Goal: Transaction & Acquisition: Book appointment/travel/reservation

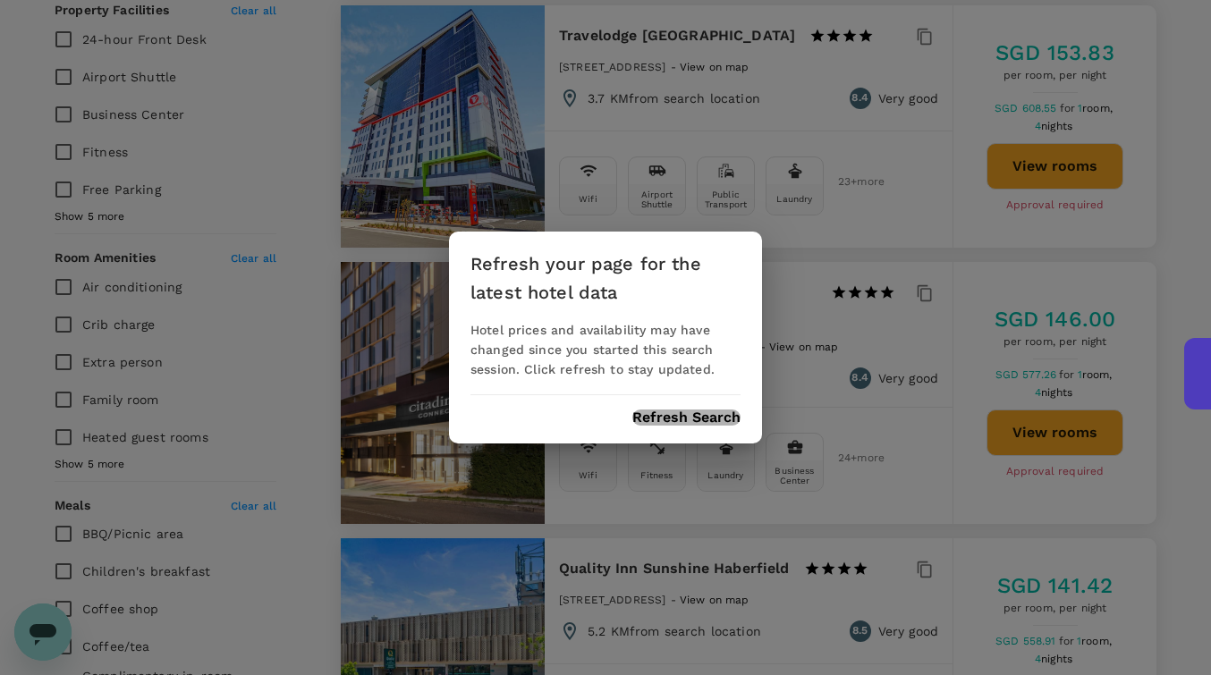
click at [658, 420] on button "Refresh Search" at bounding box center [687, 418] width 108 height 16
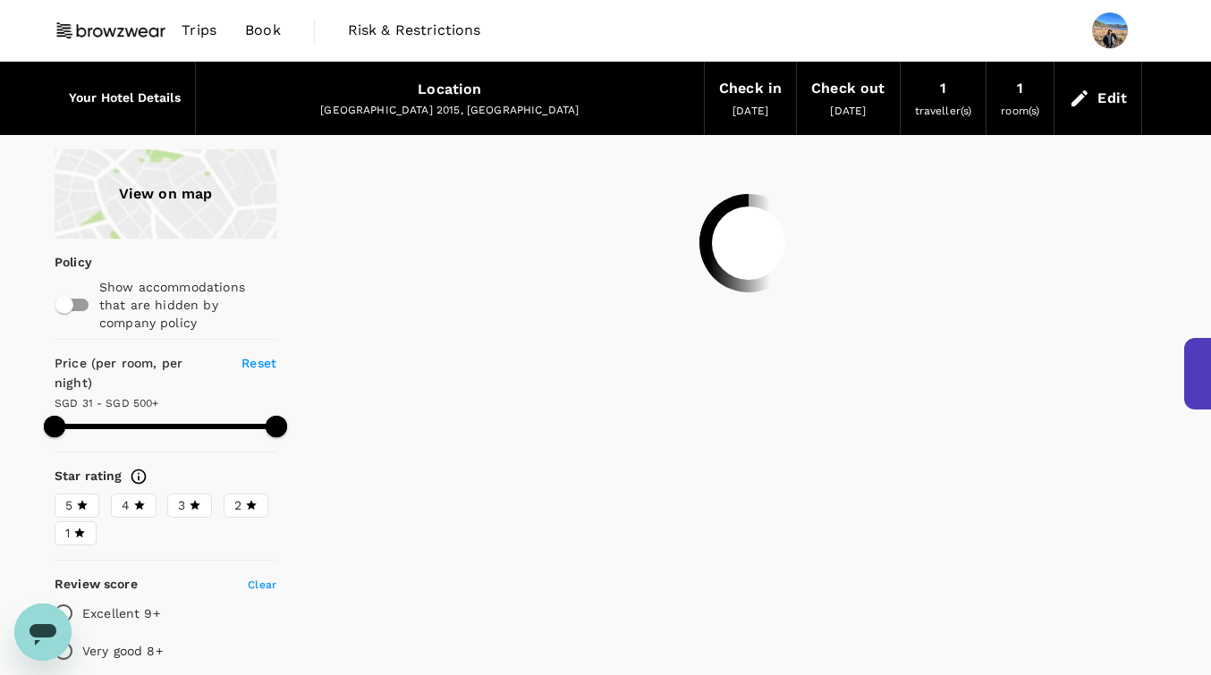
type input "499.34"
type input "27.34"
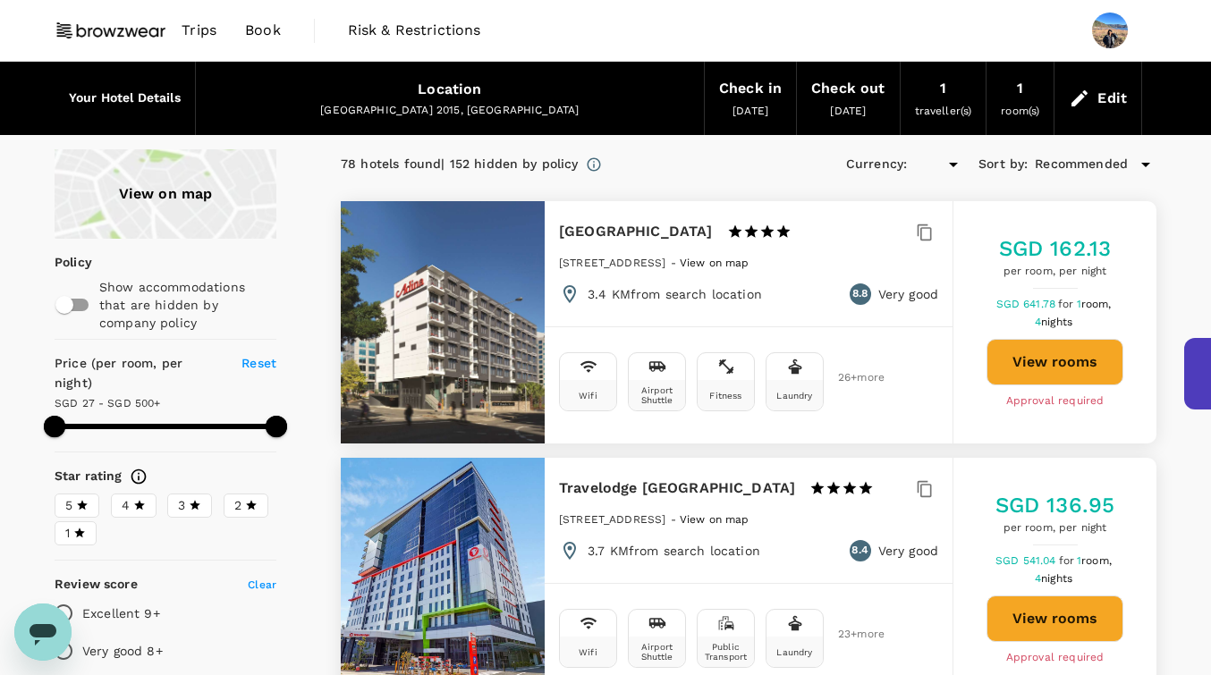
type input "499.34"
type input "SGD"
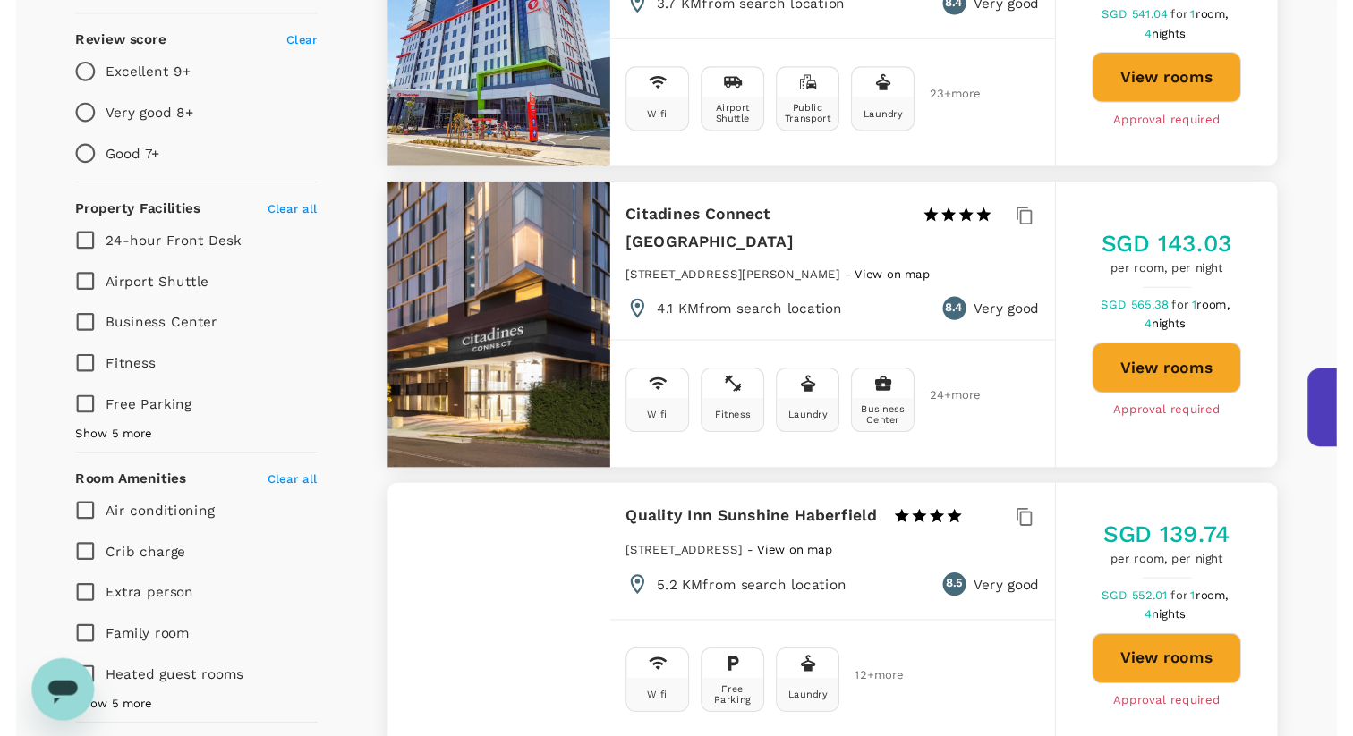
scroll to position [553, 0]
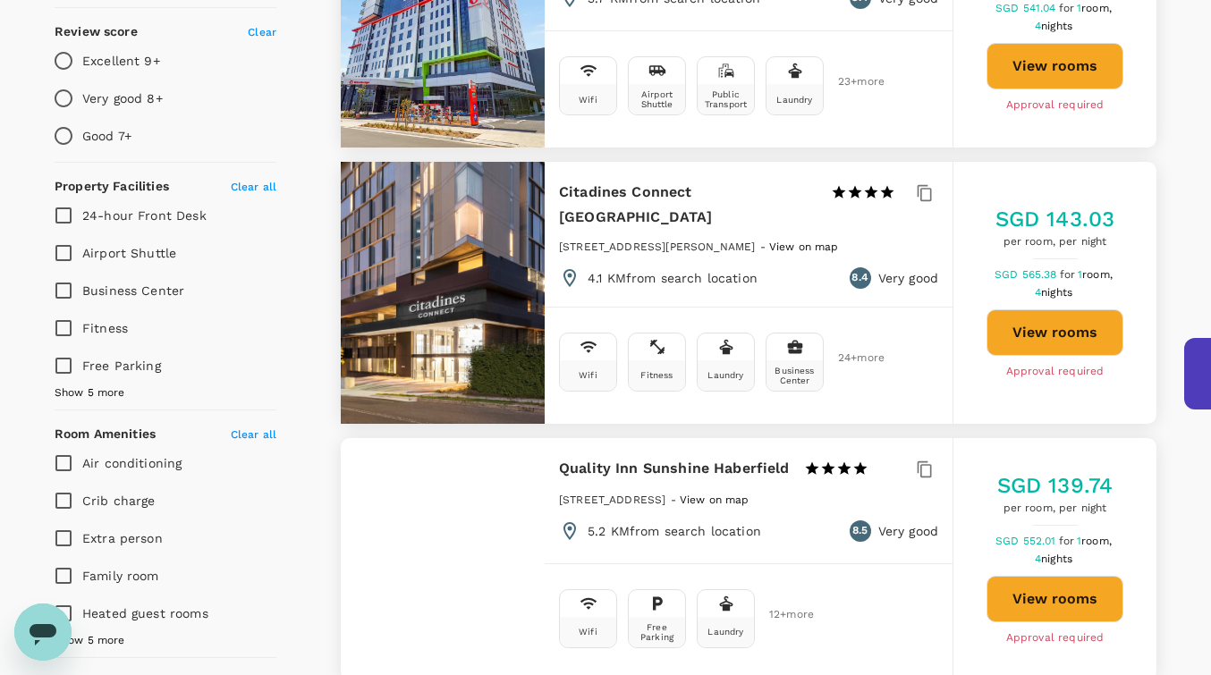
click at [1091, 320] on button "View rooms" at bounding box center [1055, 333] width 137 height 47
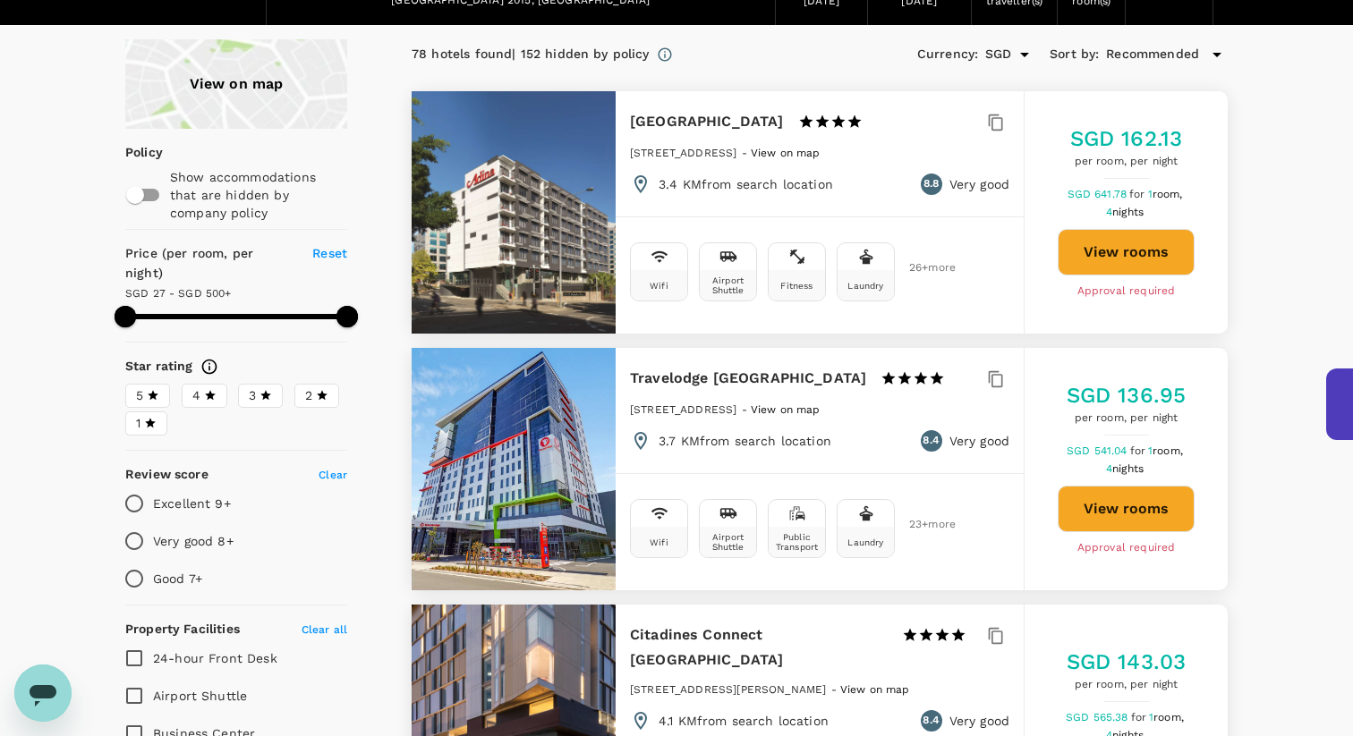
scroll to position [0, 0]
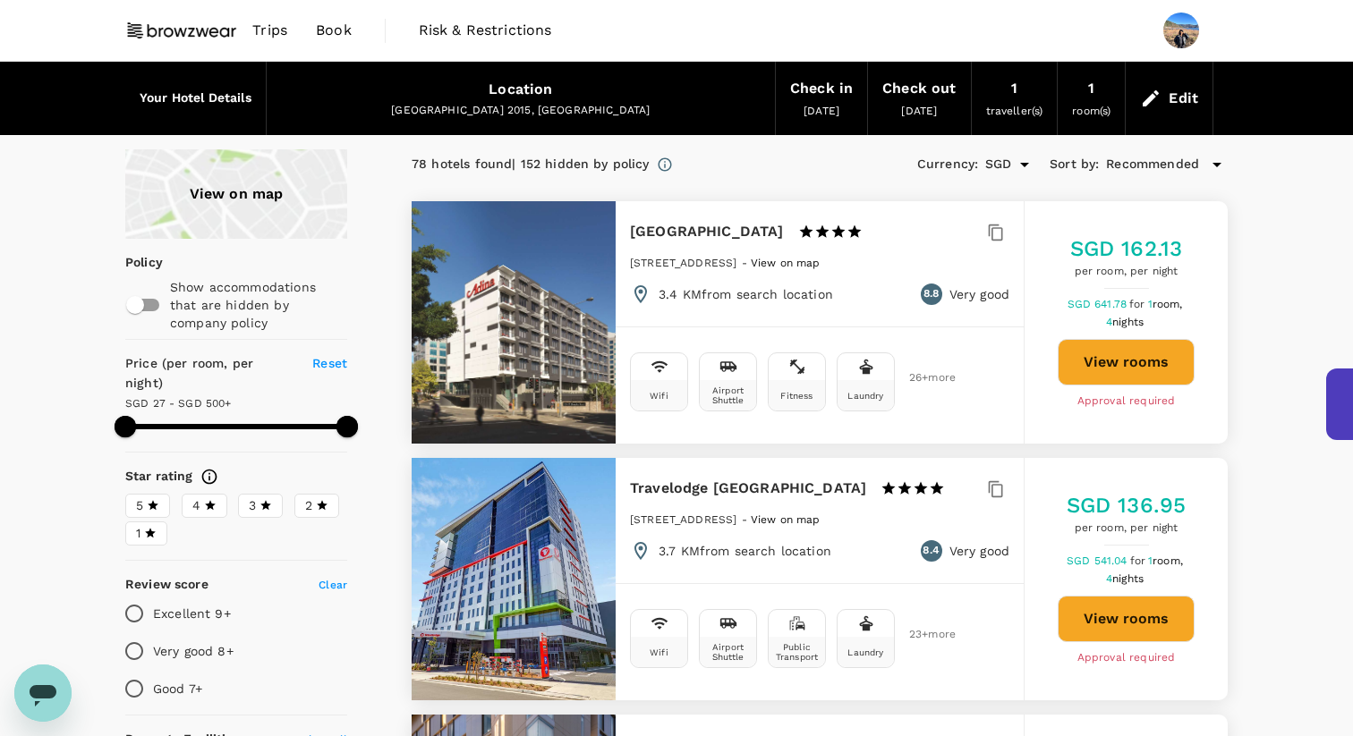
type input "499.34"
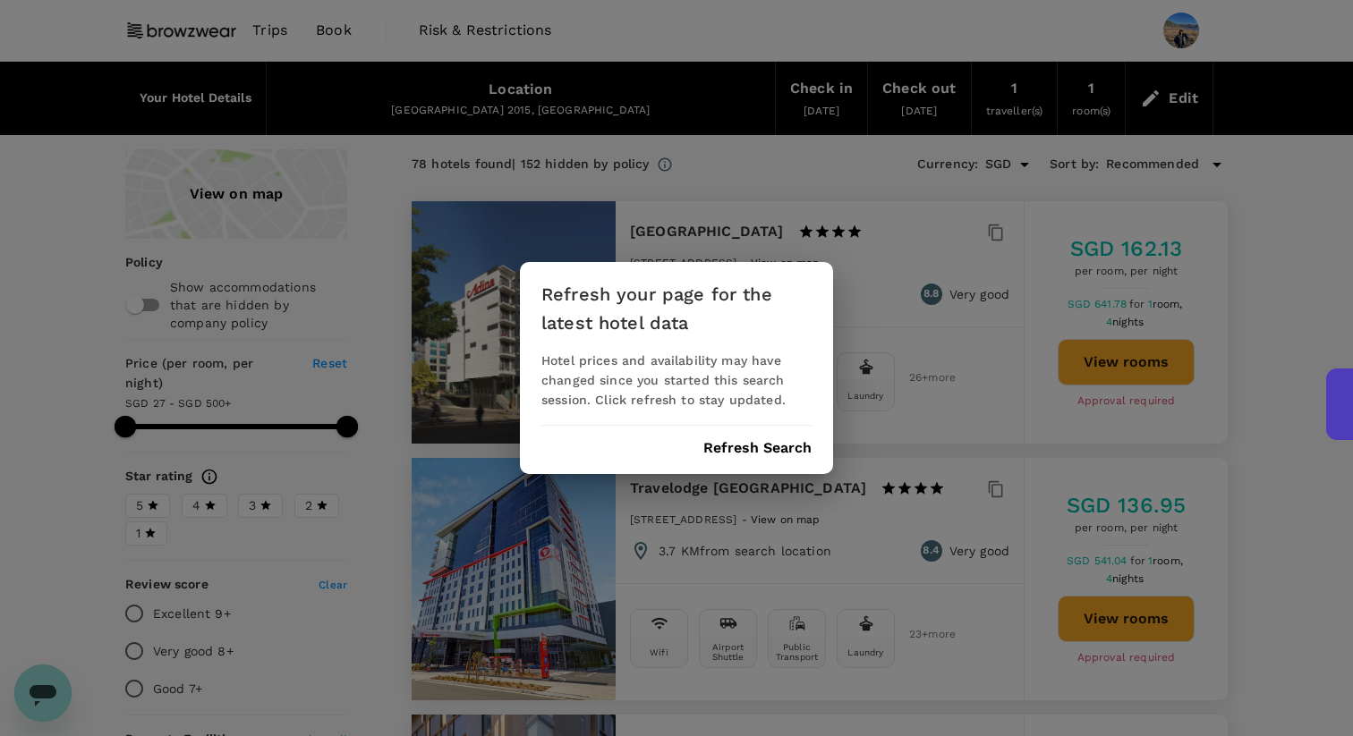
click at [734, 440] on button "Refresh Search" at bounding box center [757, 448] width 108 height 16
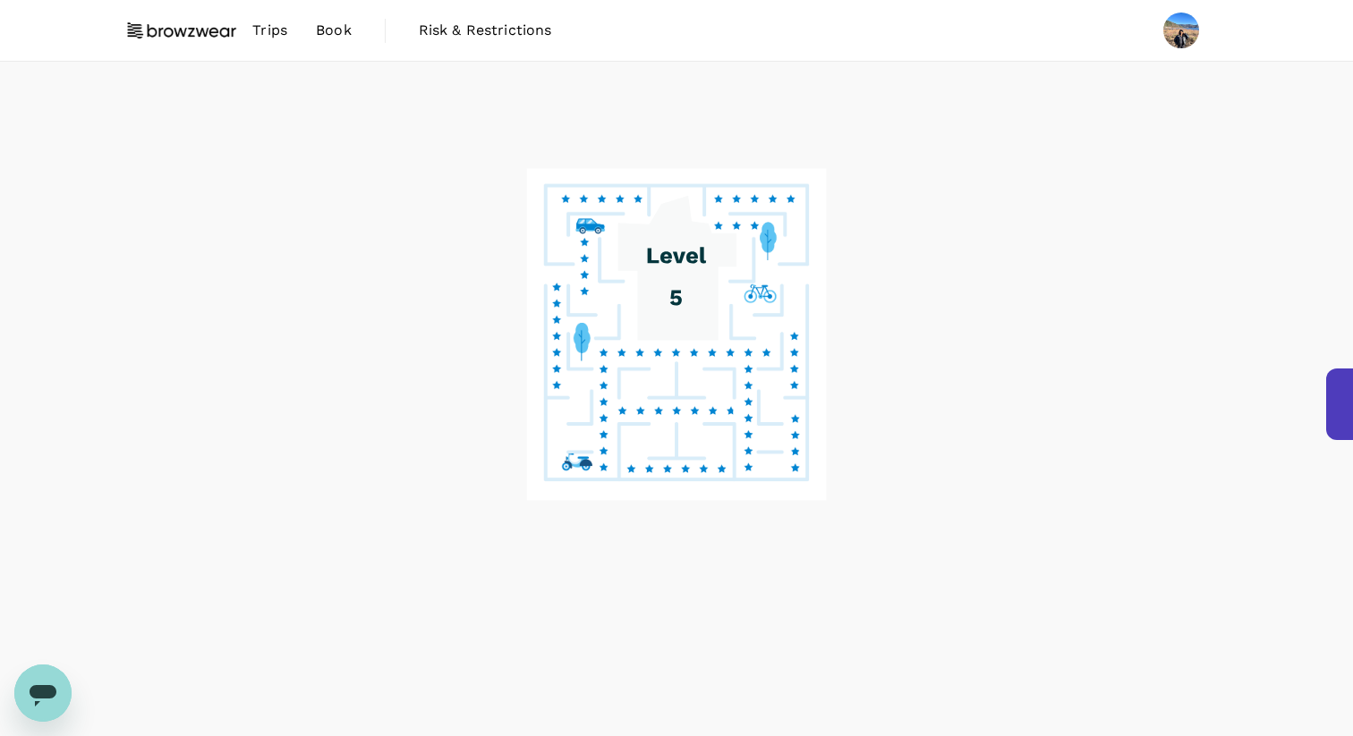
click at [711, 450] on button "Refresh Search" at bounding box center [757, 448] width 108 height 16
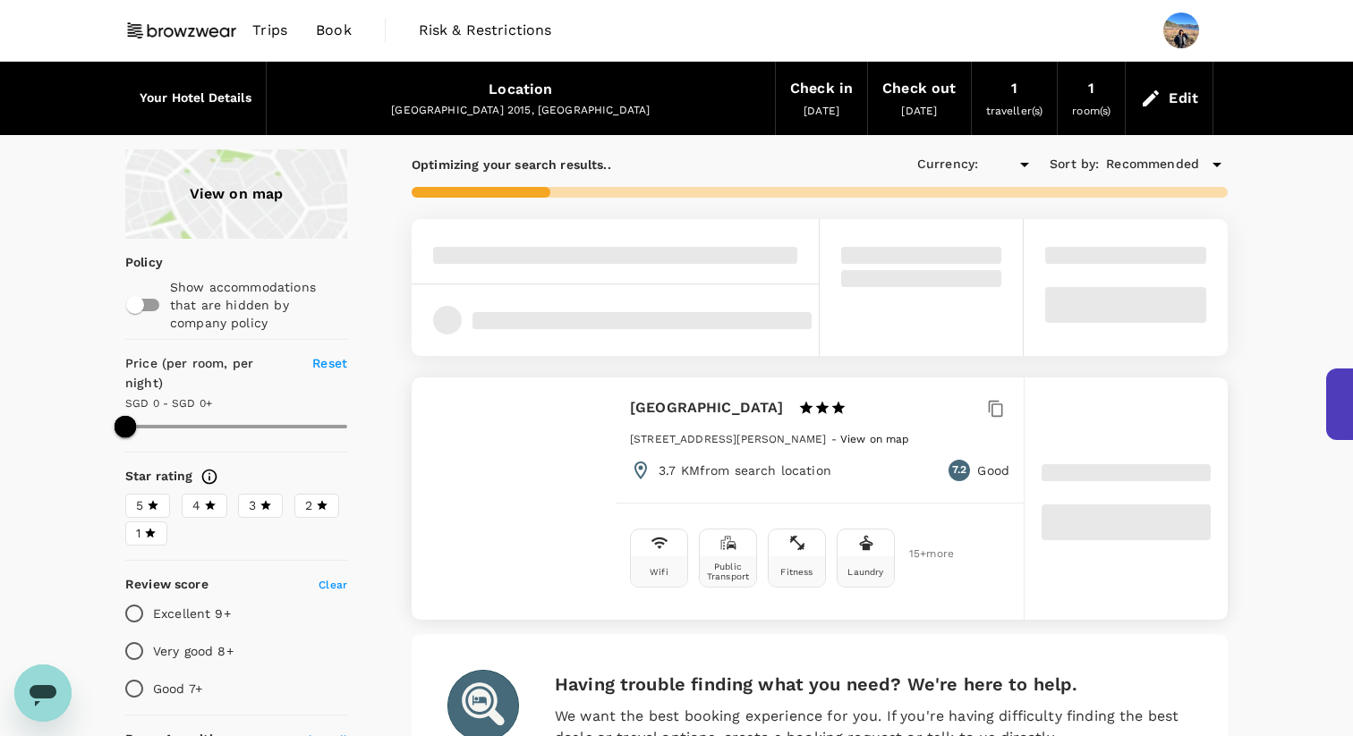
type input "500"
type input "SGD"
click at [264, 34] on span "Trips" at bounding box center [269, 30] width 35 height 21
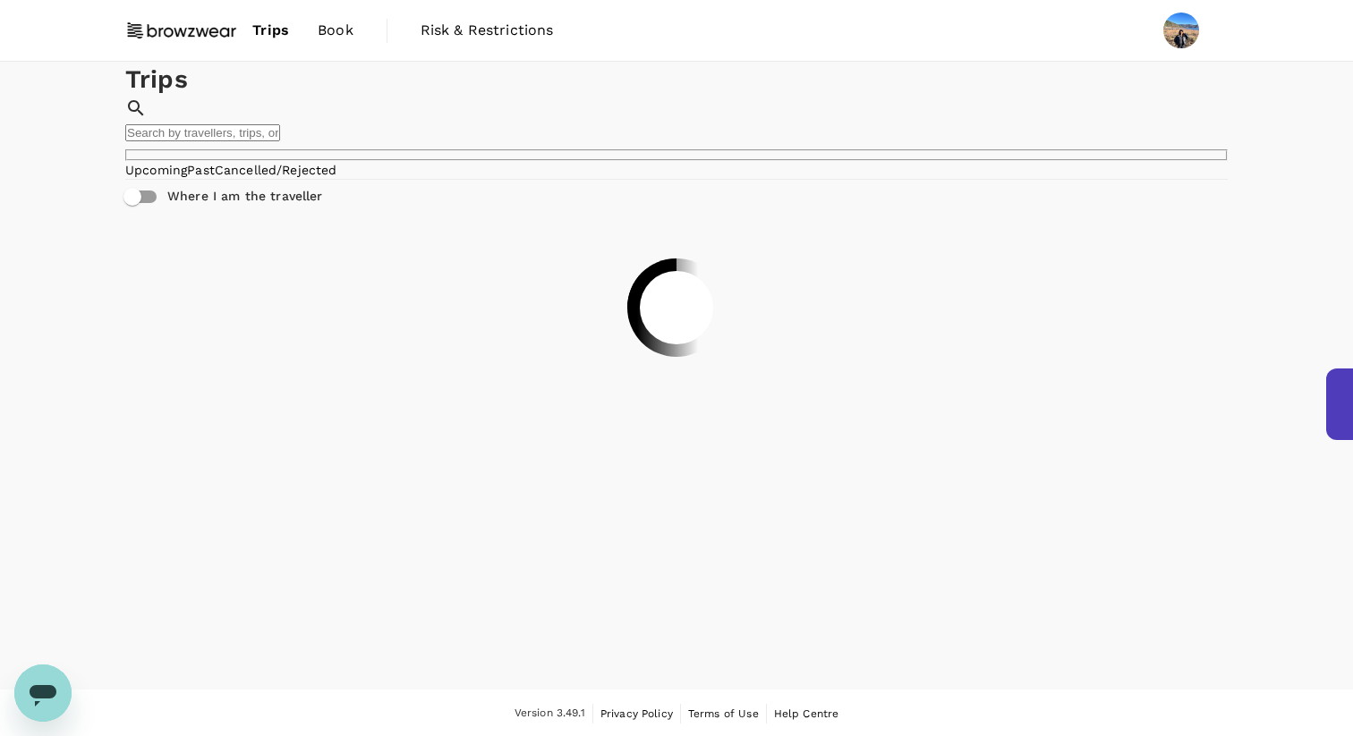
click at [327, 31] on span "Book" at bounding box center [336, 30] width 36 height 21
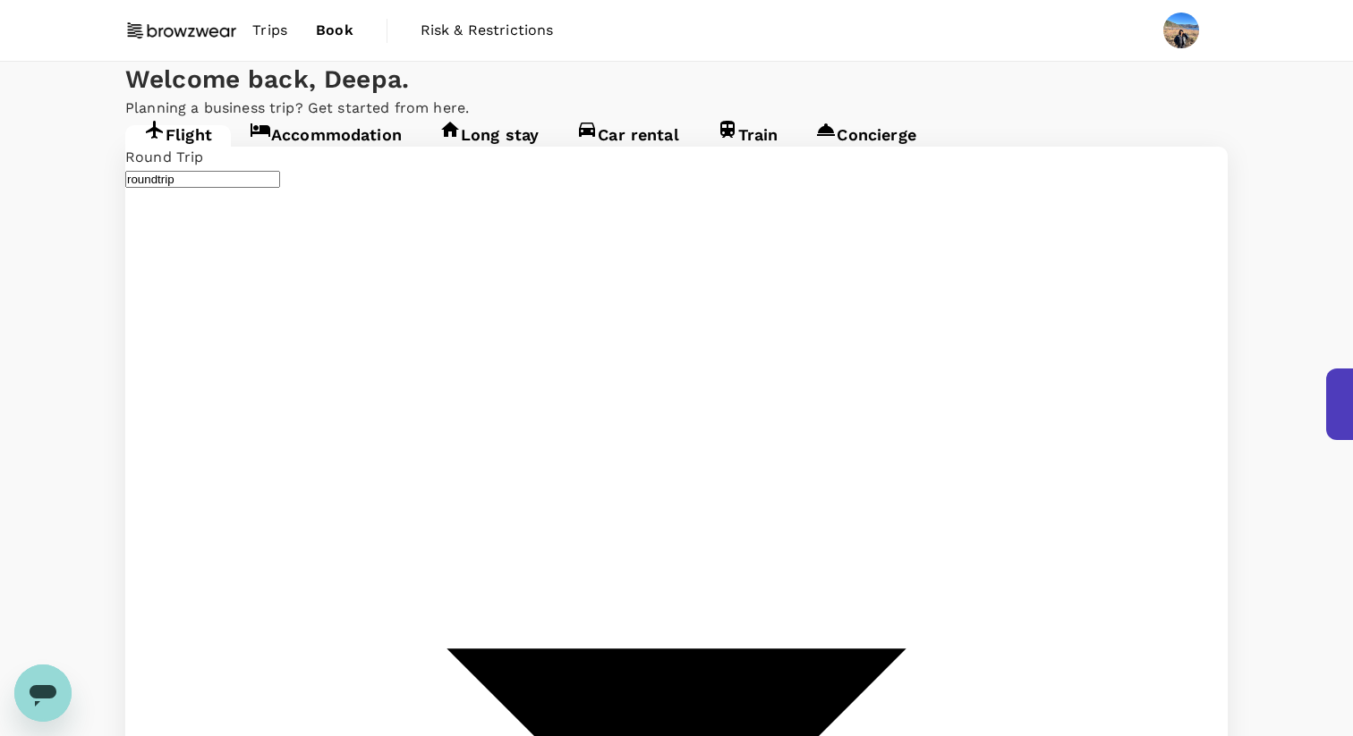
type input "oneway"
type input "Melbourne, Australia (any)"
type input "Singapore Changi (SIN)"
click at [292, 157] on link "Accommodation" at bounding box center [326, 141] width 190 height 32
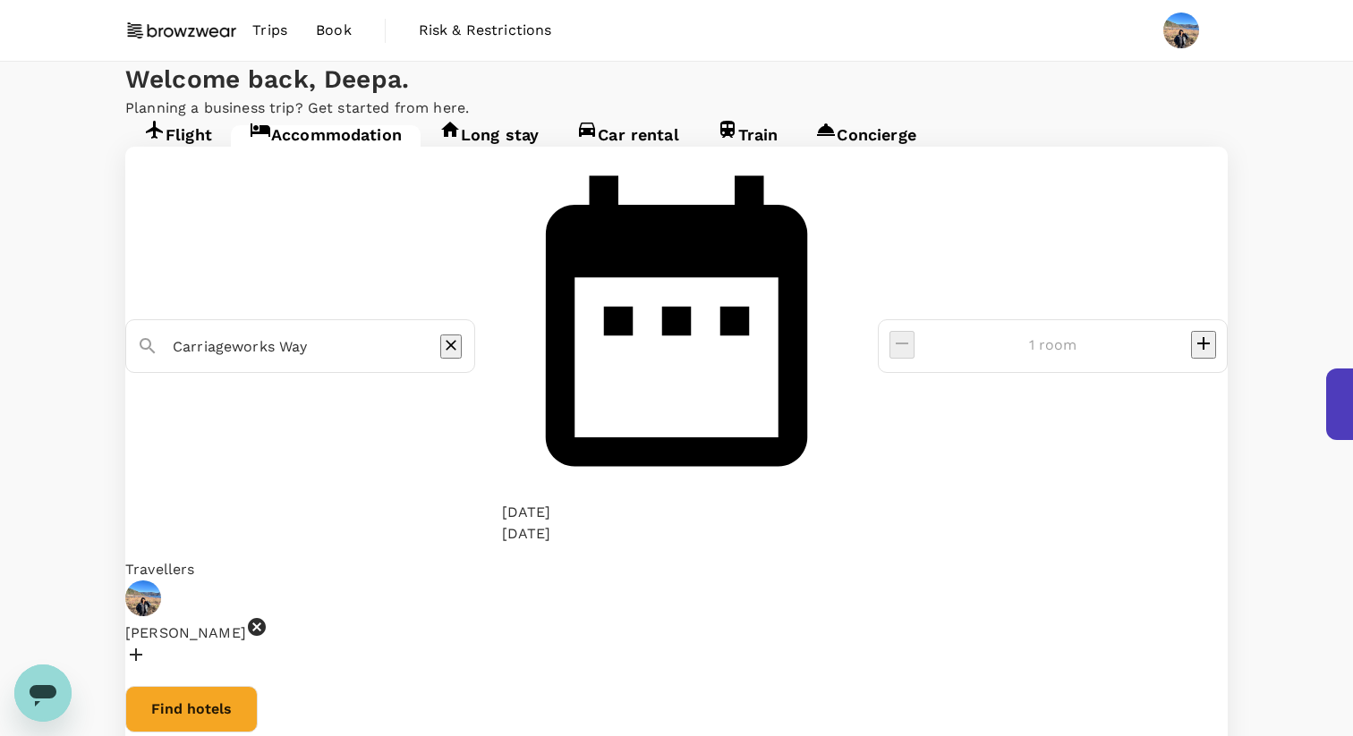
click at [316, 333] on input "Carriageworks Way" at bounding box center [293, 347] width 241 height 28
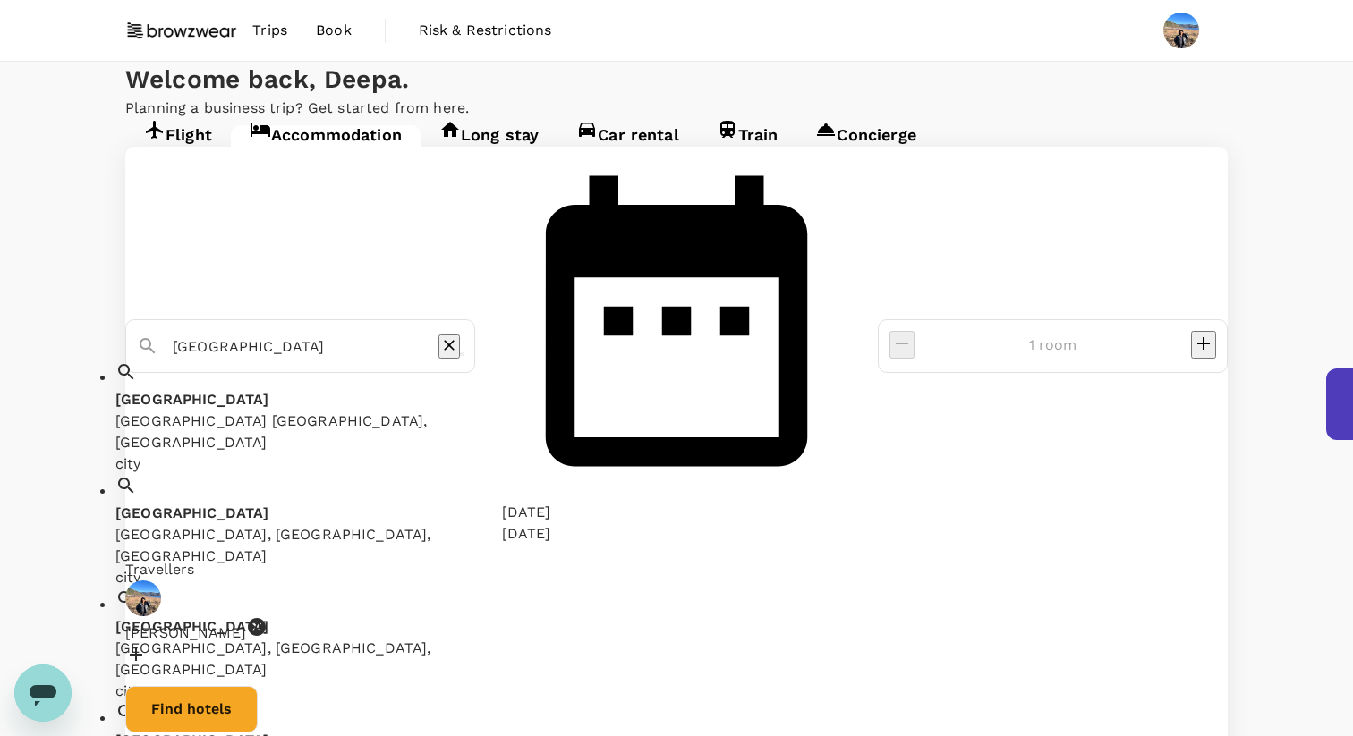
click at [295, 411] on div "Melbourne VIC, Australia" at bounding box center [321, 432] width 412 height 43
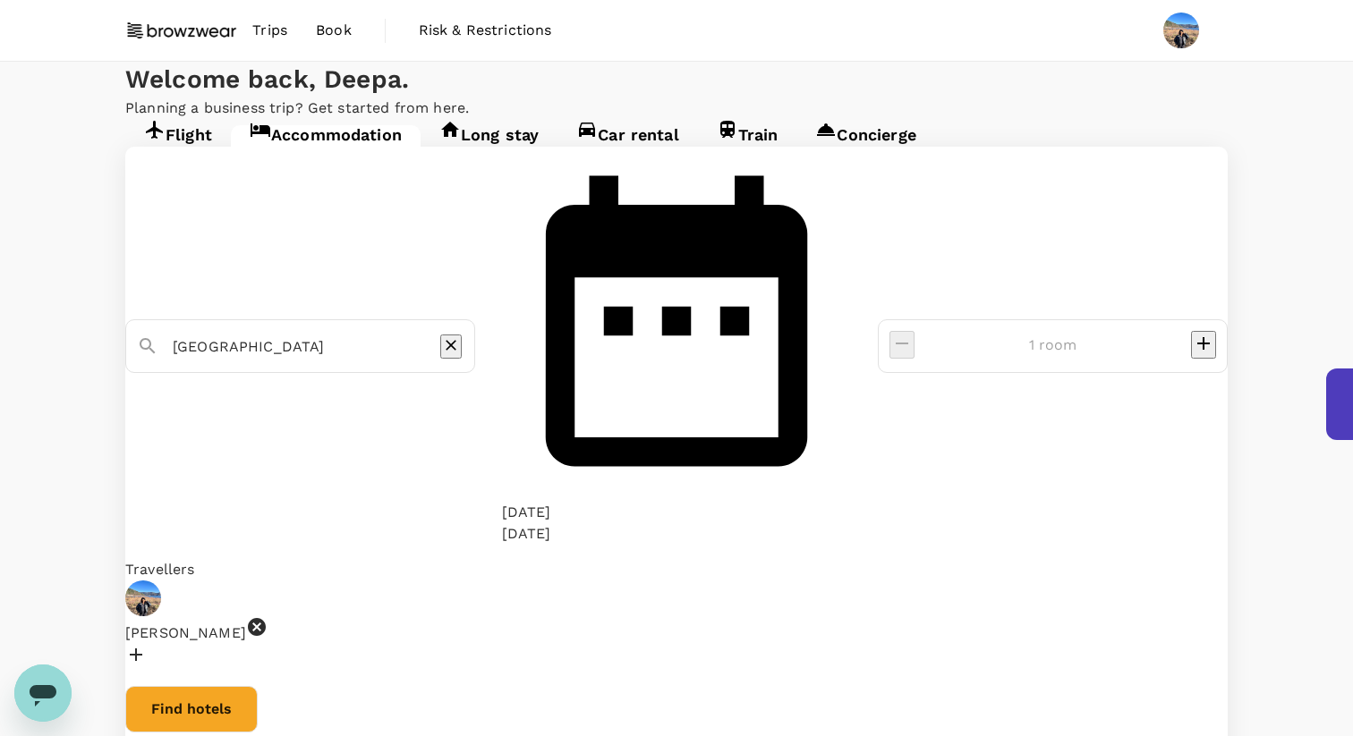
type input "Melbourne"
click at [551, 502] on div "25 Aug" at bounding box center [526, 512] width 49 height 21
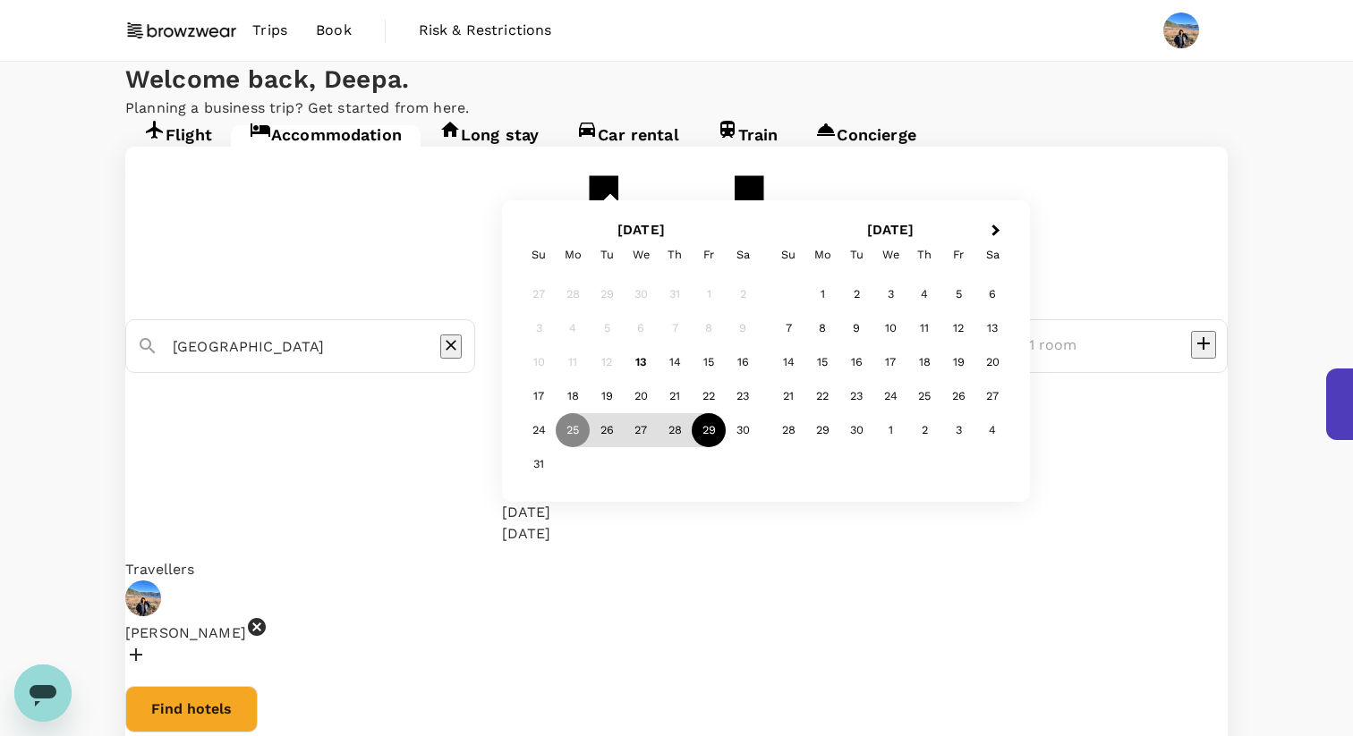
click at [726, 447] on div "29" at bounding box center [709, 430] width 34 height 34
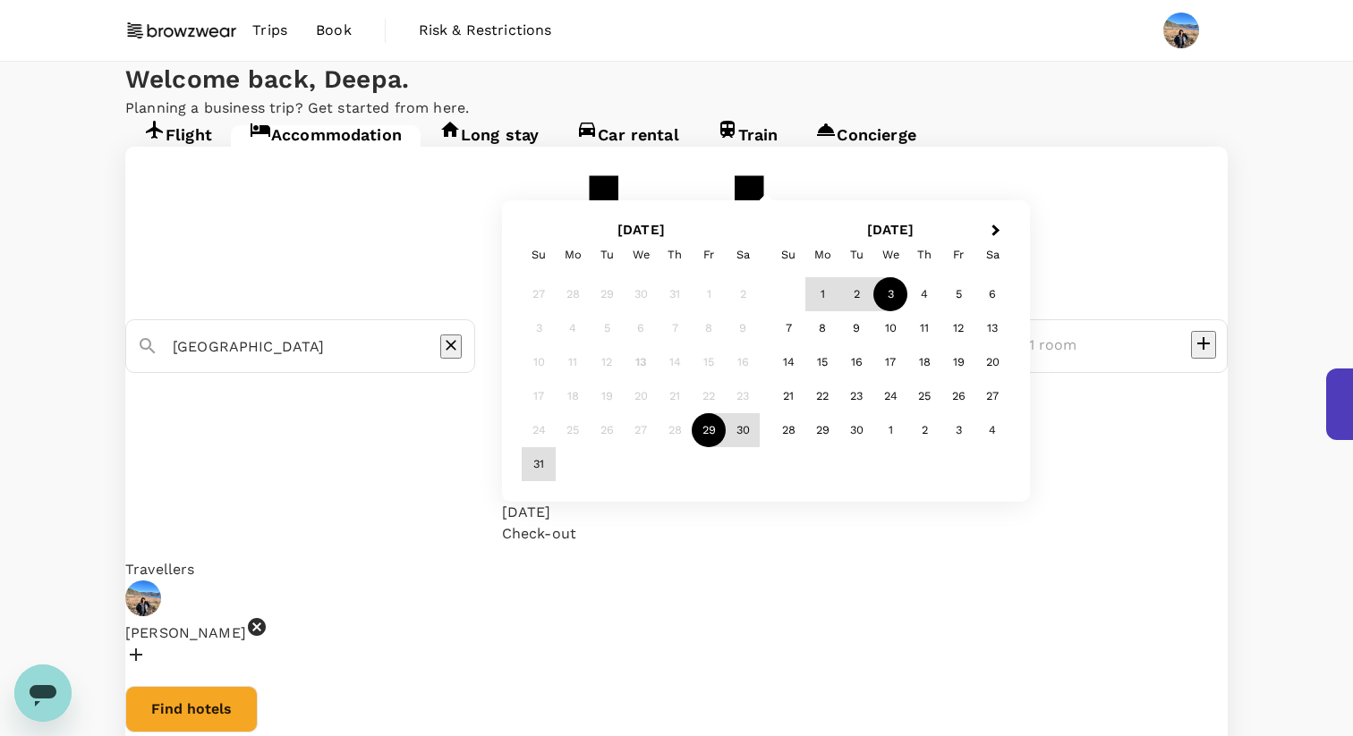
click at [907, 311] on div "3" at bounding box center [890, 294] width 34 height 34
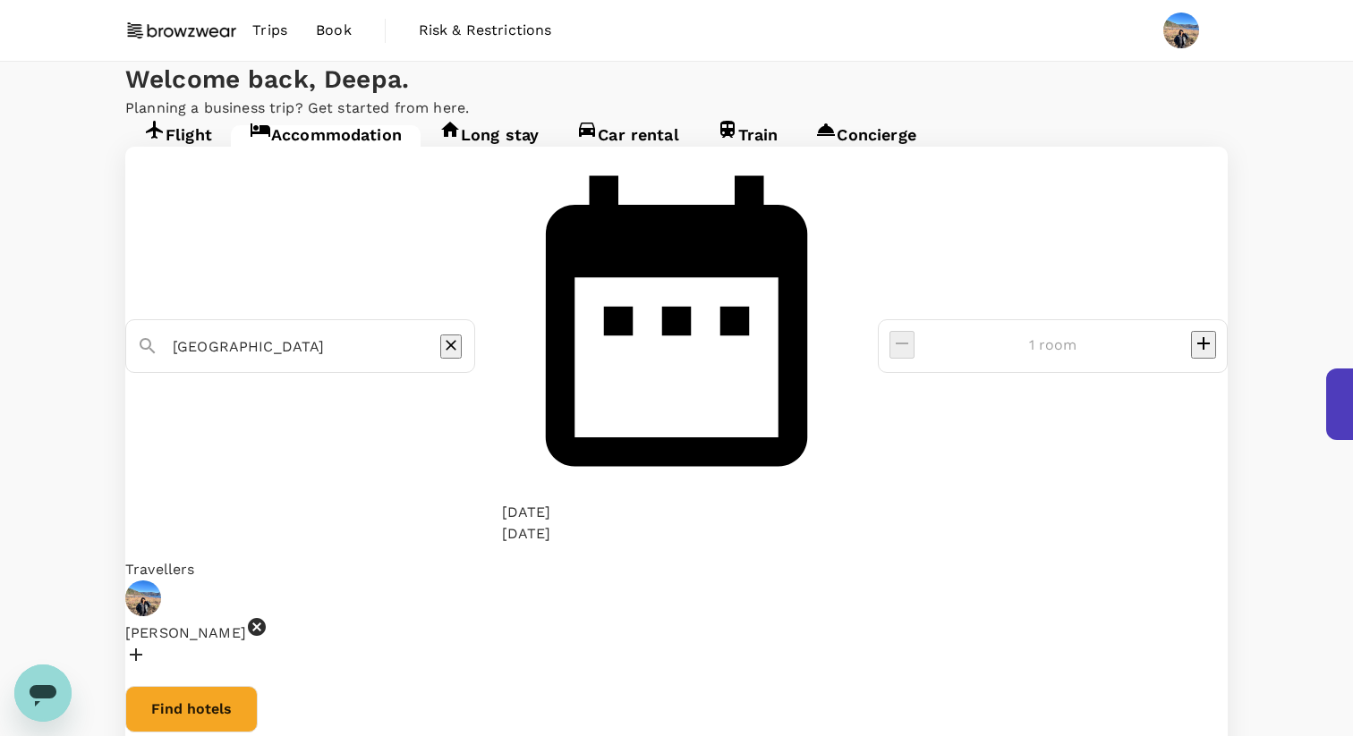
click at [258, 675] on button "Find hotels" at bounding box center [191, 709] width 132 height 47
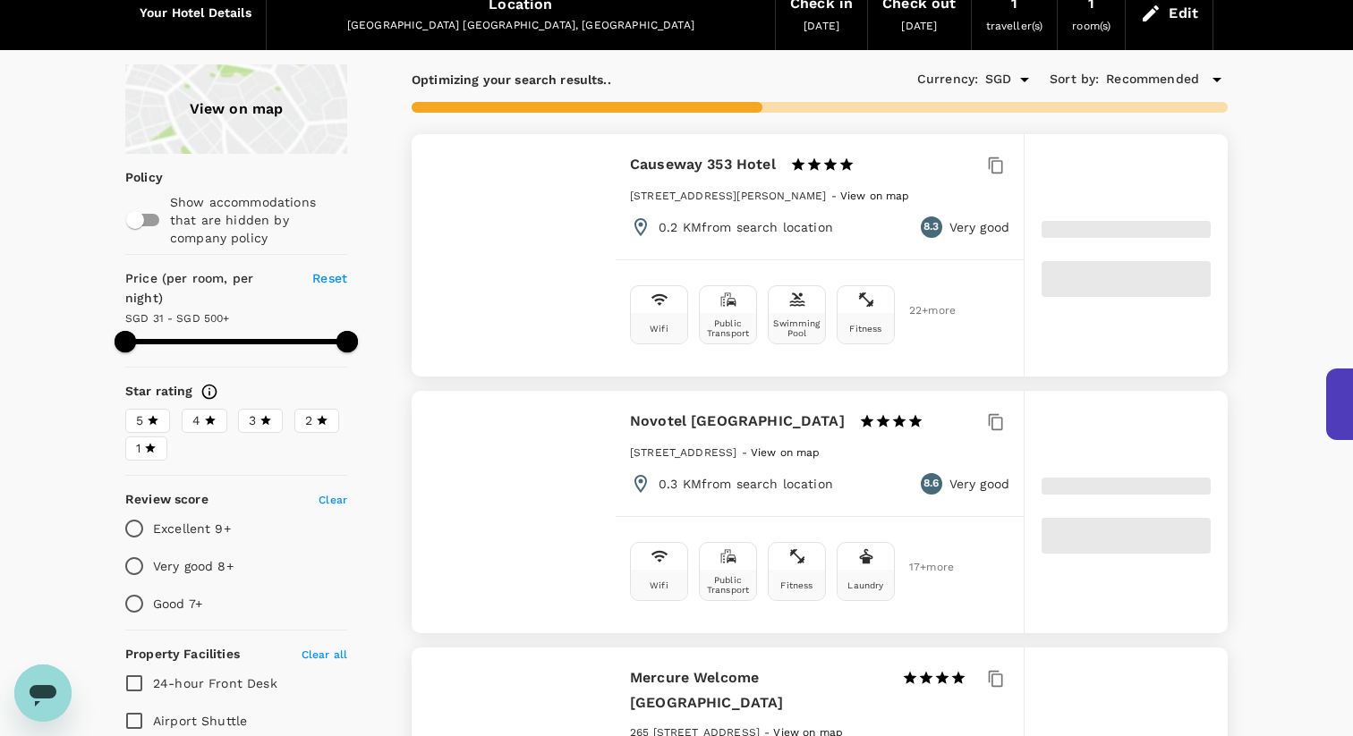
scroll to position [105, 0]
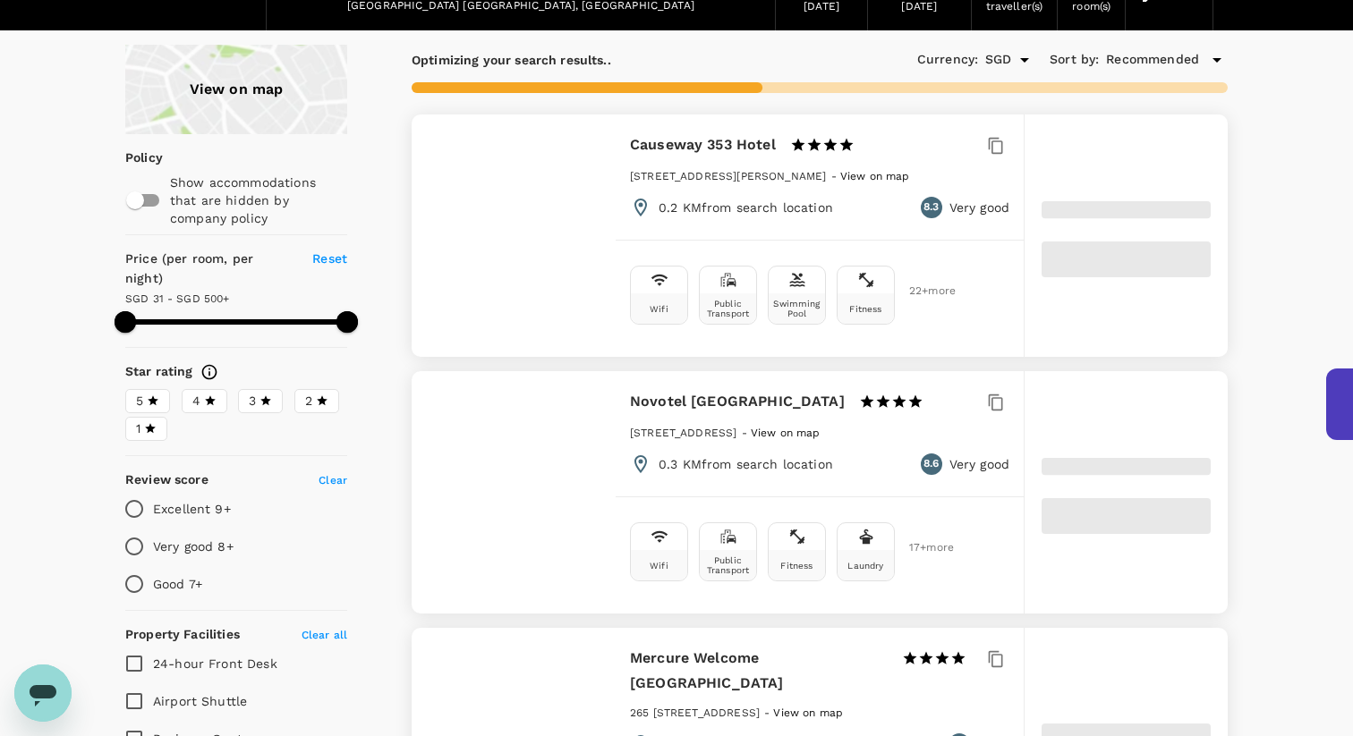
type input "499.07"
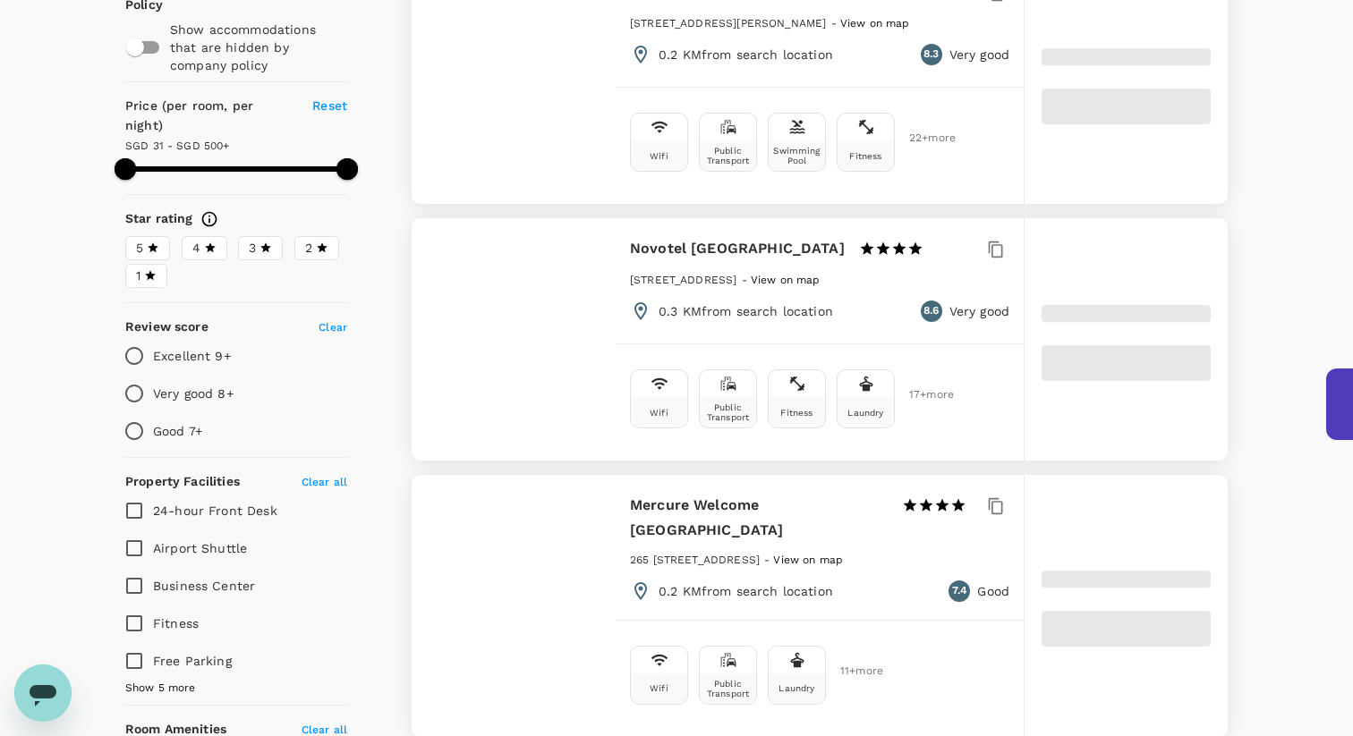
type input "31.06"
type input "499.06"
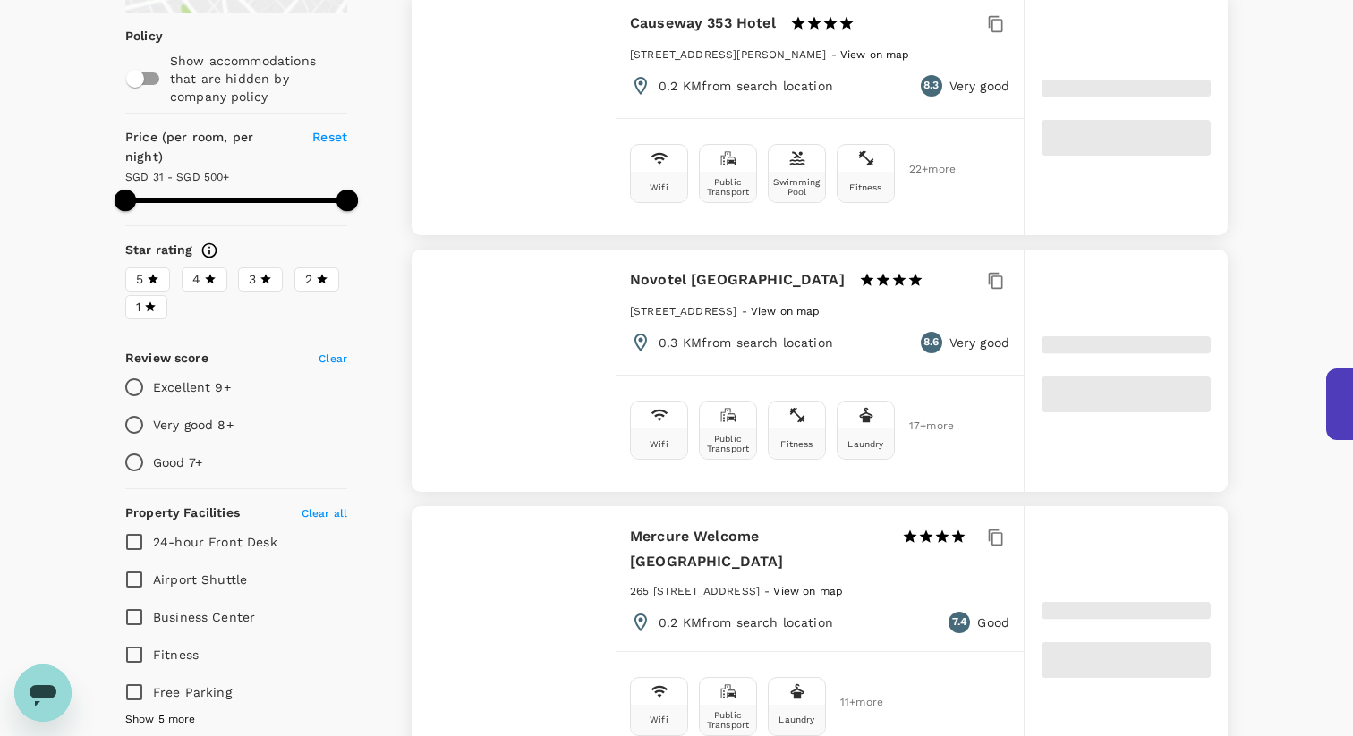
type input "26.06"
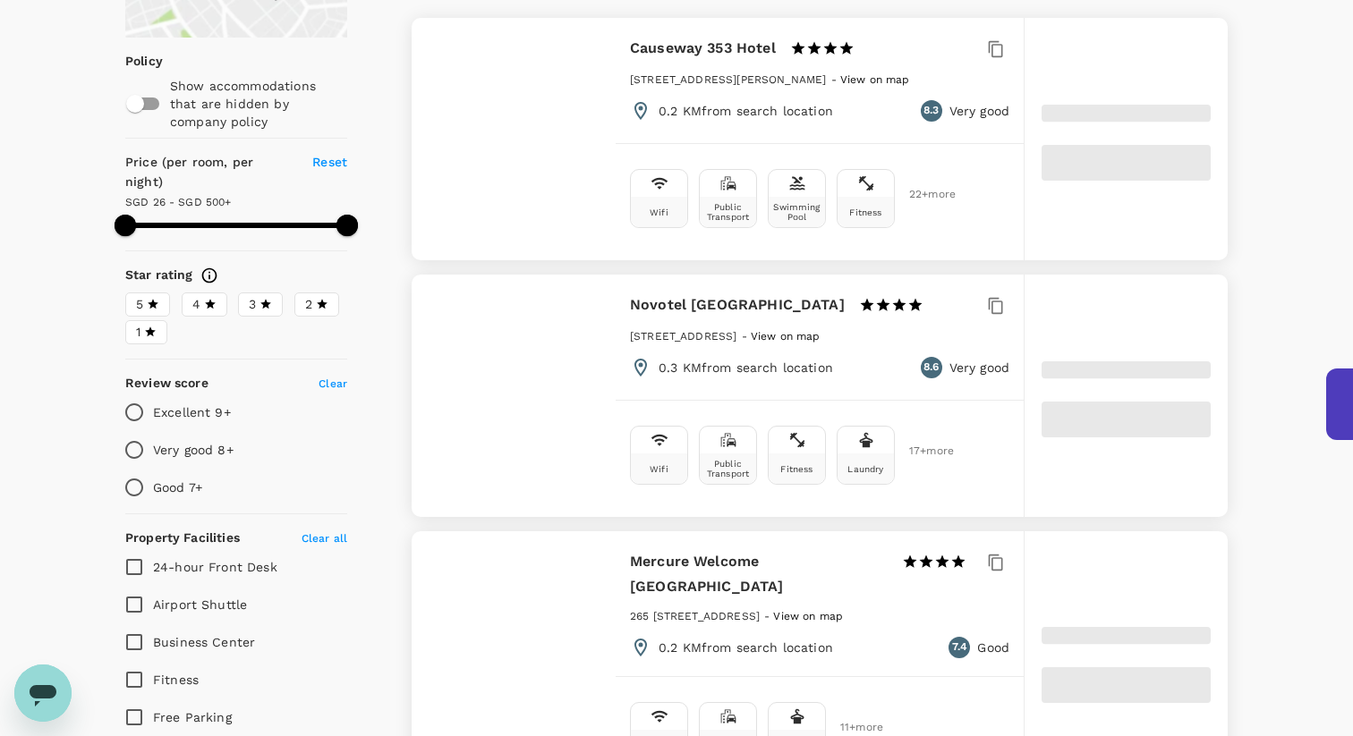
click at [727, 310] on h6 "Novotel Melbourne Central" at bounding box center [737, 305] width 215 height 25
click at [1208, 343] on div at bounding box center [1125, 396] width 203 height 242
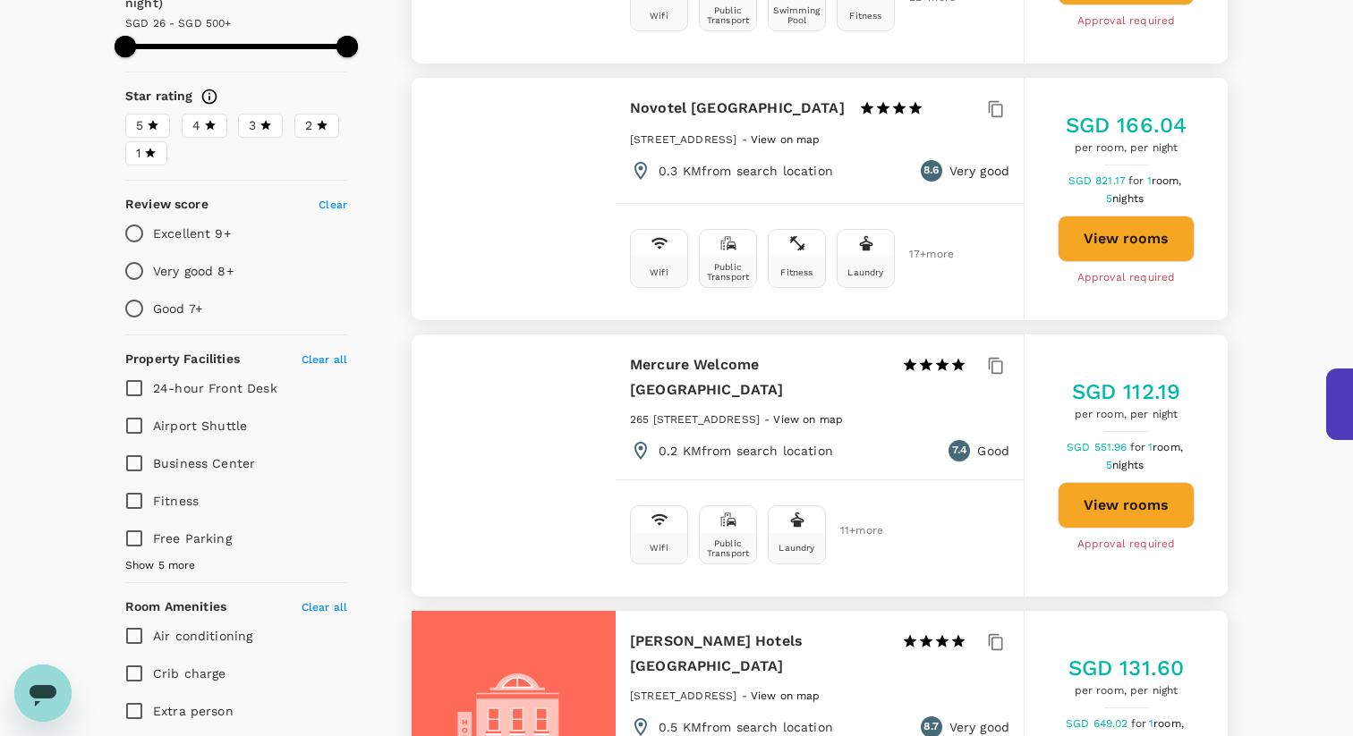
scroll to position [382, 0]
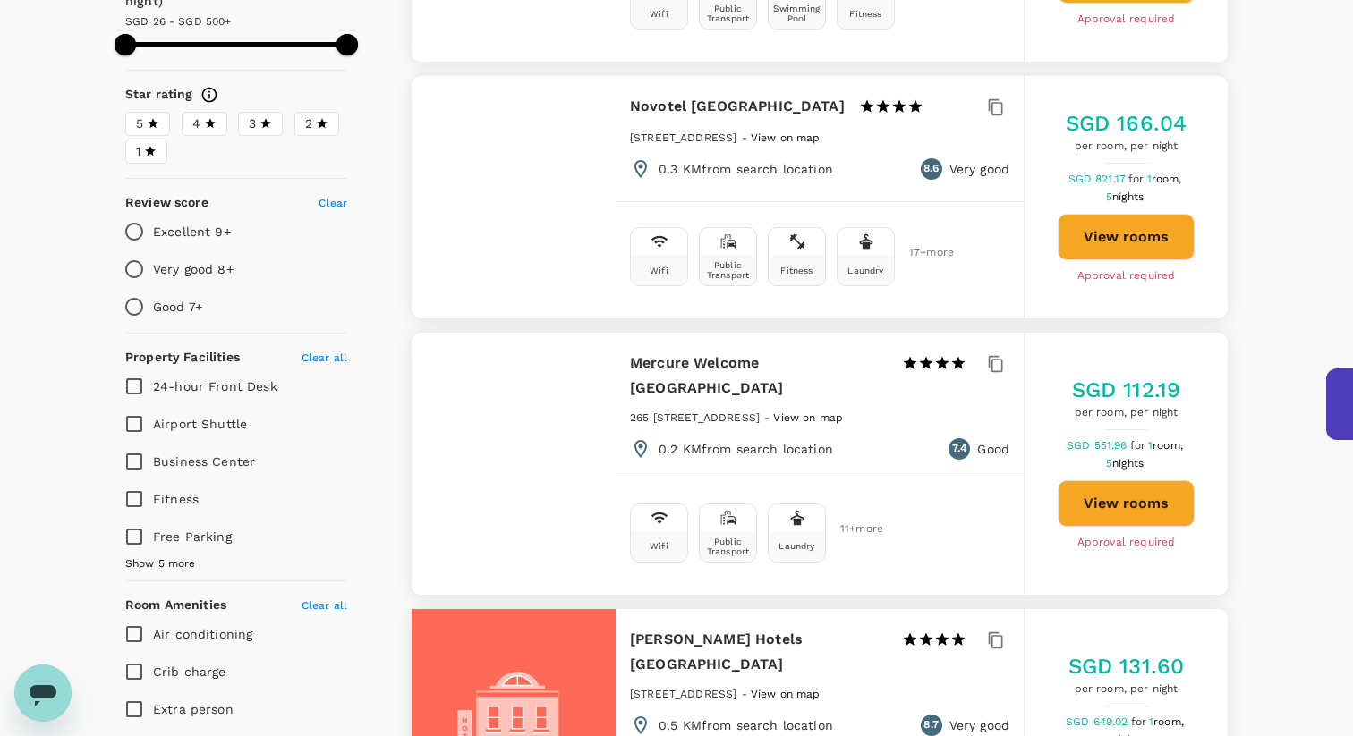
click at [734, 97] on h6 "Novotel Melbourne Central" at bounding box center [737, 106] width 215 height 25
copy div "Novotel Melbourne Central"
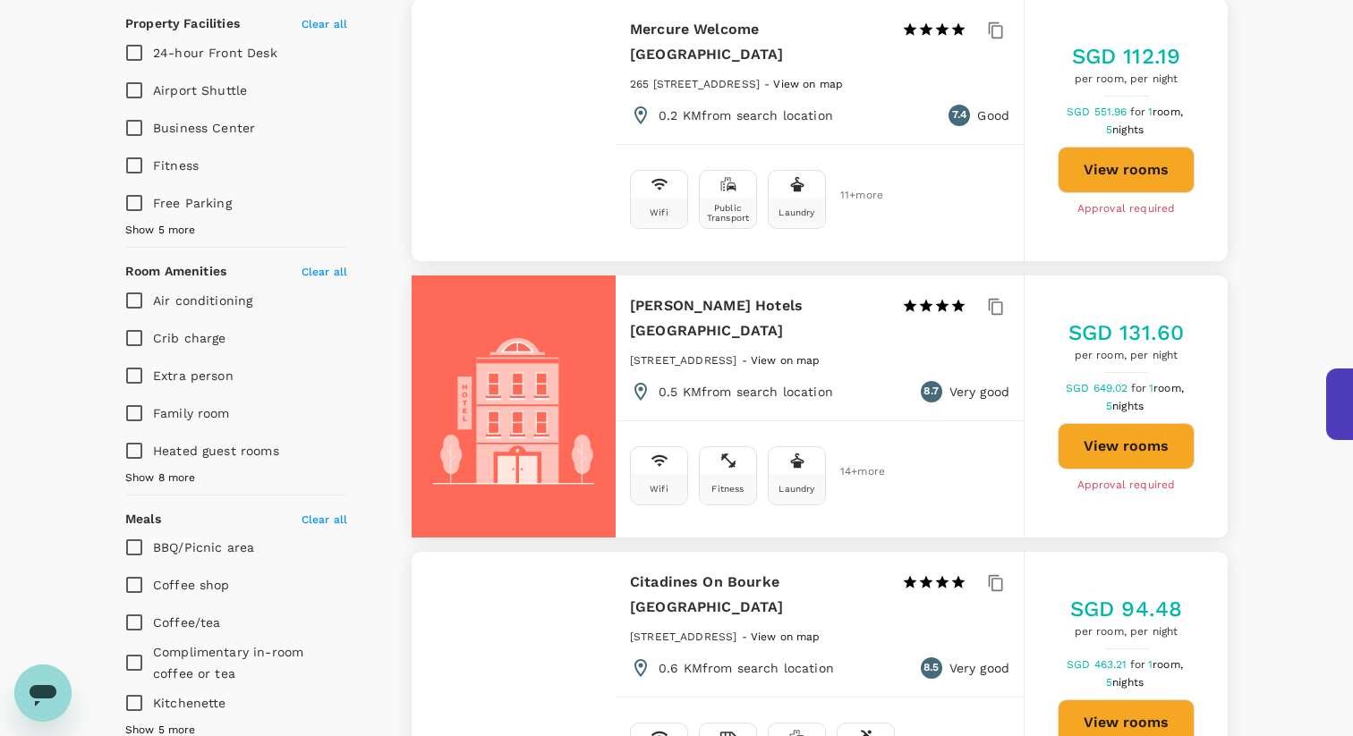
scroll to position [741, 0]
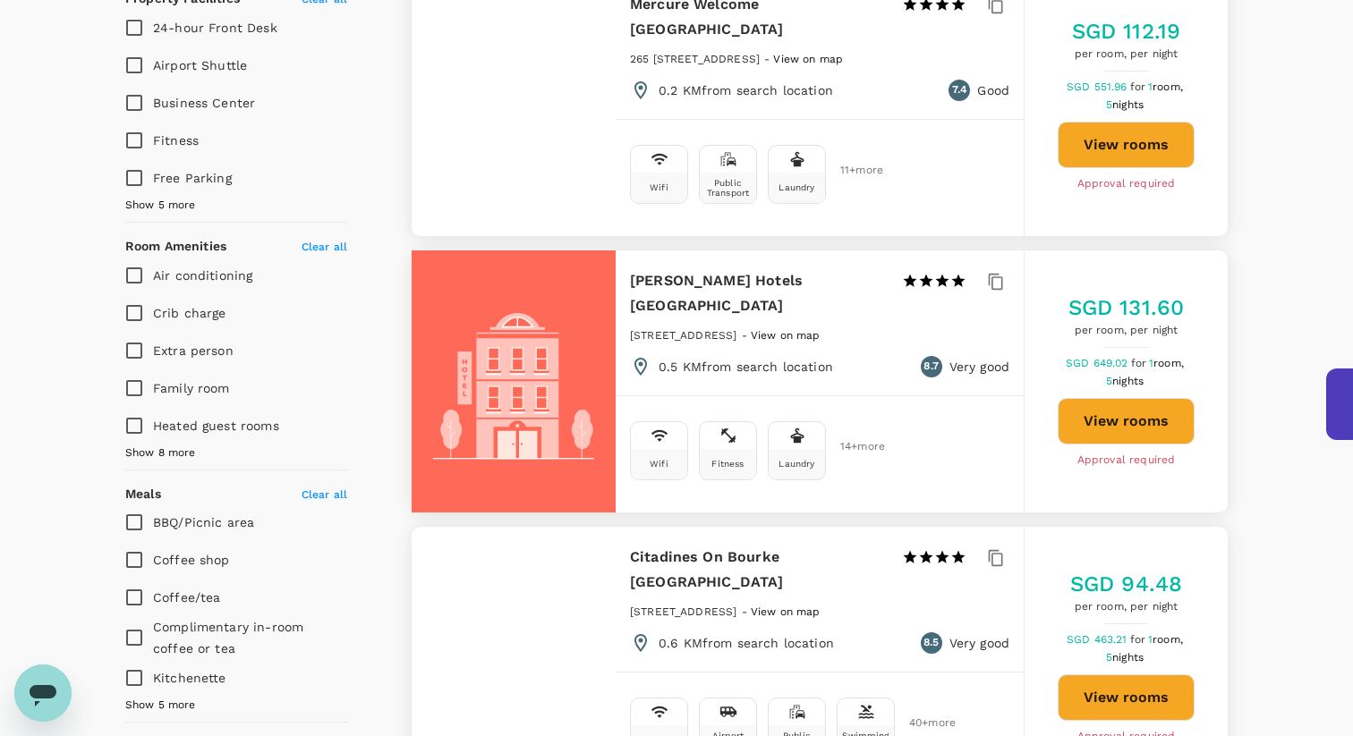
click at [755, 545] on h6 "Citadines On Bourke [GEOGRAPHIC_DATA]" at bounding box center [759, 570] width 258 height 50
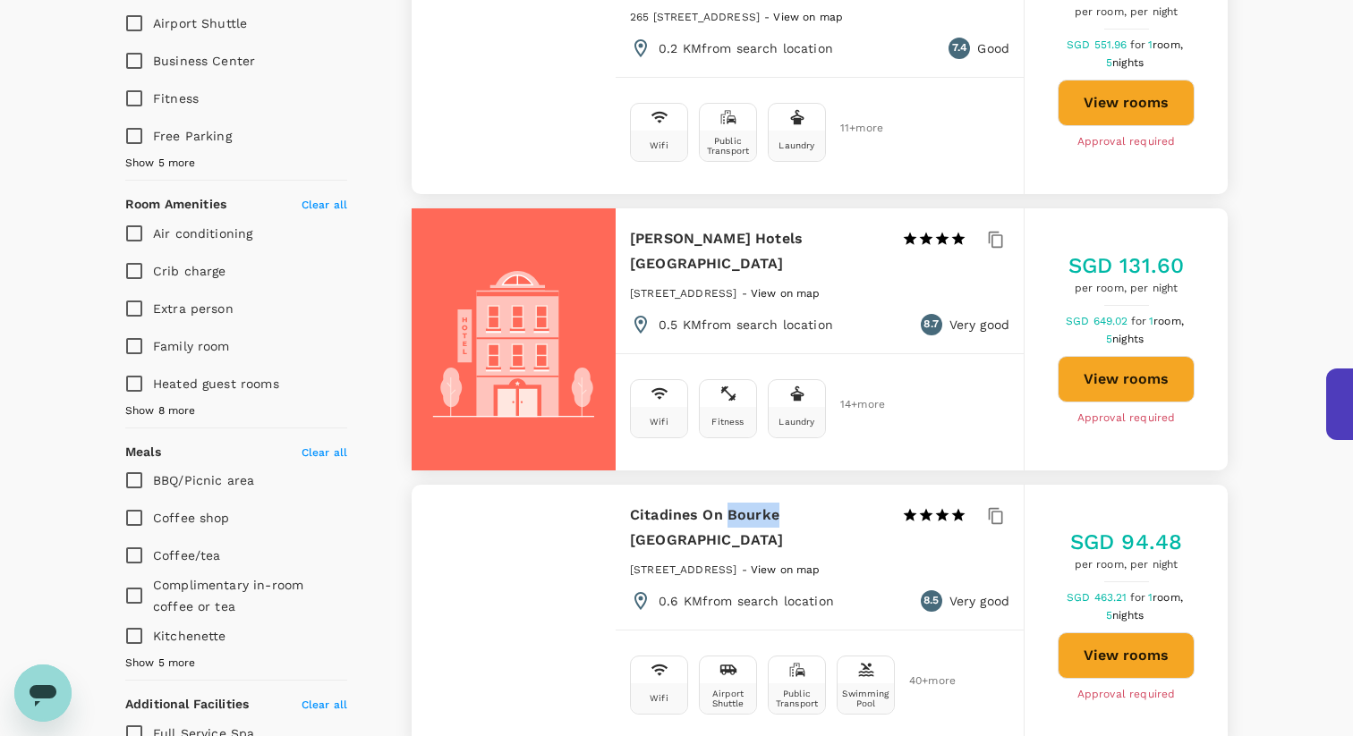
scroll to position [784, 0]
click at [792, 502] on h6 "Citadines On Bourke [GEOGRAPHIC_DATA]" at bounding box center [759, 527] width 258 height 50
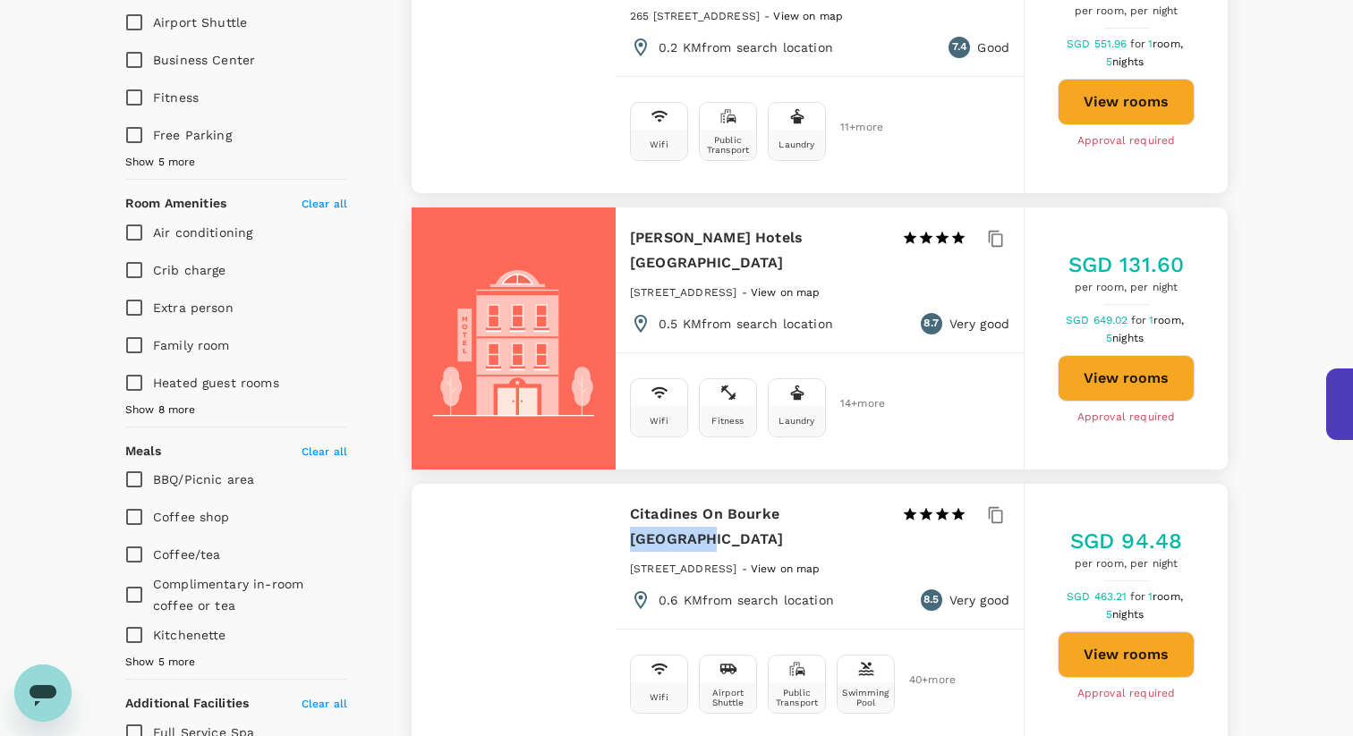
click at [792, 502] on h6 "Citadines On Bourke [GEOGRAPHIC_DATA]" at bounding box center [759, 527] width 258 height 50
copy div "Citadines On Bourke [GEOGRAPHIC_DATA]"
type input "499.06"
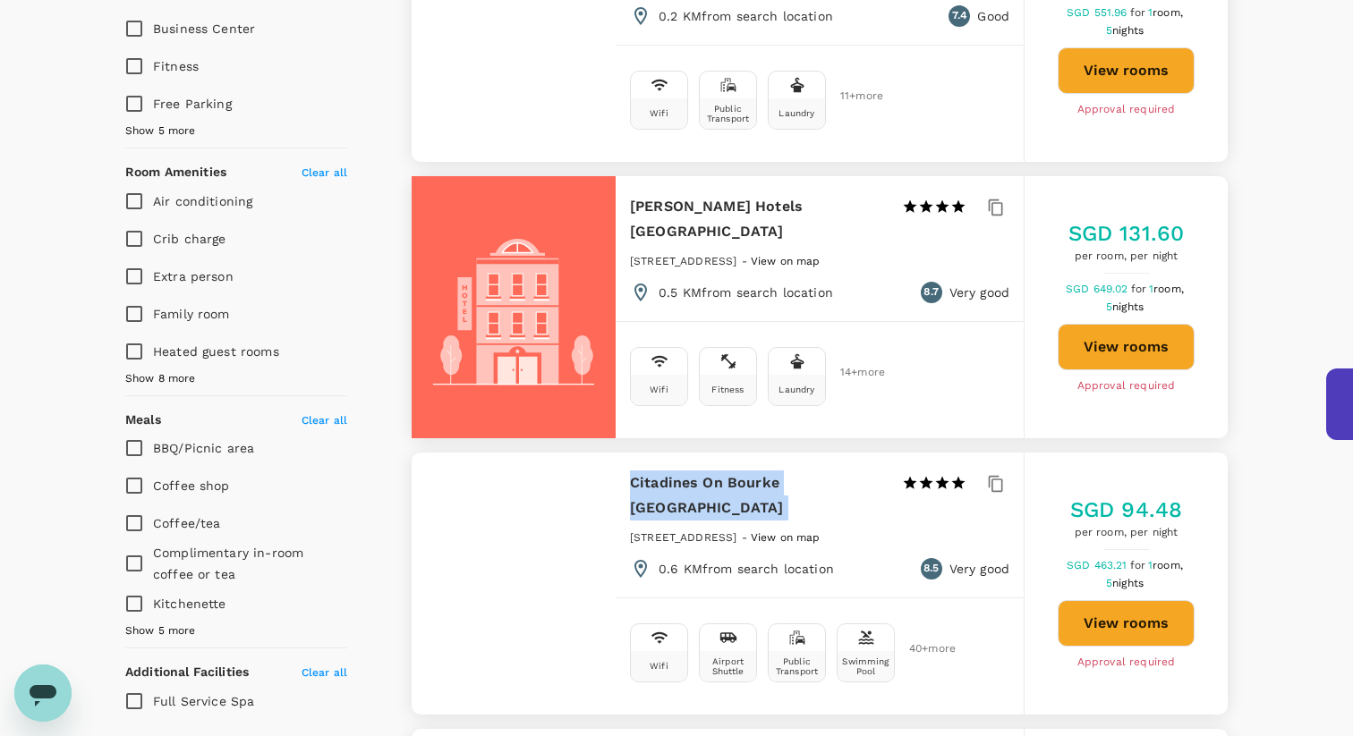
scroll to position [843, 0]
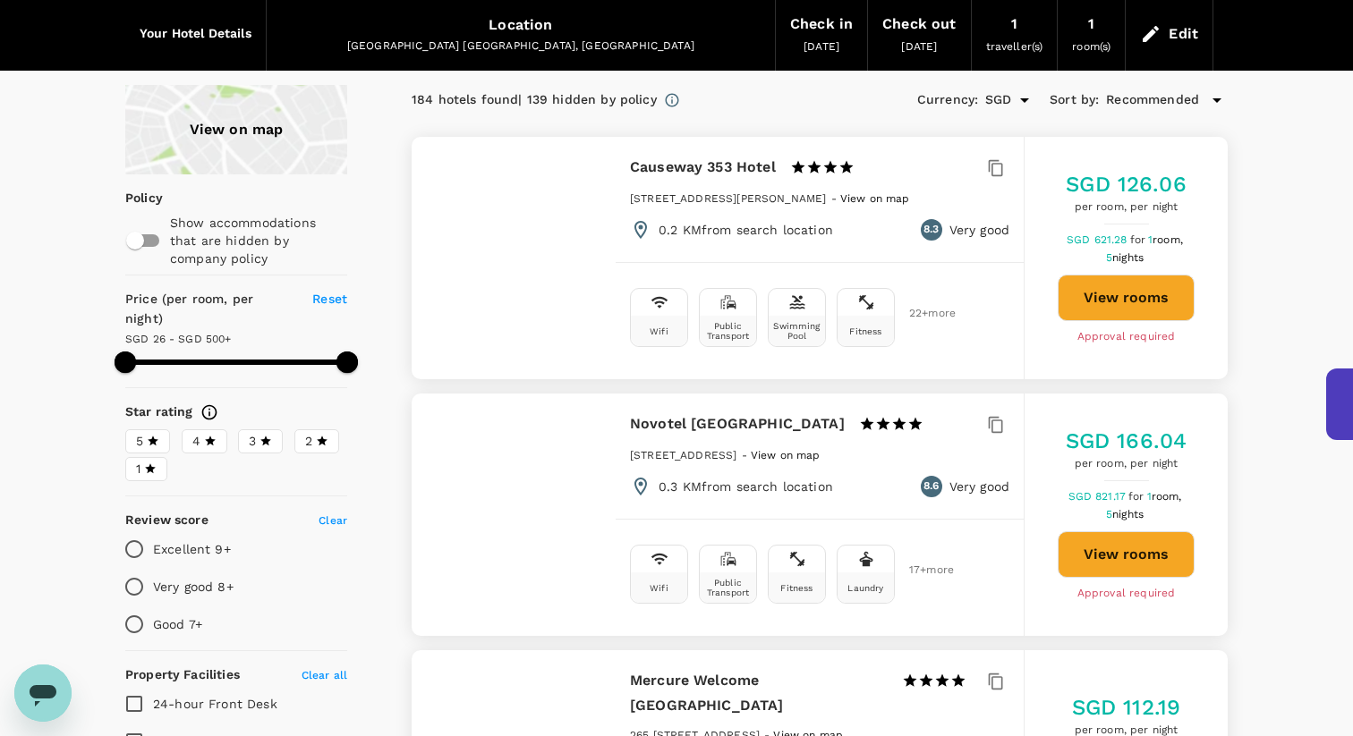
scroll to position [55, 0]
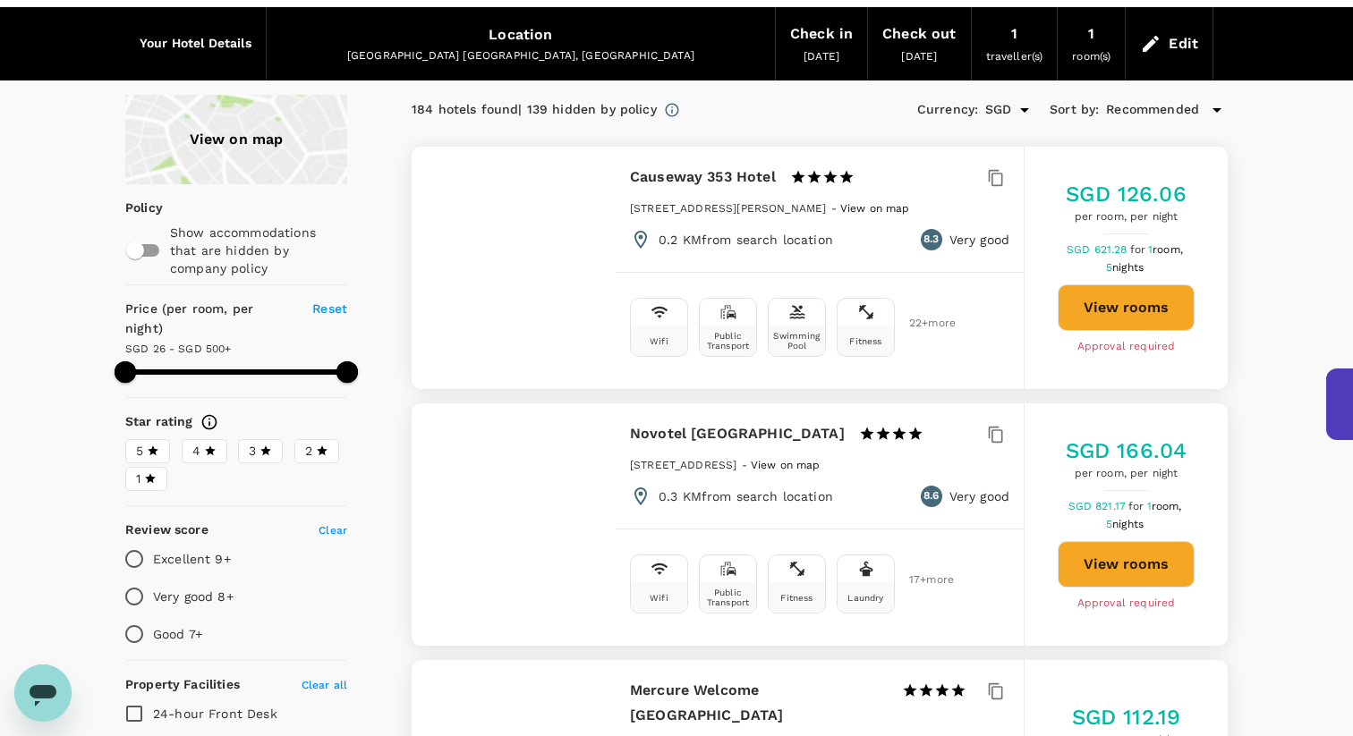
click at [134, 578] on input "Very good 8+" at bounding box center [134, 597] width 38 height 38
radio input "true"
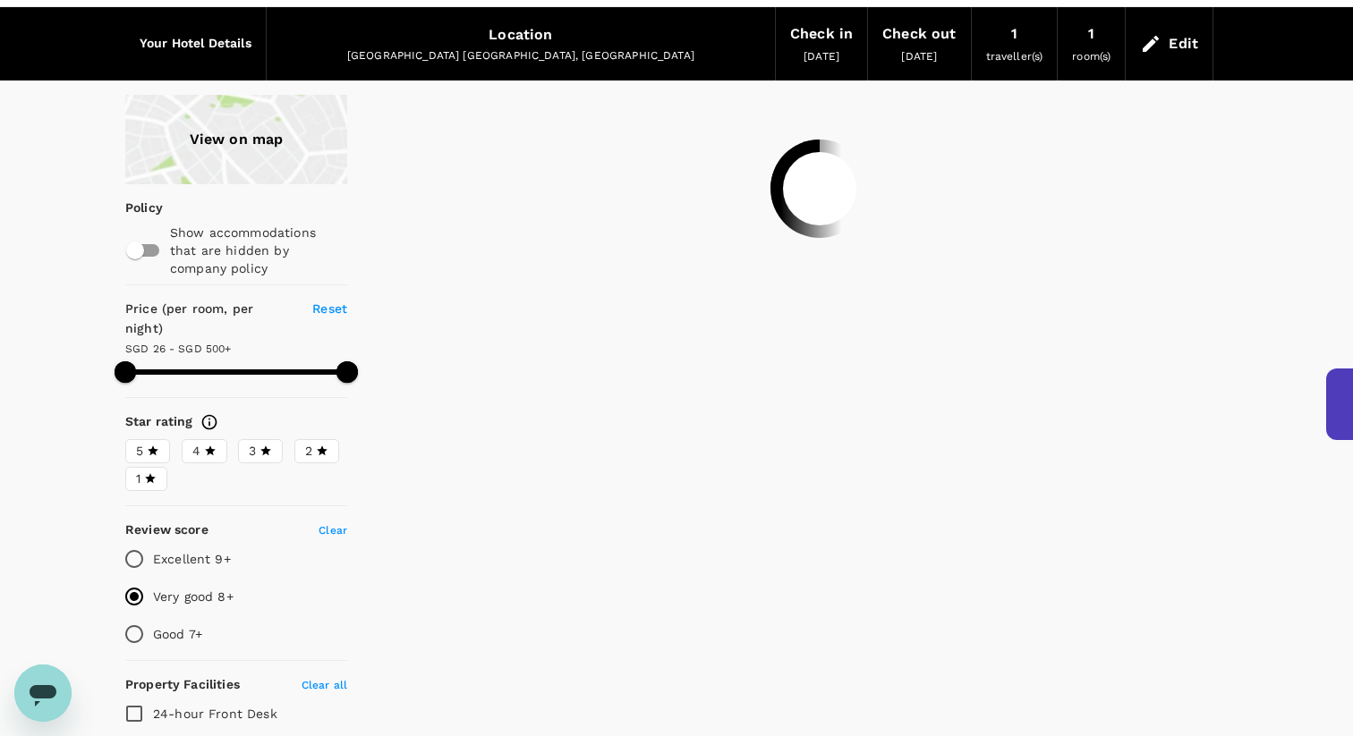
click at [153, 446] on icon at bounding box center [153, 451] width 11 height 10
click at [0, 0] on input "5" at bounding box center [0, 0] width 0 height 0
click at [216, 439] on label "4" at bounding box center [205, 451] width 46 height 24
click at [0, 0] on input "4" at bounding box center [0, 0] width 0 height 0
type input "499.06"
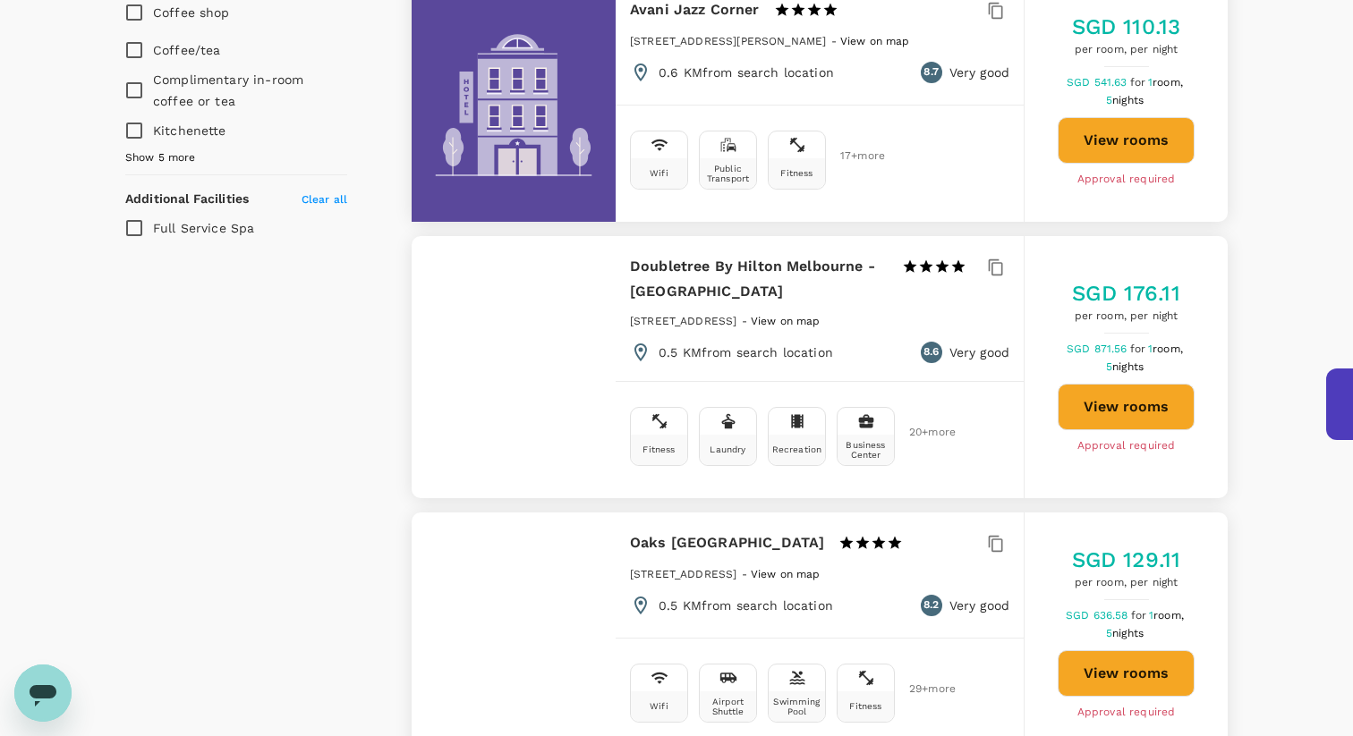
scroll to position [1289, 0]
click at [760, 530] on h6 "Oaks Melbourne On Market Hotel" at bounding box center [727, 542] width 194 height 25
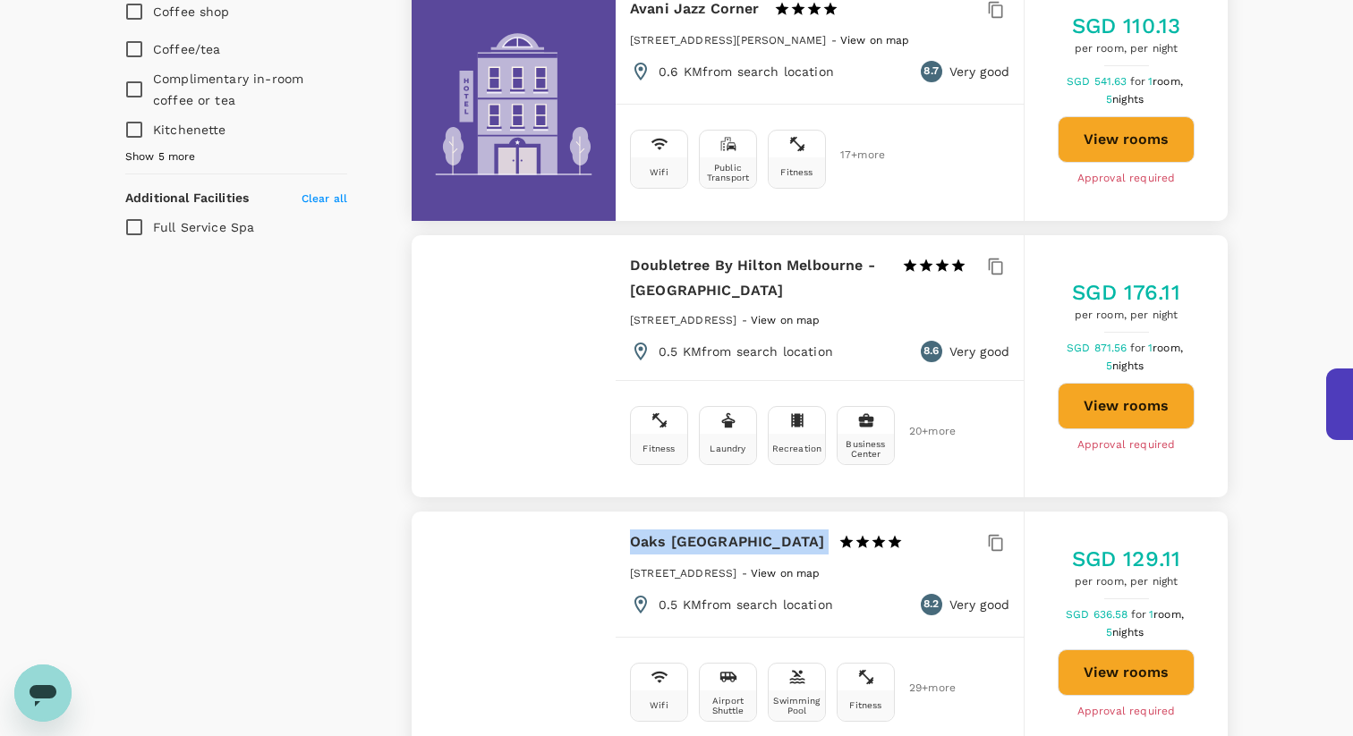
copy div "Oaks Melbourne On Market Hotel"
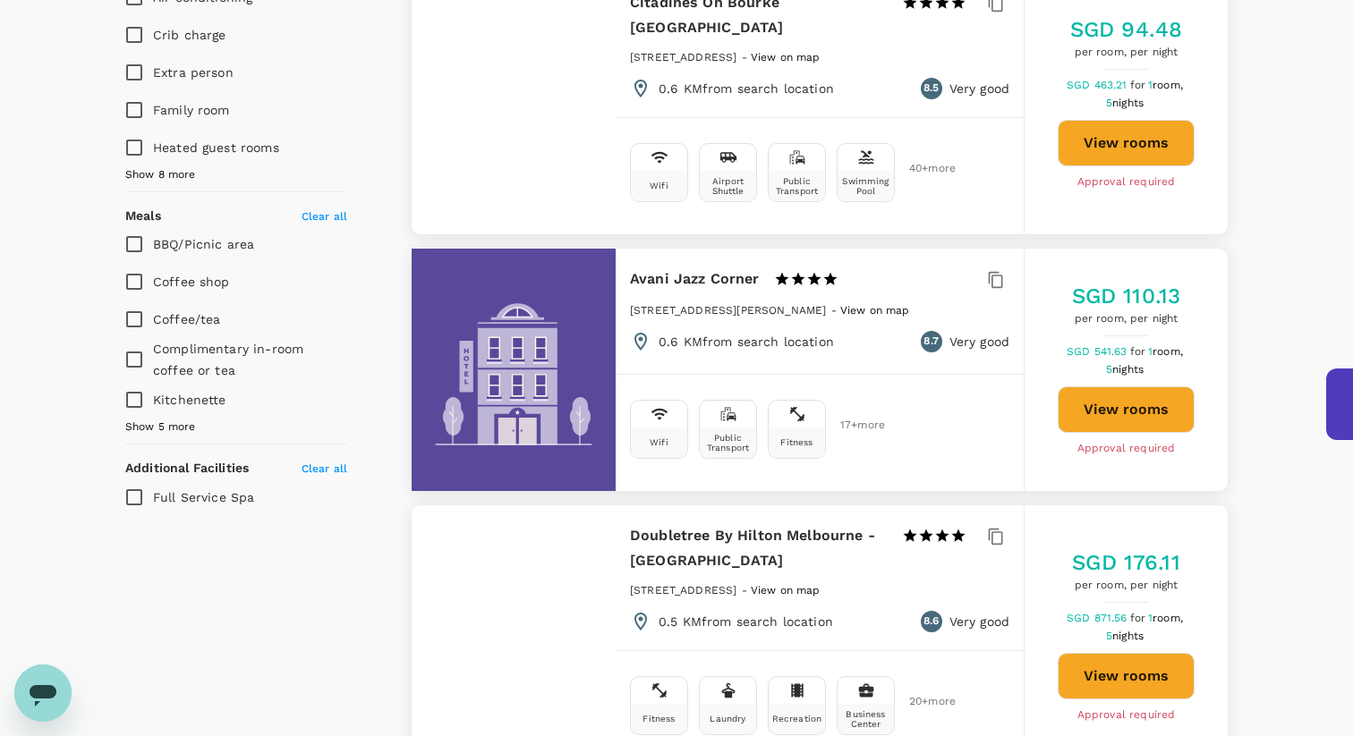
scroll to position [1021, 0]
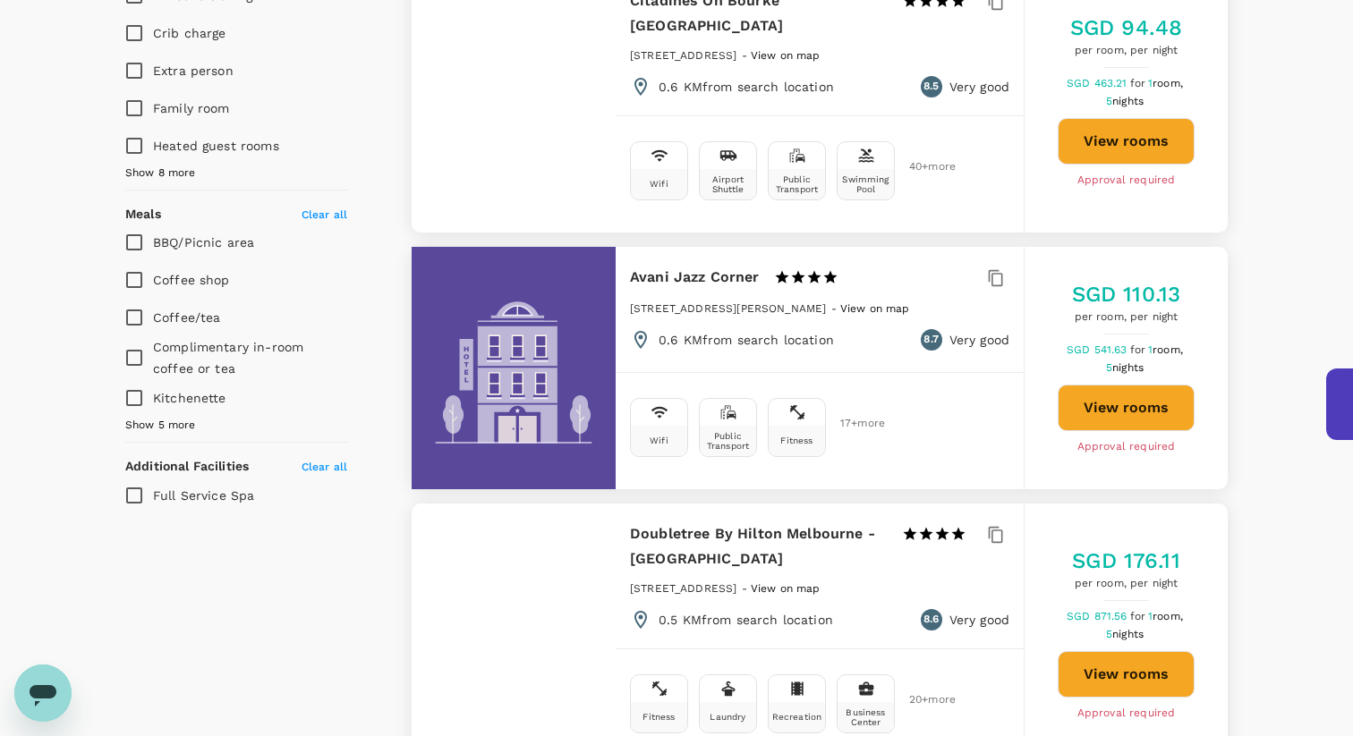
click at [726, 265] on h6 "Avani Jazz Corner" at bounding box center [695, 277] width 130 height 25
copy div "Avani Jazz Corner"
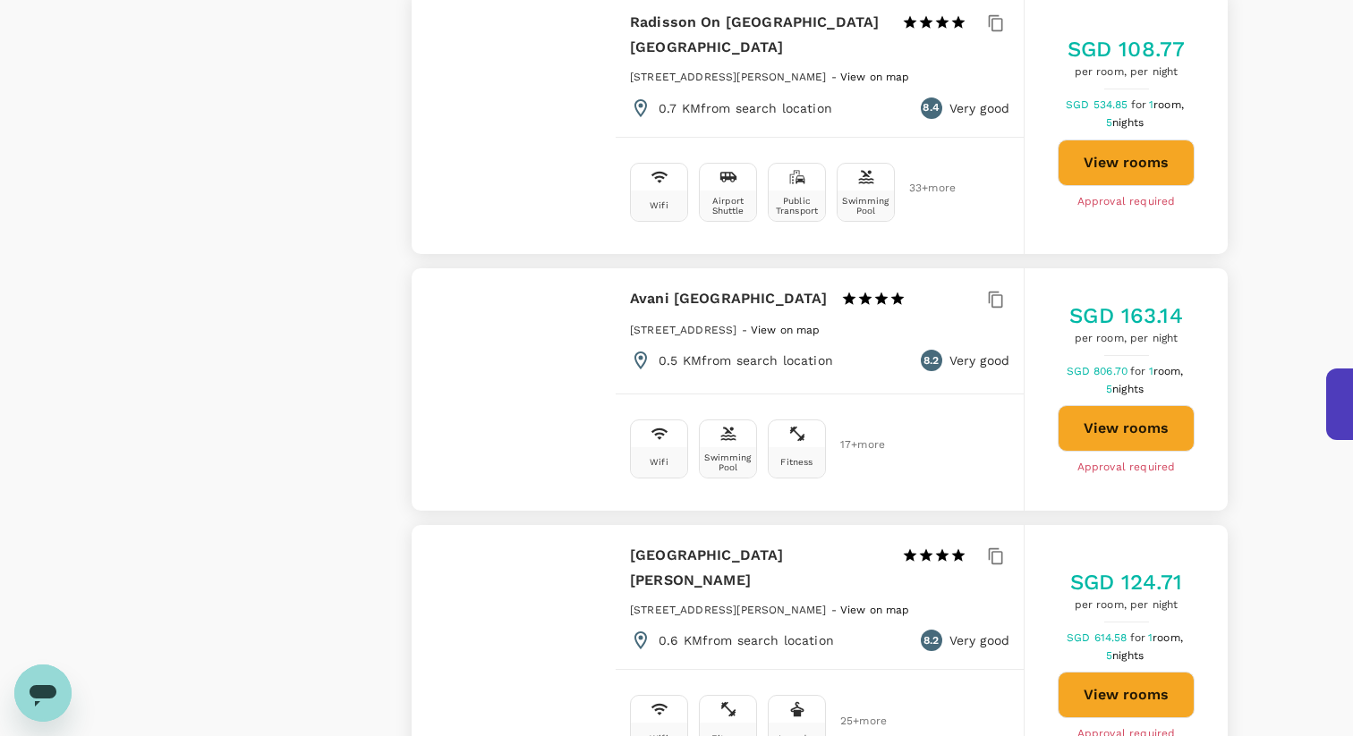
scroll to position [3864, 0]
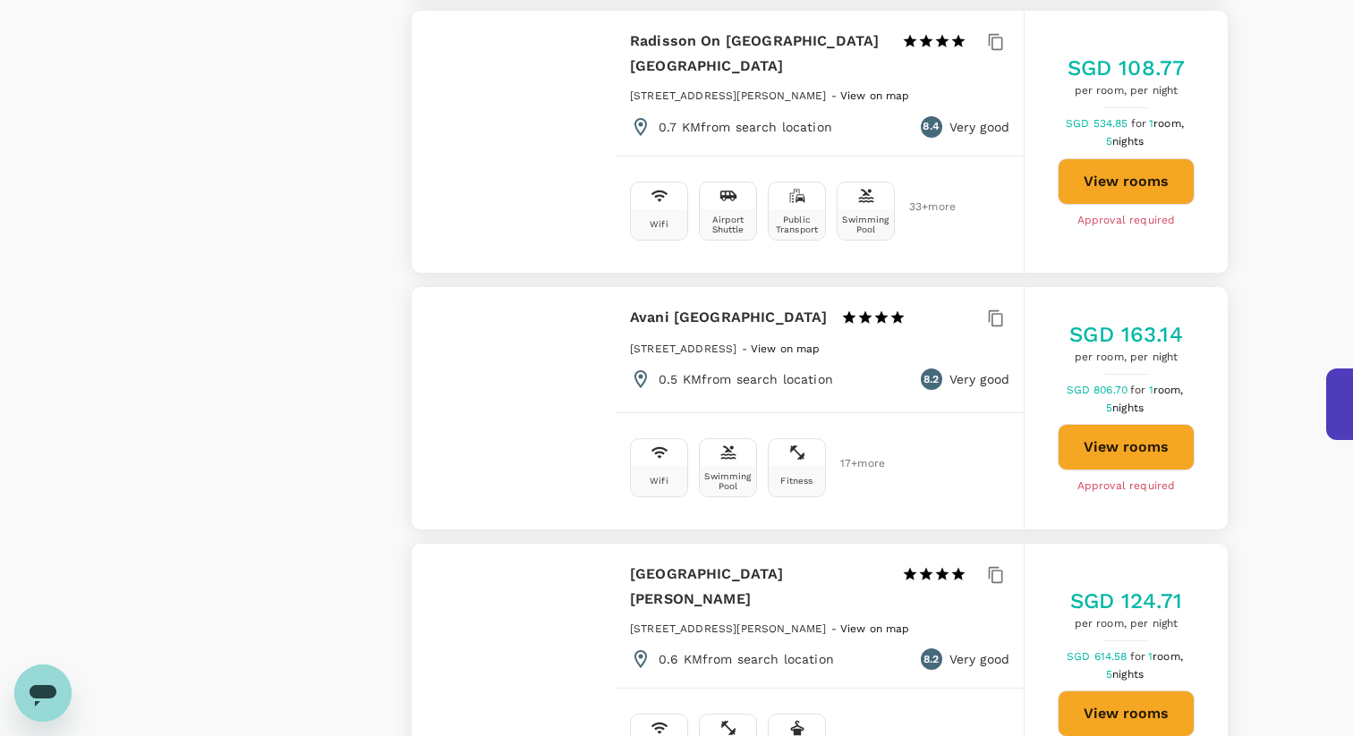
click at [750, 305] on h6 "Avani Melbourne Central" at bounding box center [728, 317] width 197 height 25
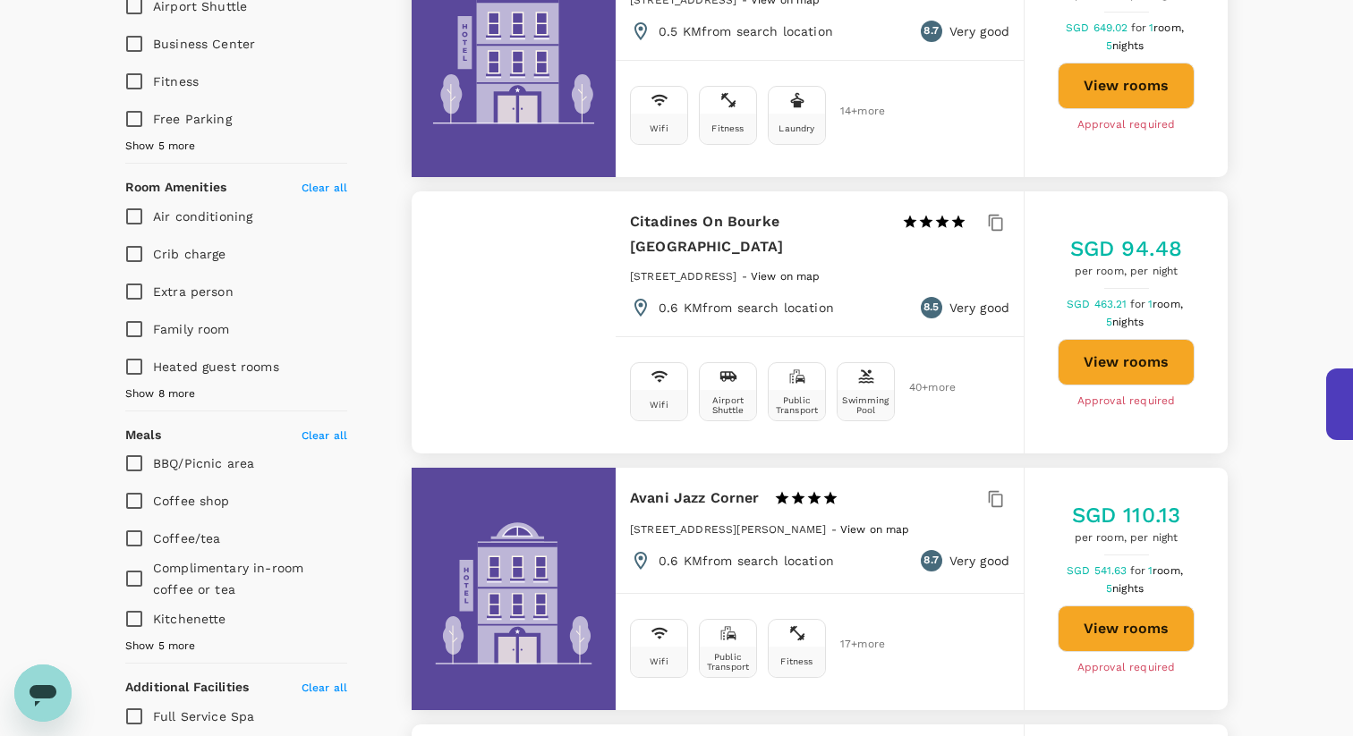
scroll to position [633, 0]
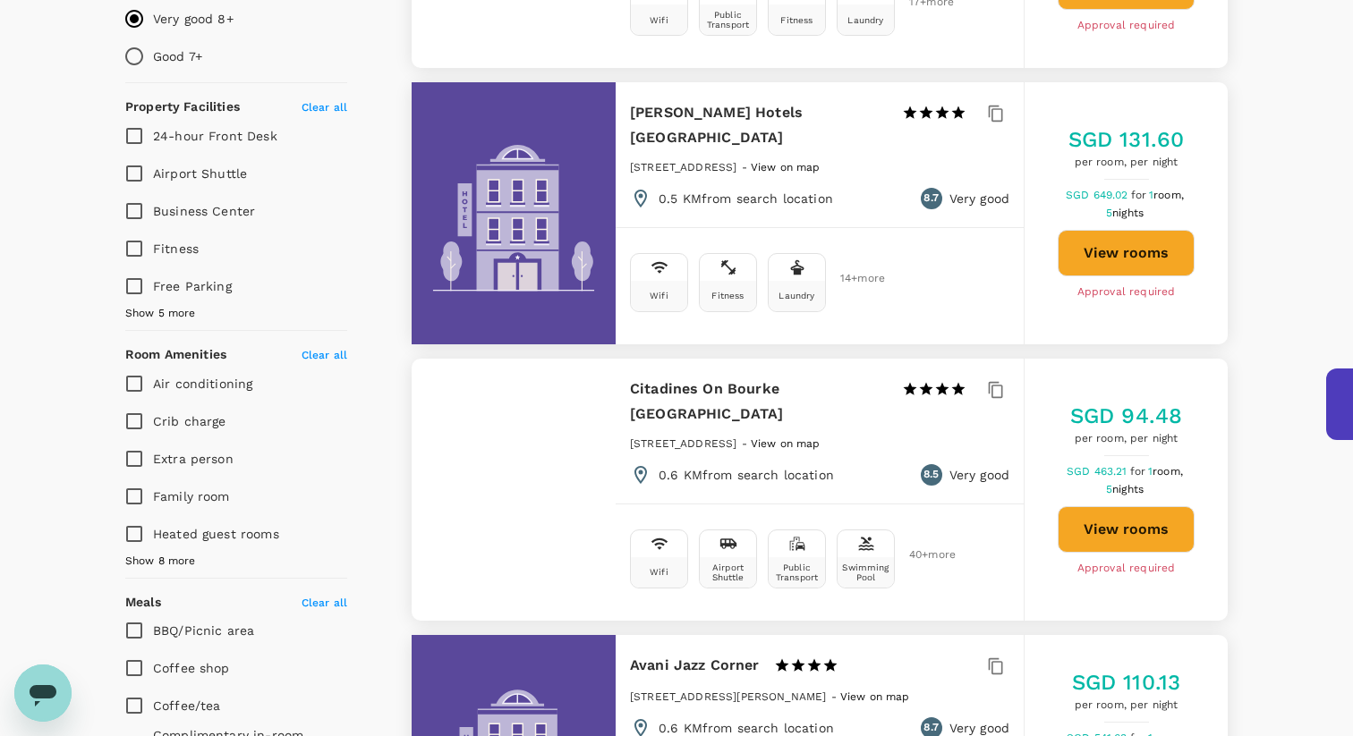
click at [715, 377] on h6 "Citadines On Bourke [GEOGRAPHIC_DATA]" at bounding box center [759, 402] width 258 height 50
copy div "Citadines On Bourke [GEOGRAPHIC_DATA]"
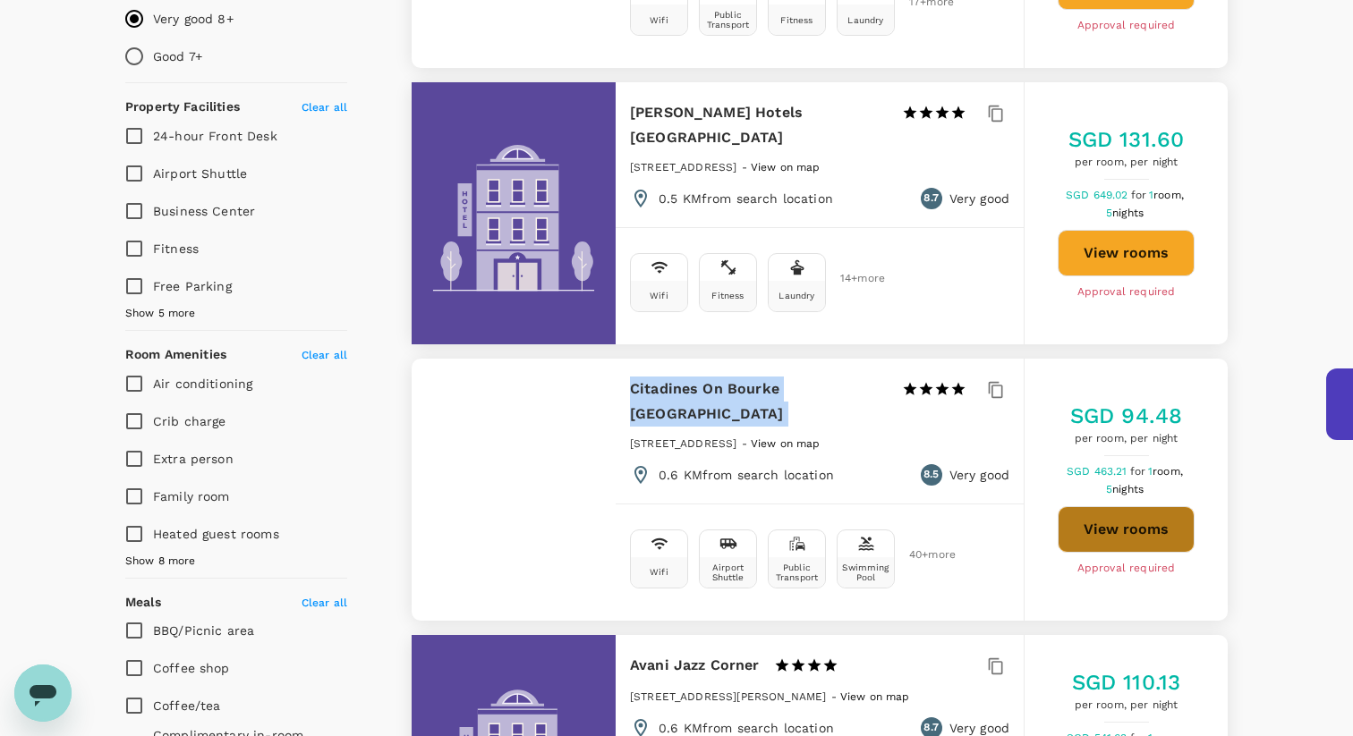
click at [1107, 506] on button "View rooms" at bounding box center [1125, 529] width 137 height 47
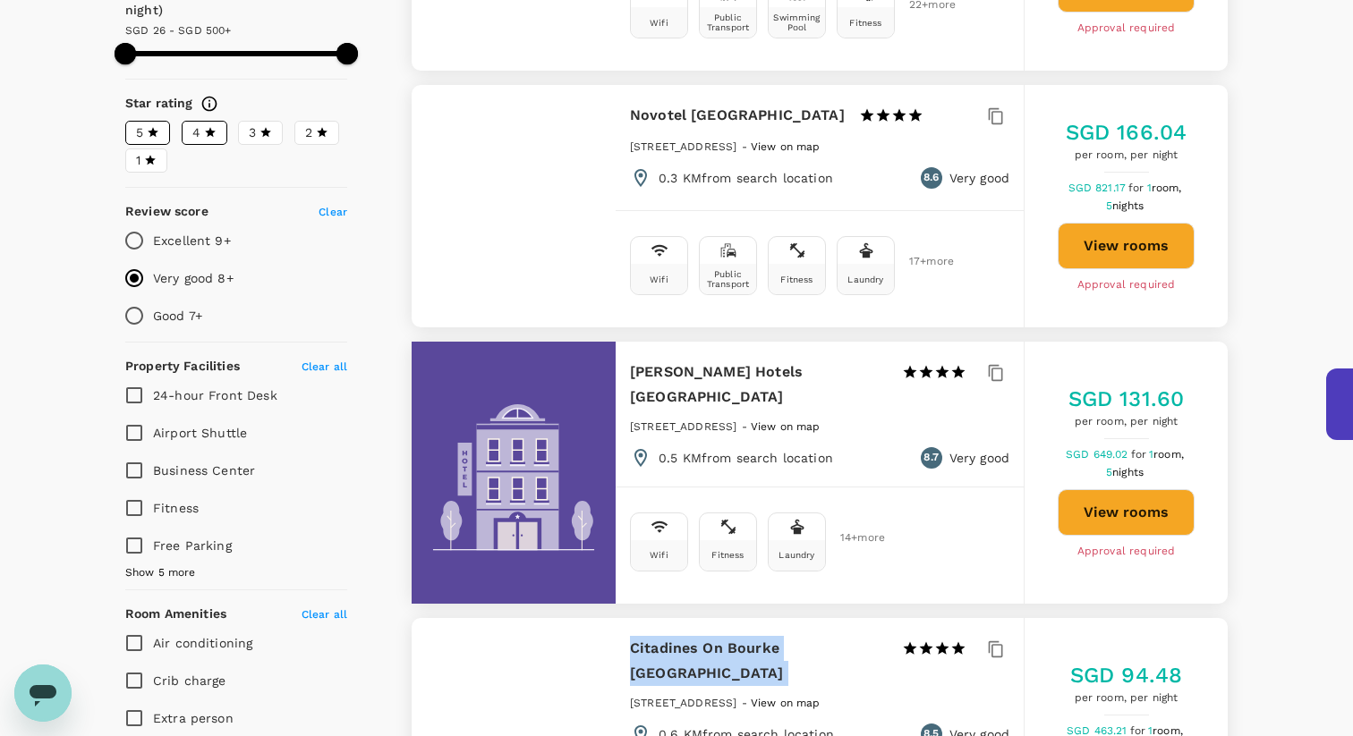
scroll to position [0, 0]
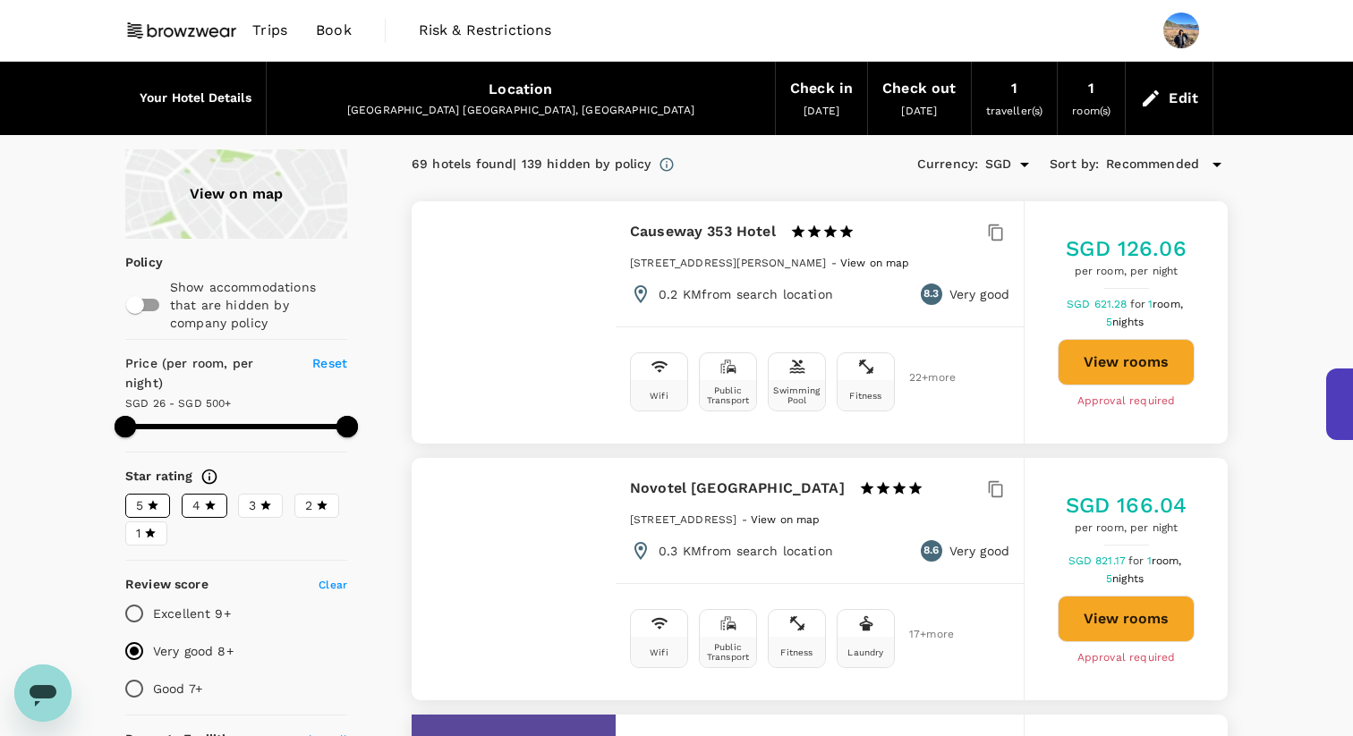
click at [335, 31] on span "Book" at bounding box center [334, 30] width 36 height 21
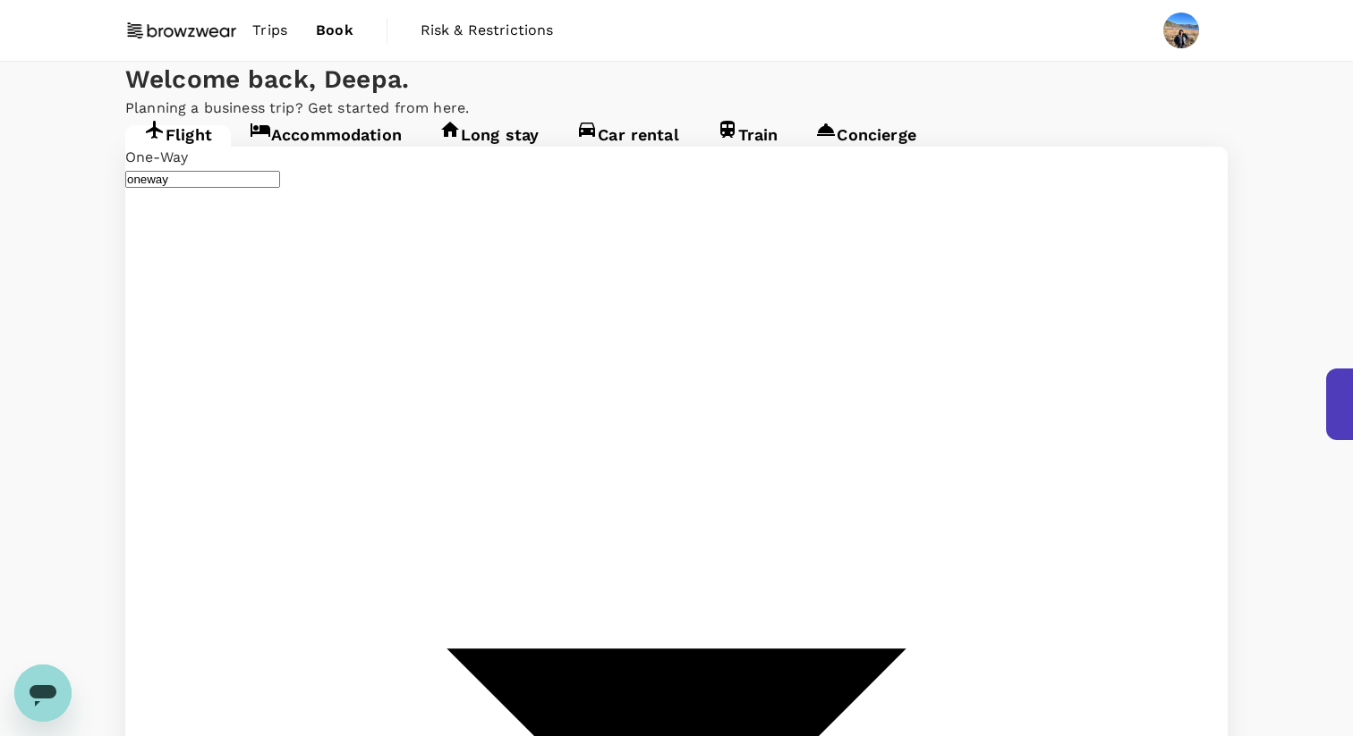
type input "Melbourne, Australia (any)"
type input "Singapore Changi (SIN)"
type input "Melbourne, Australia (any)"
type input "Singapore Changi (SIN)"
type input "Melbourne, Australia (any)"
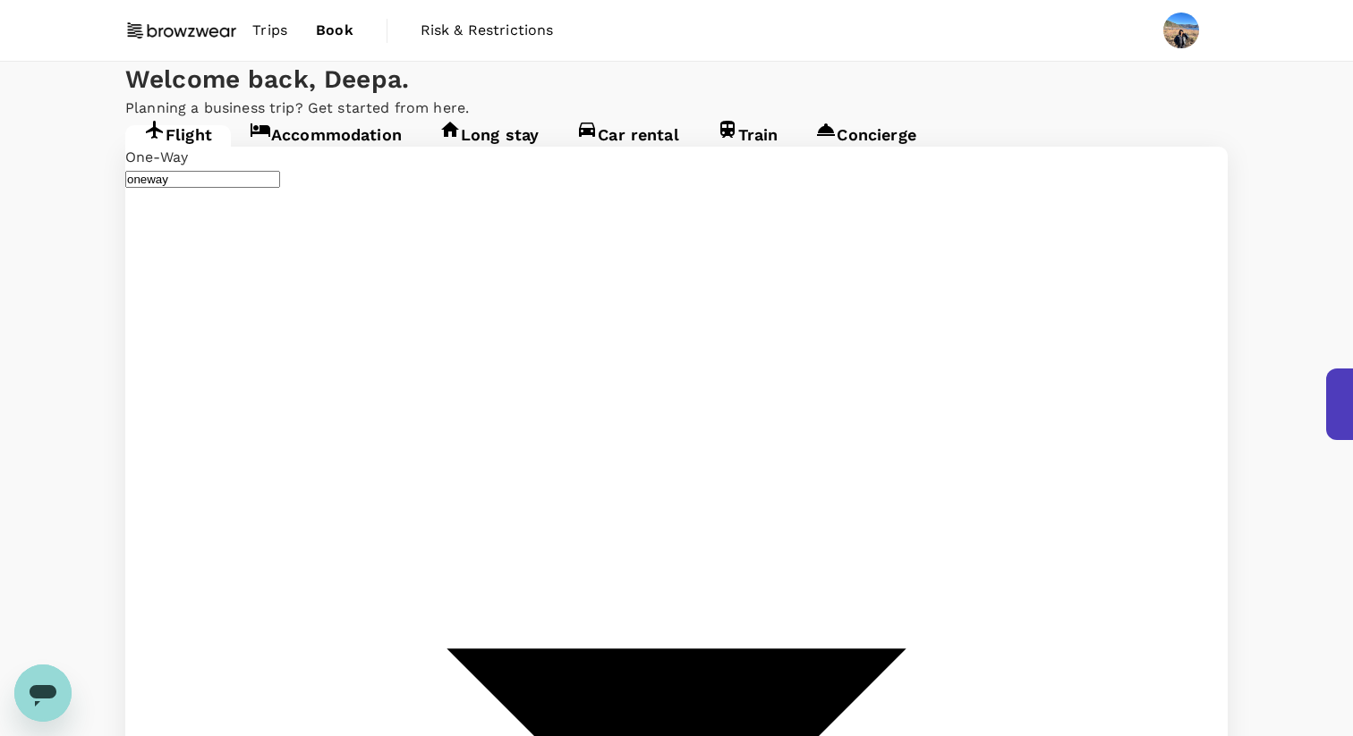
type input "Singapore Changi (SIN)"
click at [276, 27] on span "Trips" at bounding box center [269, 30] width 35 height 21
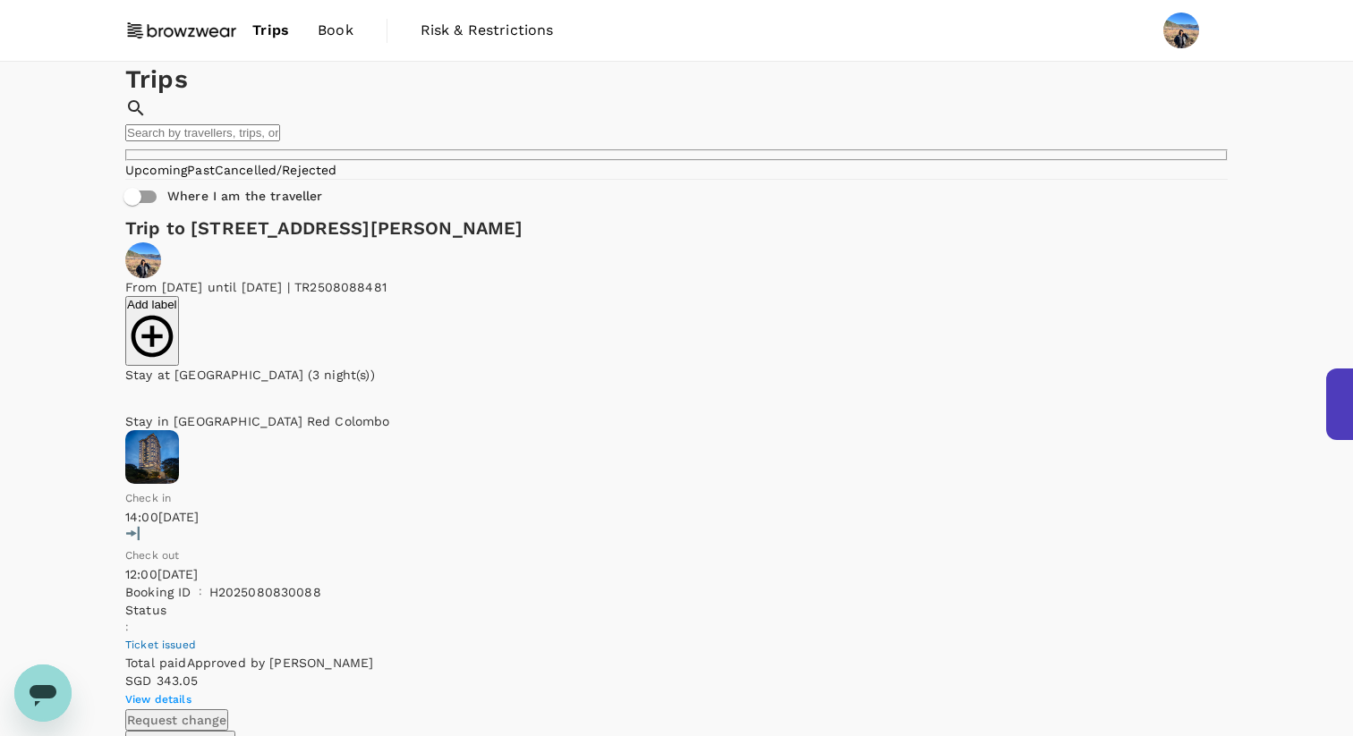
click at [215, 177] on link "Past" at bounding box center [201, 170] width 28 height 14
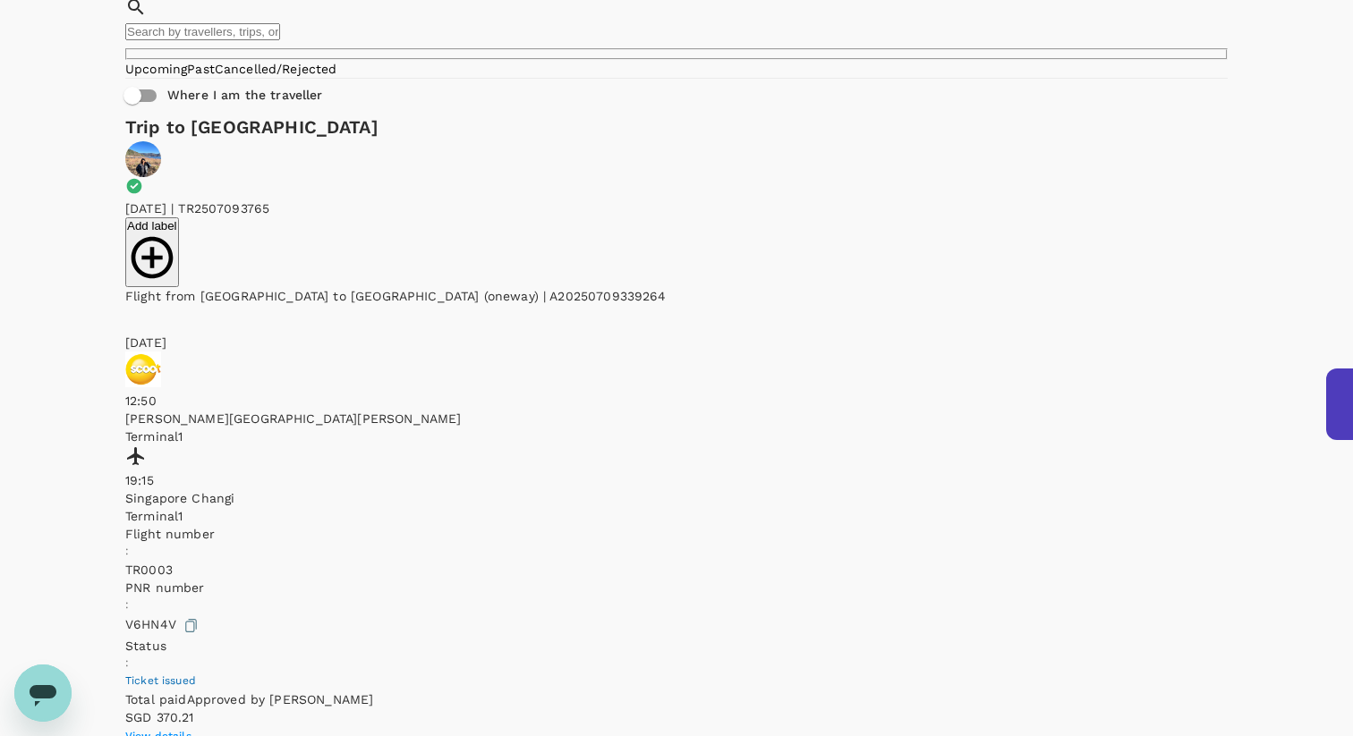
scroll to position [98, 0]
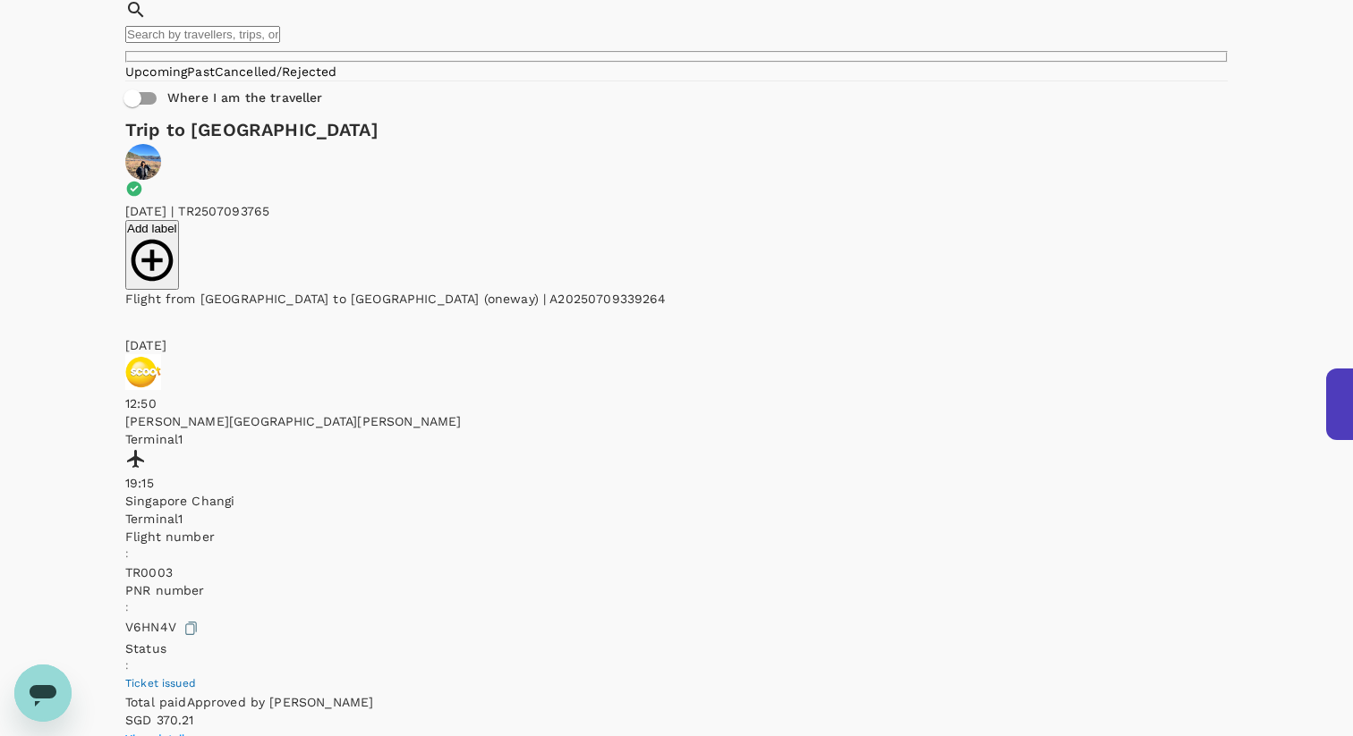
click at [187, 79] on link "Upcoming" at bounding box center [156, 71] width 62 height 14
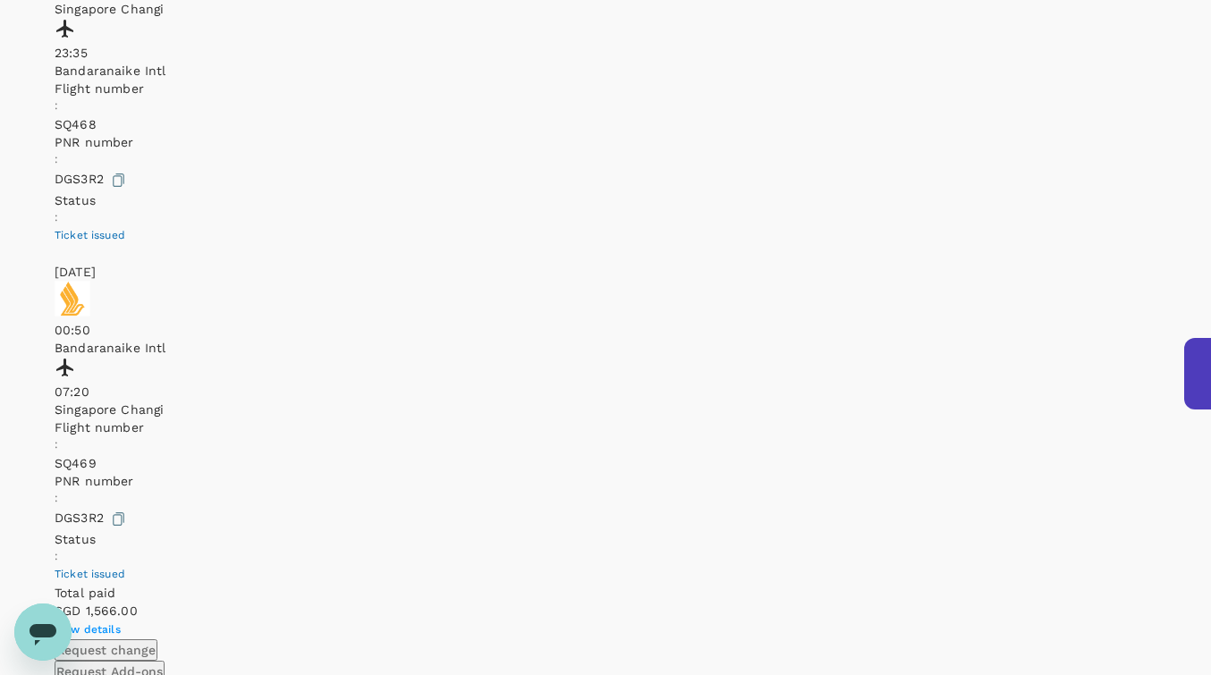
scroll to position [1133, 0]
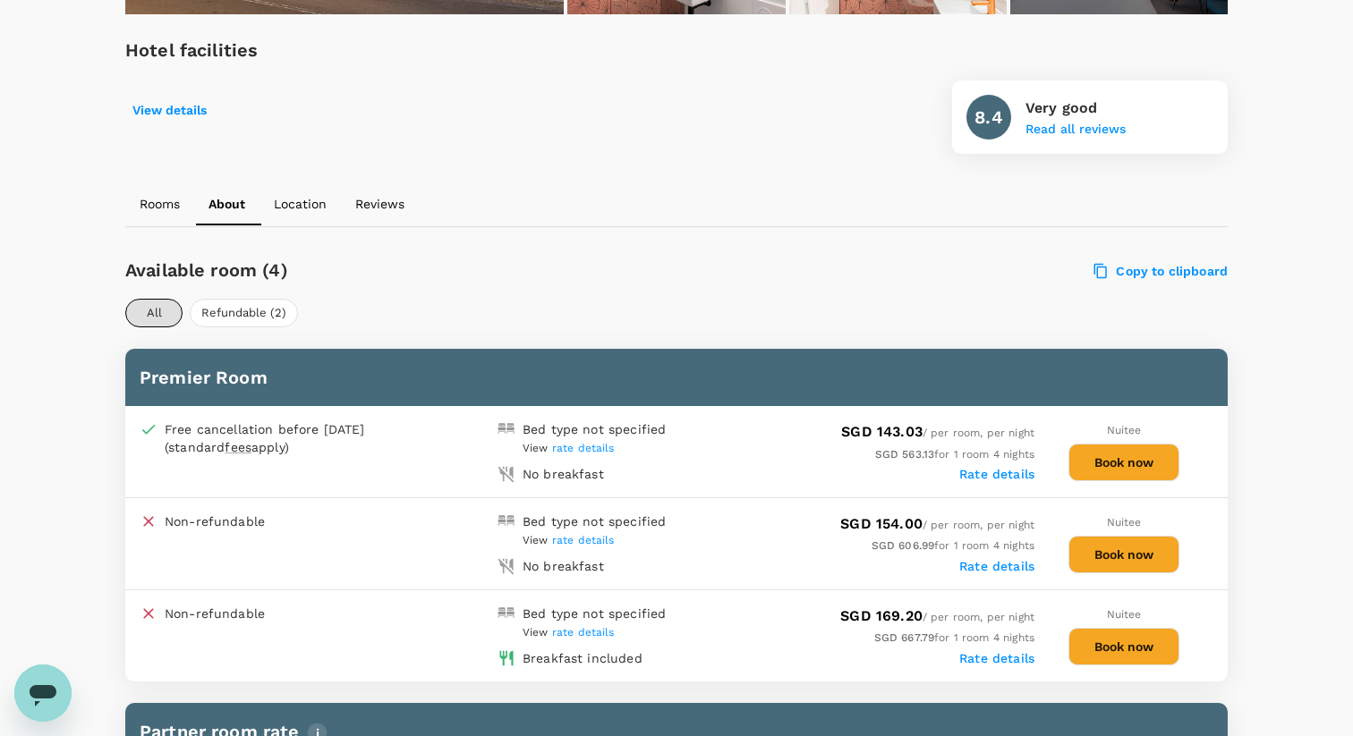
scroll to position [615, 0]
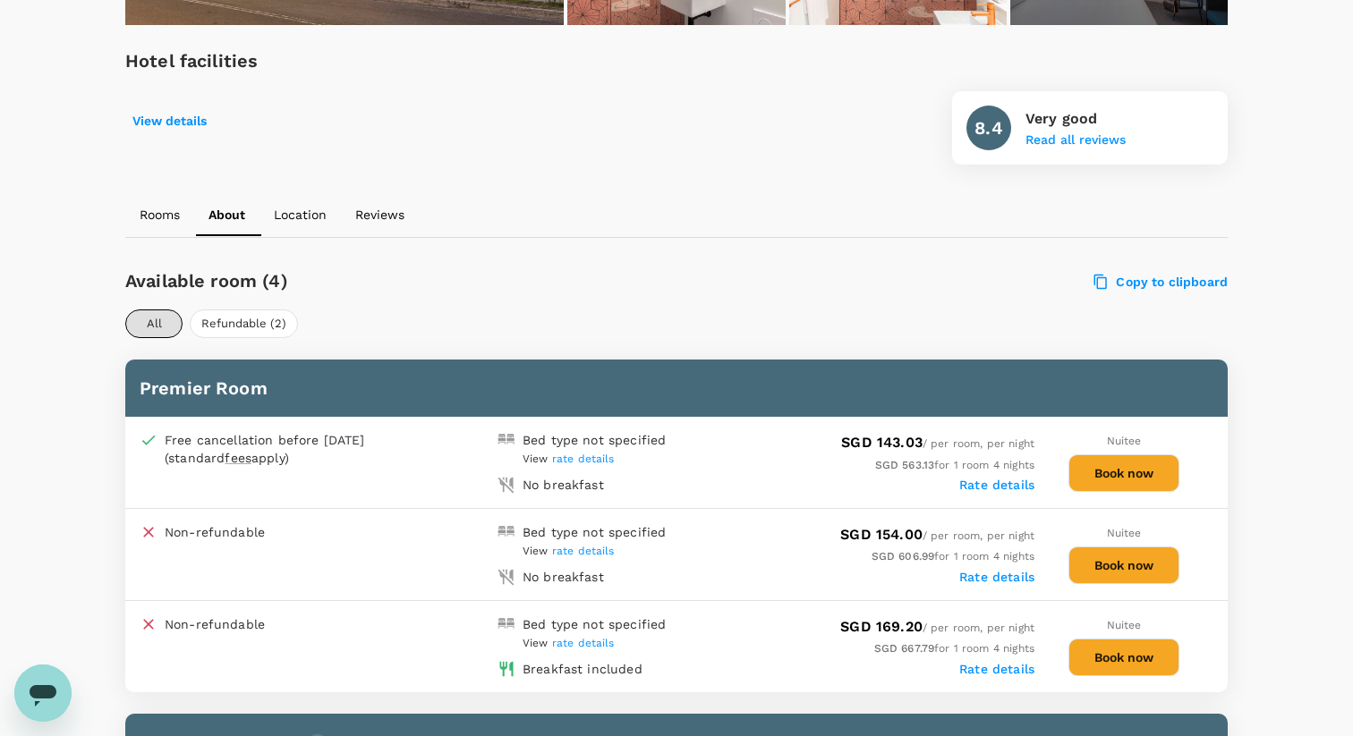
click at [1121, 461] on button "Book now" at bounding box center [1123, 473] width 111 height 38
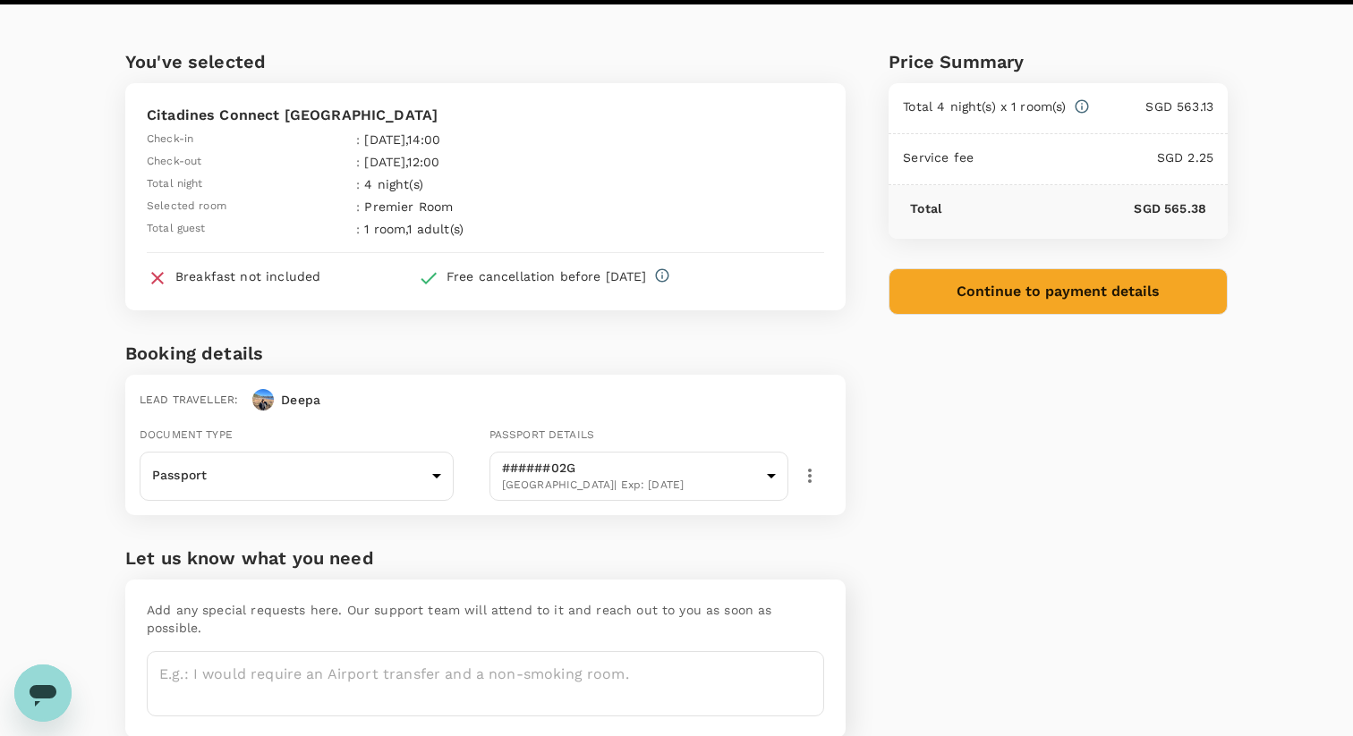
scroll to position [42, 0]
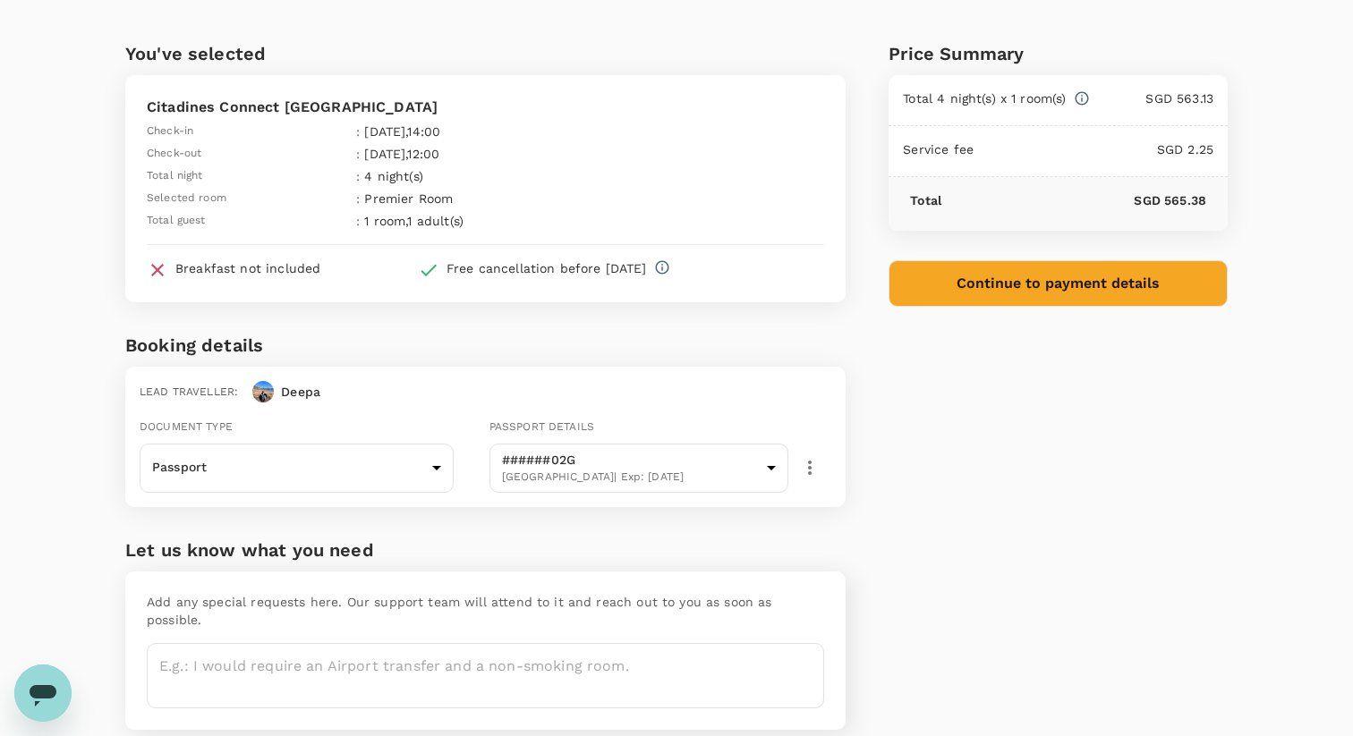
drag, startPoint x: 344, startPoint y: 133, endPoint x: 478, endPoint y: 144, distance: 133.7
click at [478, 144] on table "Check-in : 25 Aug 2025 , 14:00 Check-out : 29 Aug 2025 , 12:00 Total night : 4 …" at bounding box center [384, 174] width 474 height 112
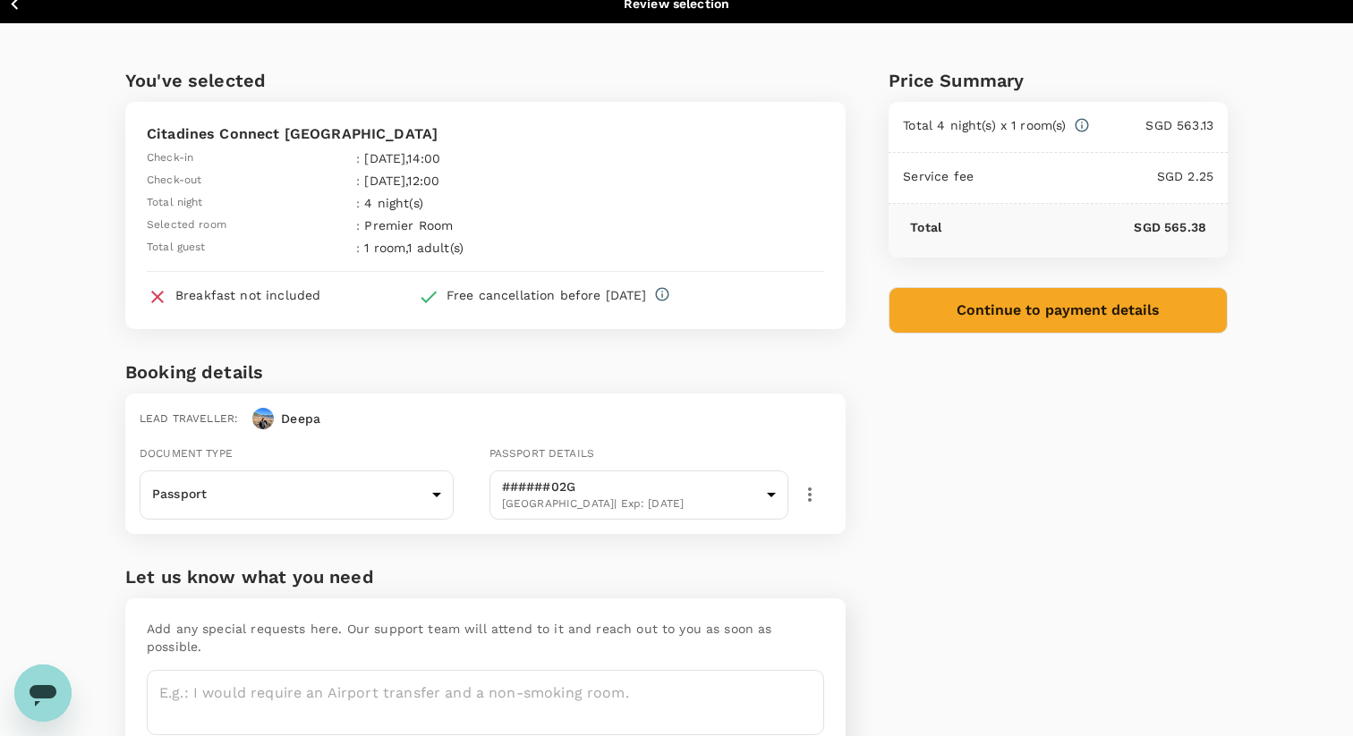
scroll to position [0, 0]
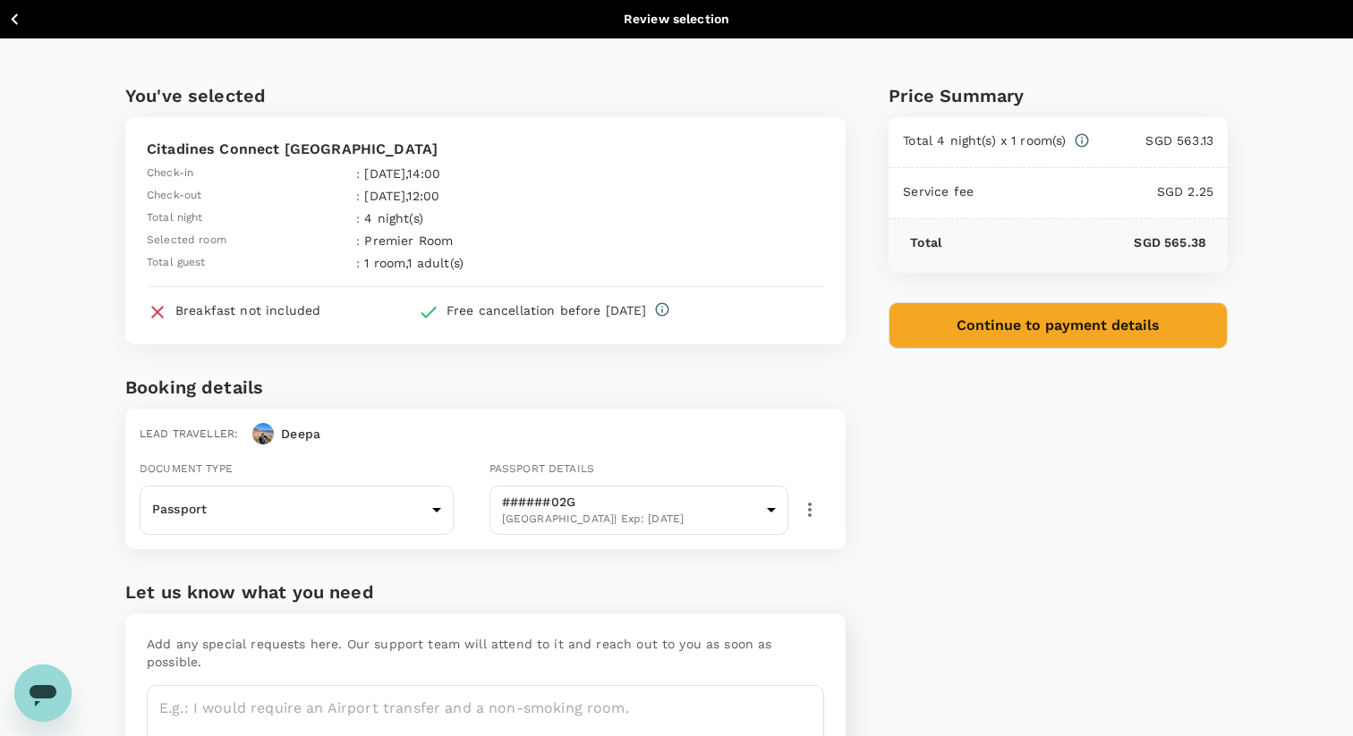
click at [1138, 326] on button "Continue to payment details" at bounding box center [1057, 325] width 339 height 47
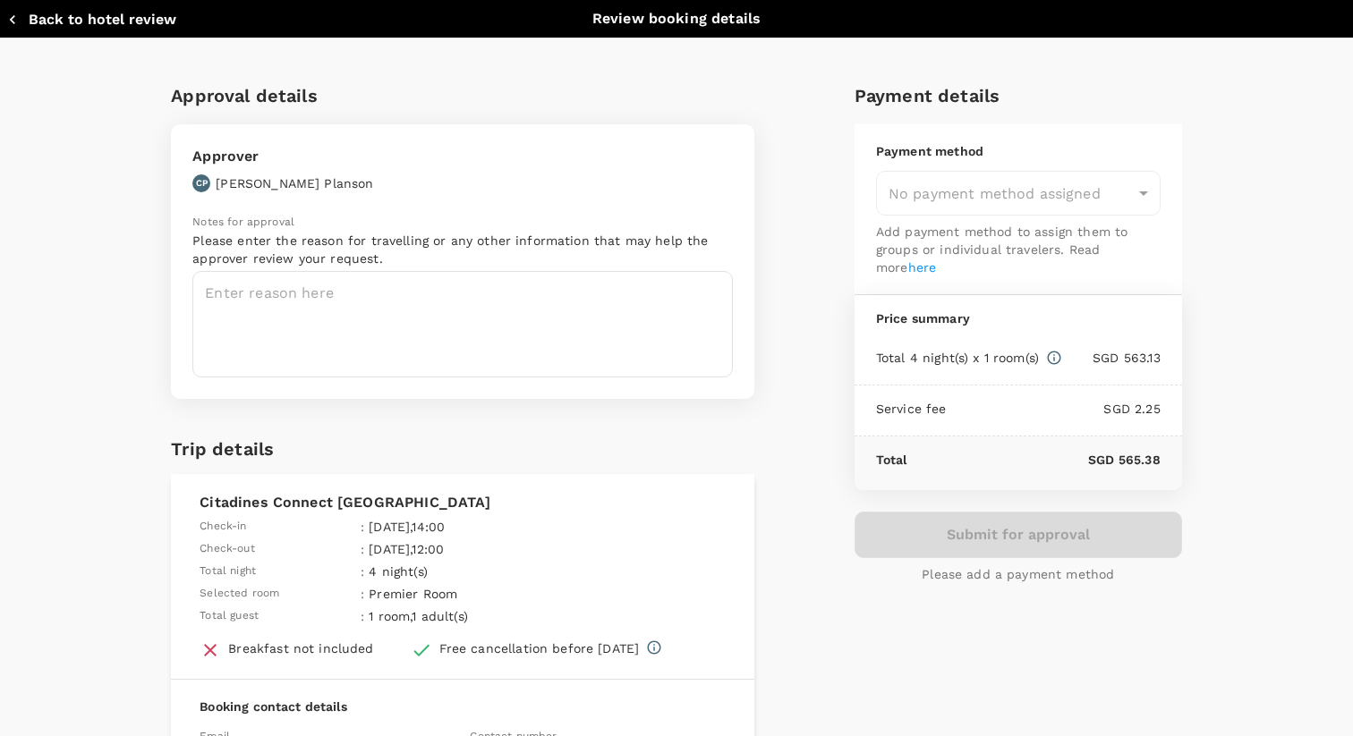
type input "9a155038-07a2-4c3b-a2f5-bce54f173f01"
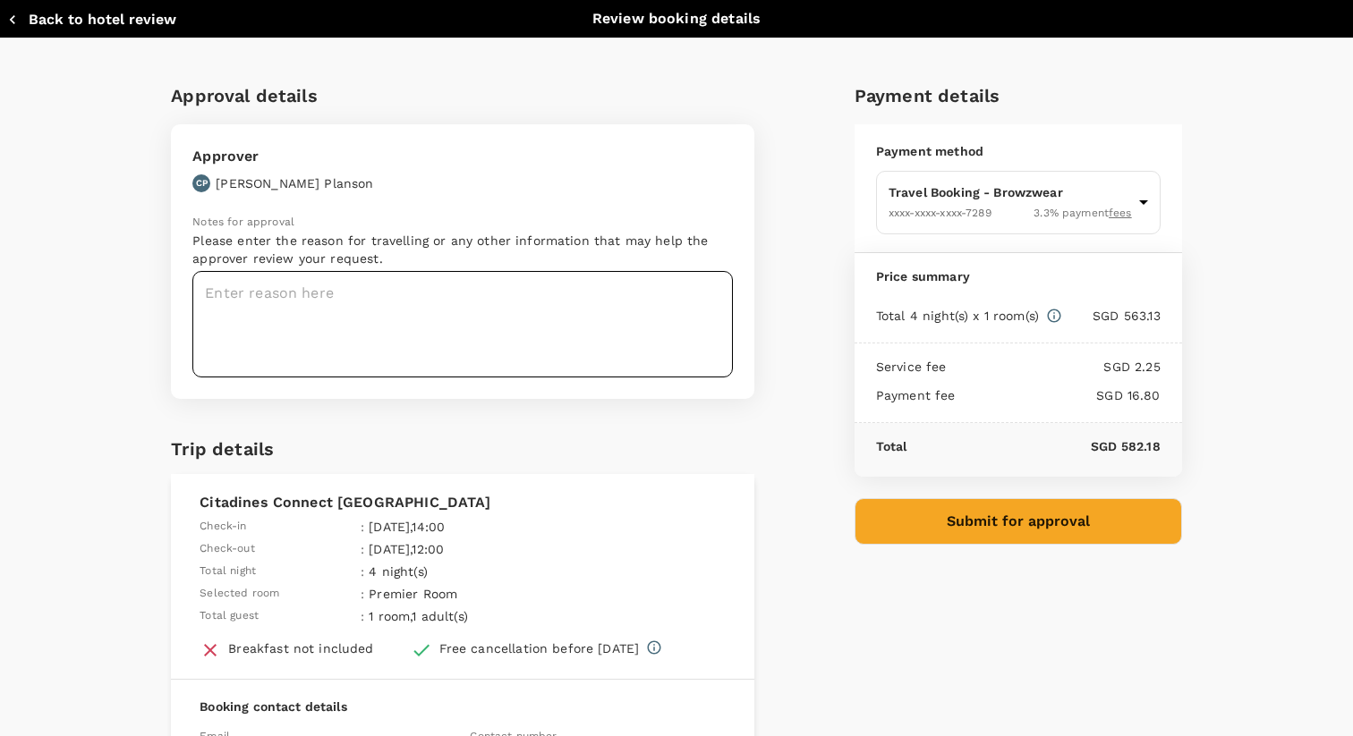
click at [480, 317] on textarea at bounding box center [462, 324] width 540 height 106
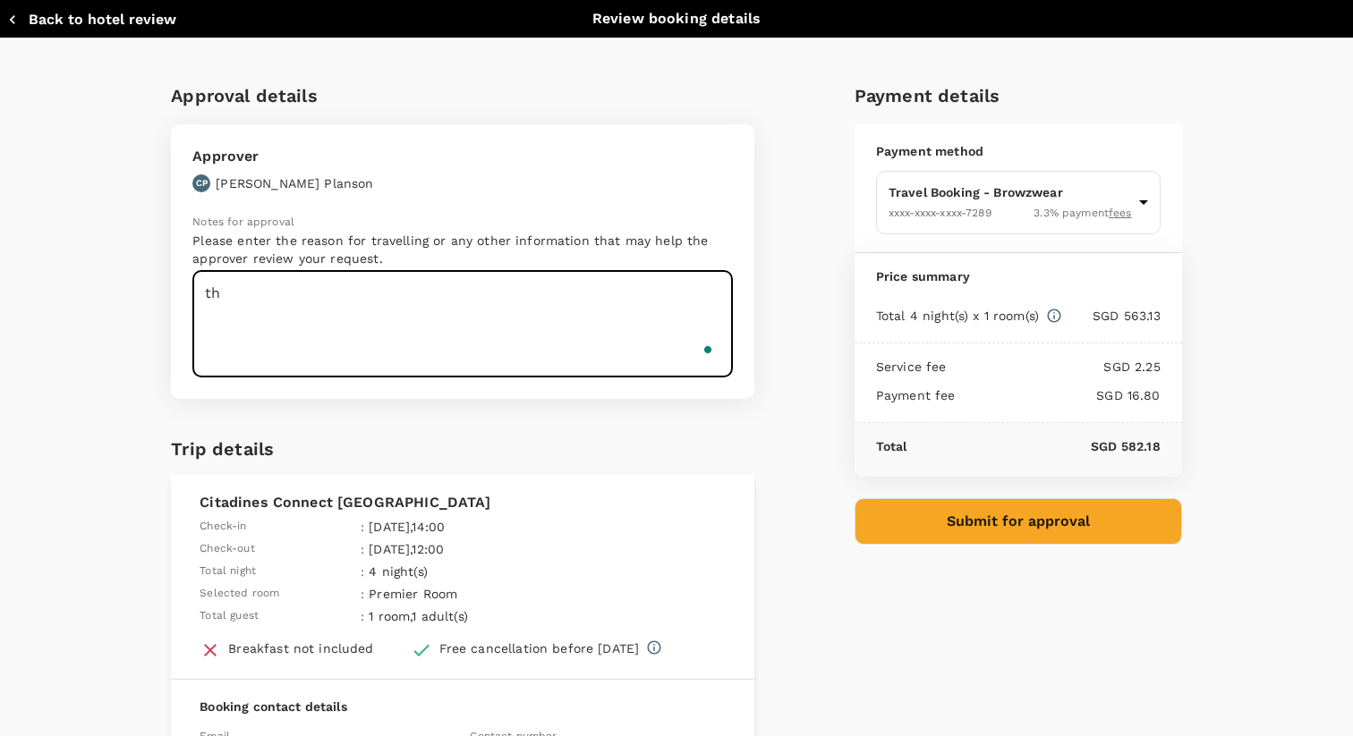
type textarea "t"
click at [204, 288] on textarea "Booking the accomodation for the stay in sydney end August." at bounding box center [462, 324] width 540 height 106
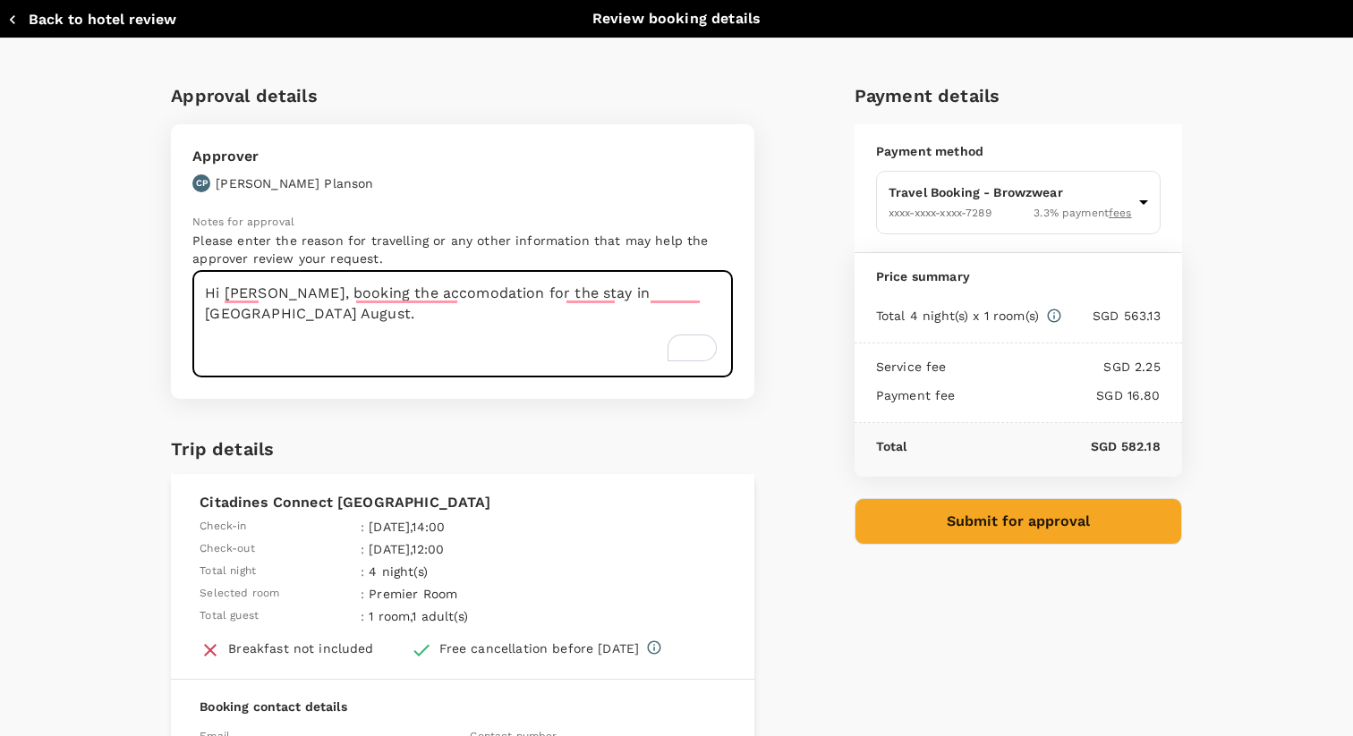
type textarea "Hi craig, booking the accomodation for the stay in sydney end August."
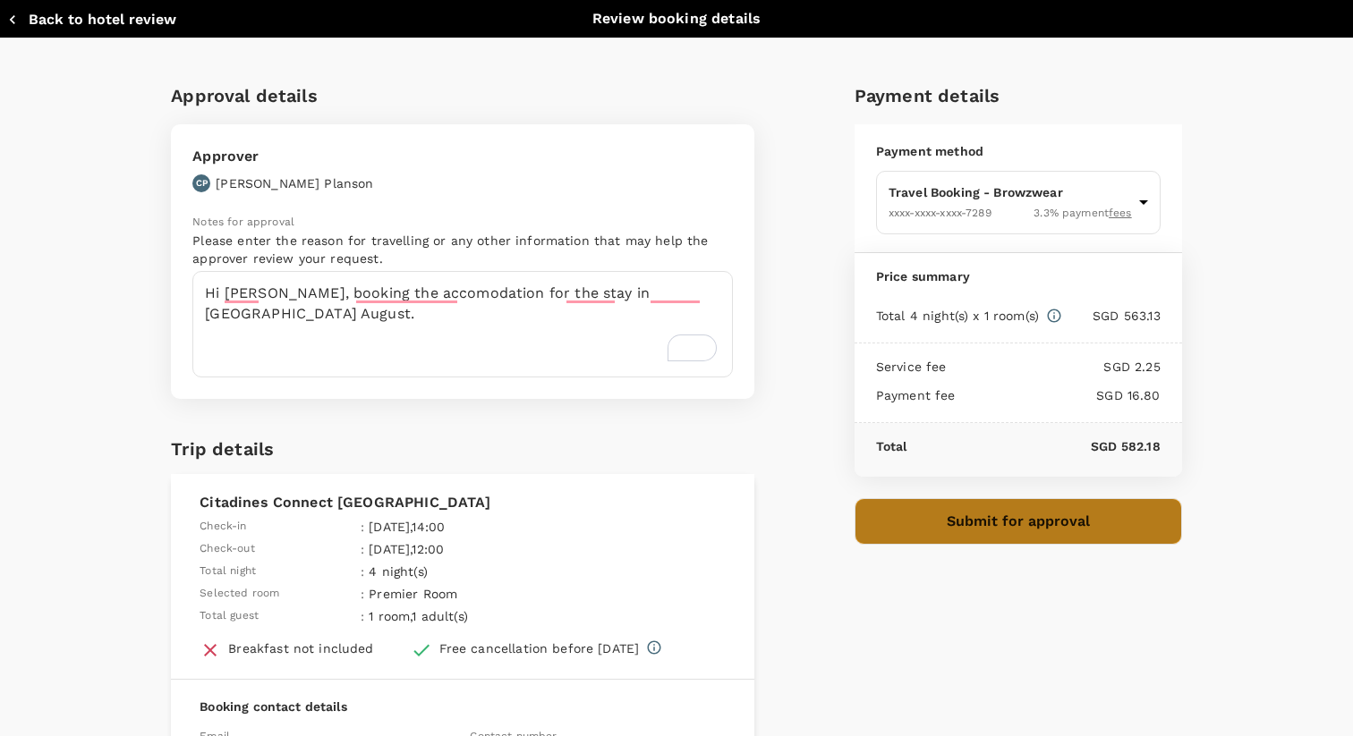
click at [961, 507] on button "Submit for approval" at bounding box center [1017, 521] width 327 height 47
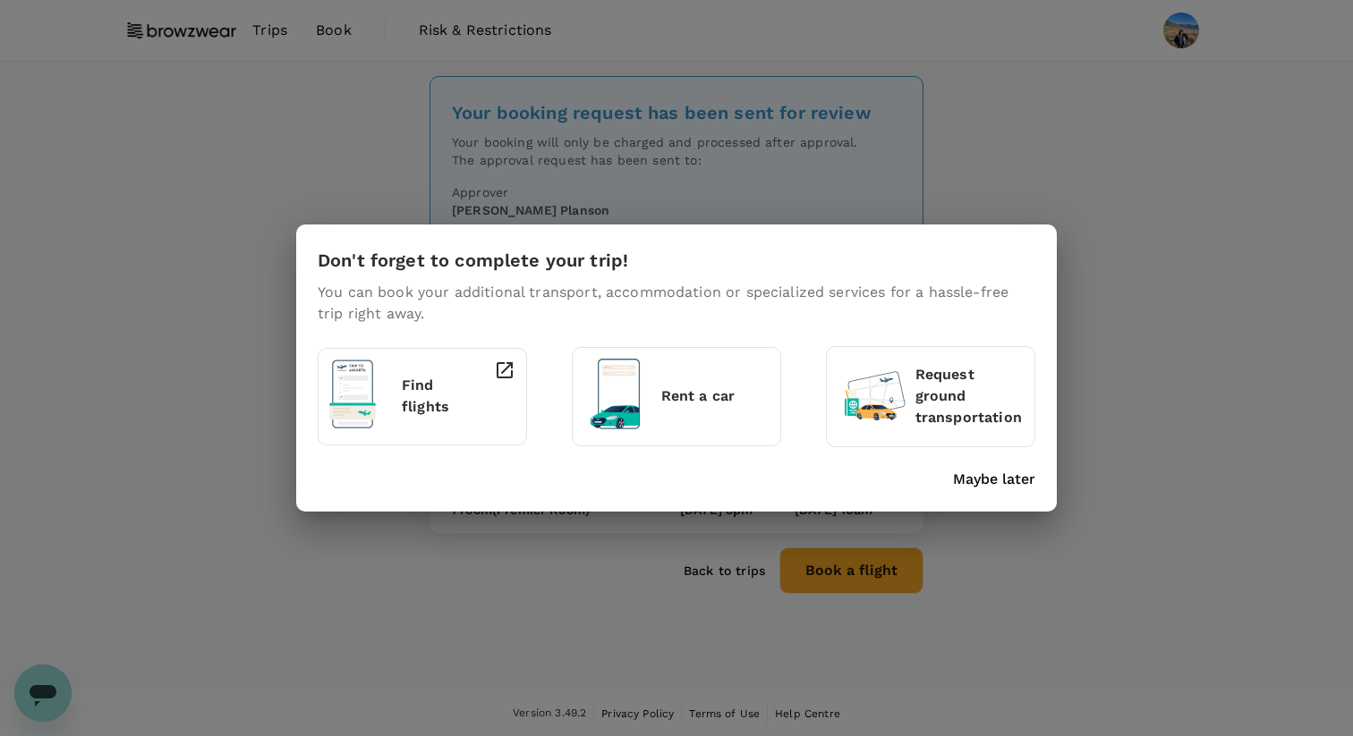
click at [979, 475] on p "Maybe later" at bounding box center [994, 479] width 82 height 21
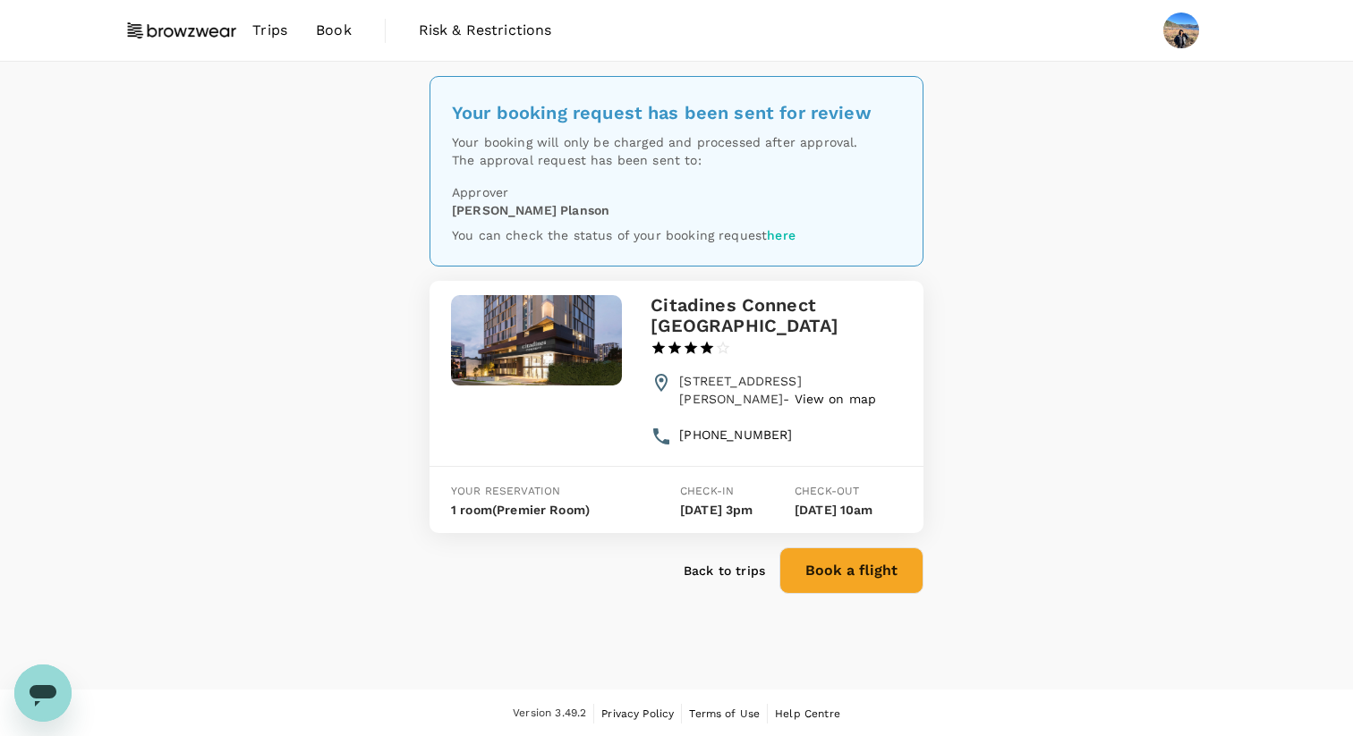
click at [734, 580] on p "Back to trips" at bounding box center [724, 571] width 81 height 18
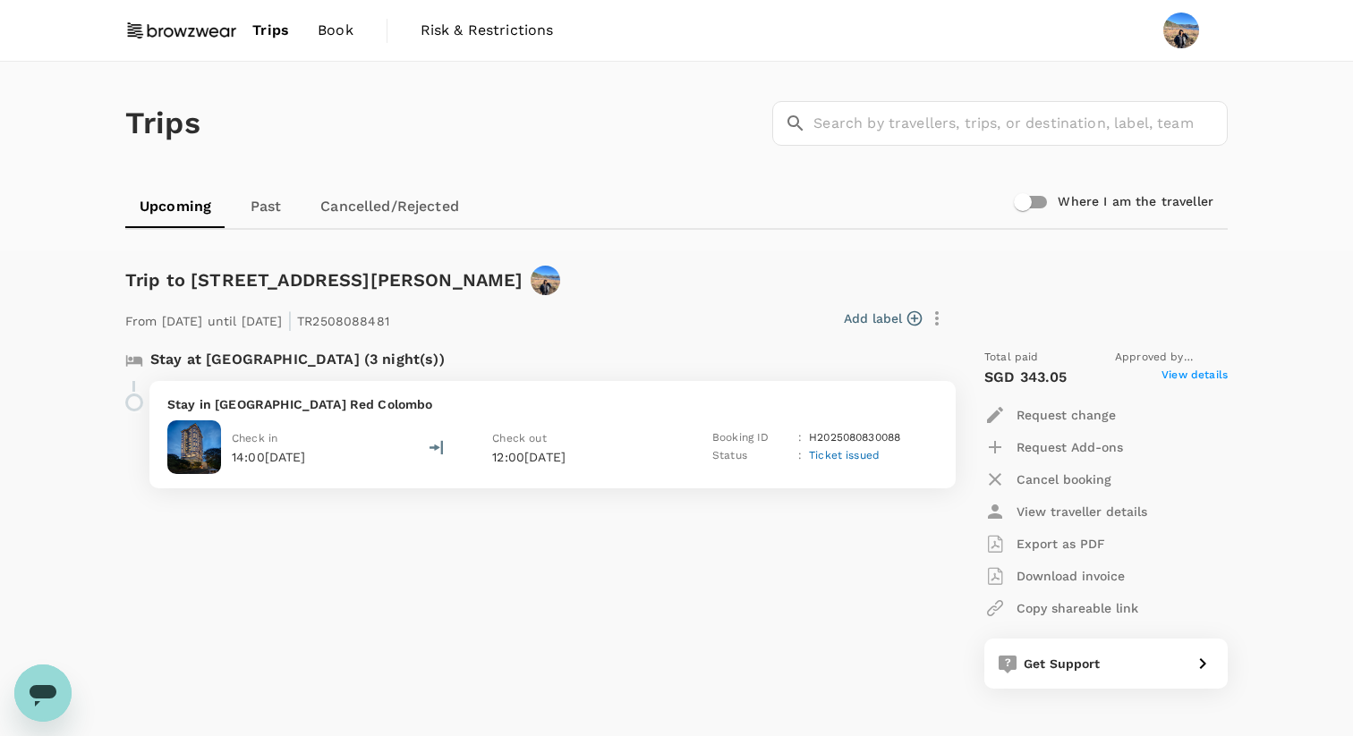
click at [341, 28] on span "Book" at bounding box center [336, 30] width 36 height 21
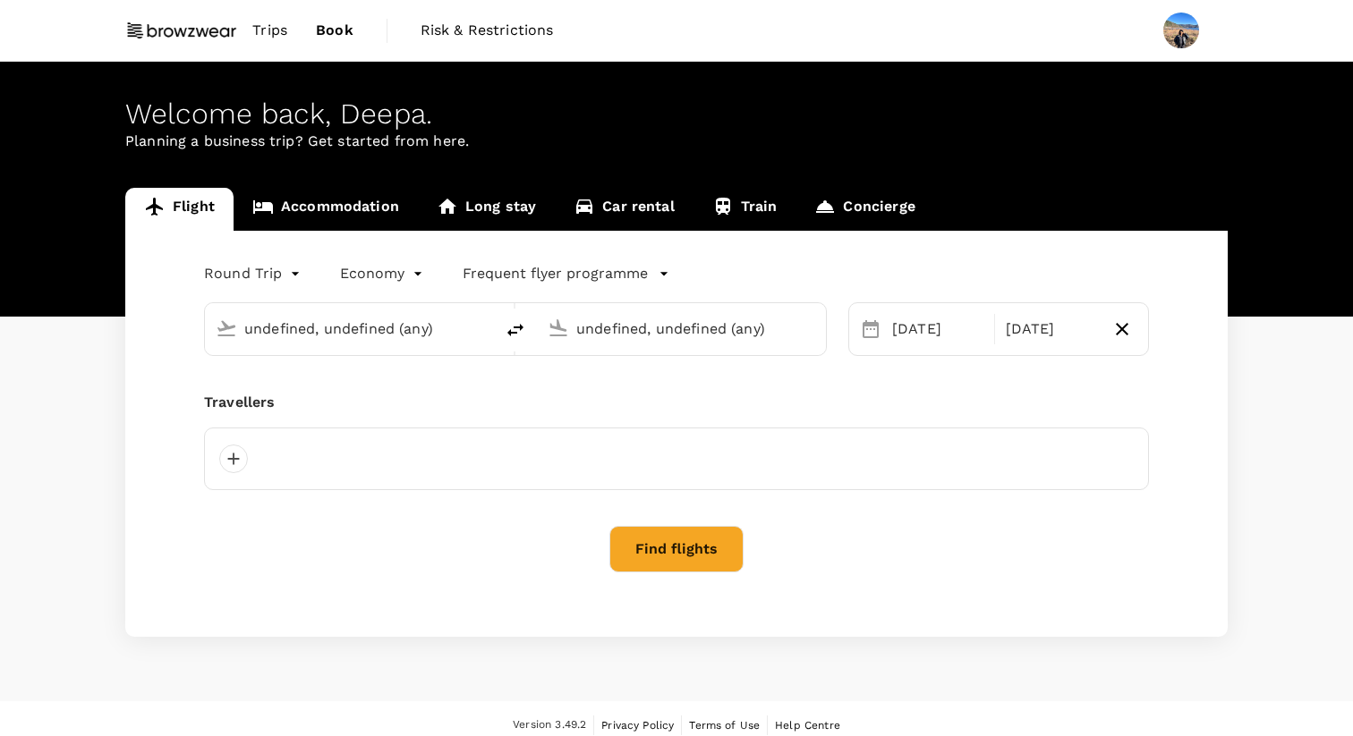
type input "Singapore Changi (SIN)"
type input "Bandaranaike Intl (CMB)"
type input "Singapore Changi (SIN)"
type input "Bandaranaike Intl (CMB)"
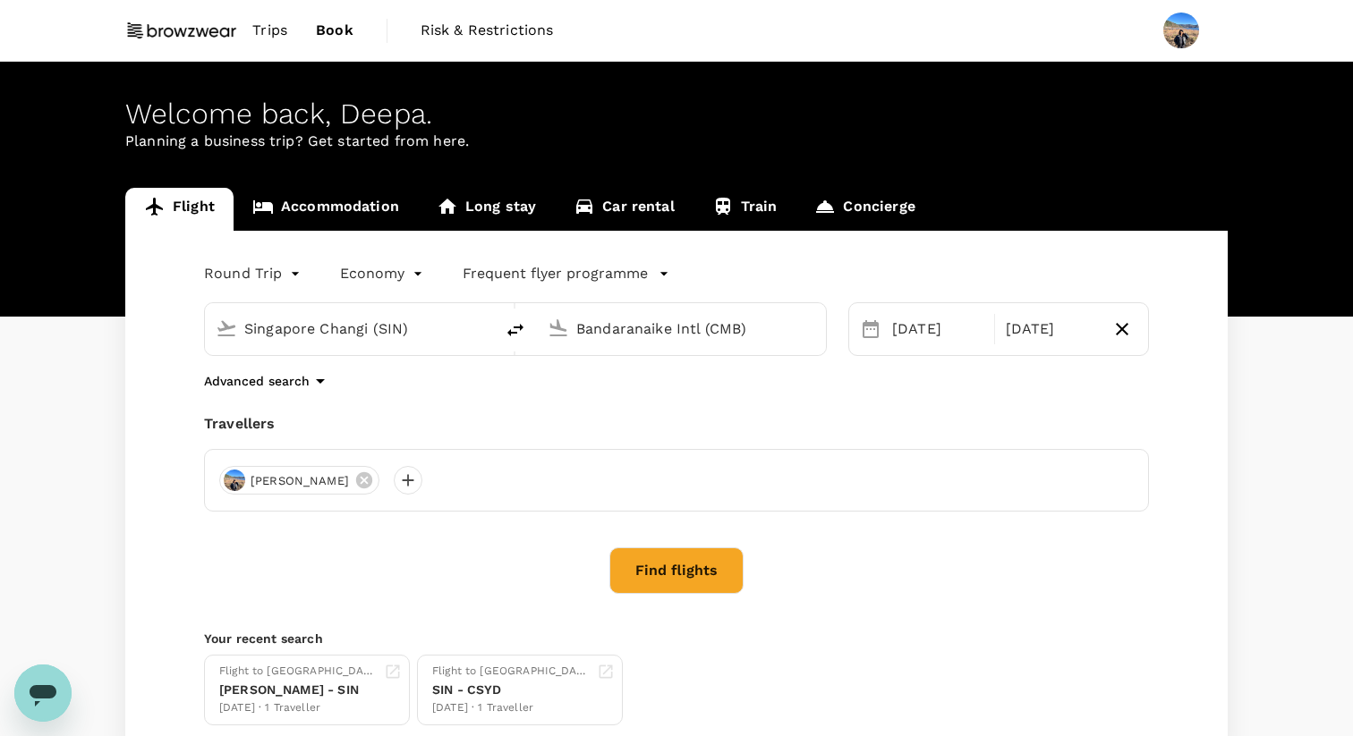
click at [511, 327] on icon "delete" at bounding box center [515, 329] width 21 height 21
type input "Bandaranaike Intl (CMB)"
type input "Singapore Changi (SIN)"
click at [433, 327] on input "Bandaranaike Intl (CMB)" at bounding box center [350, 329] width 212 height 28
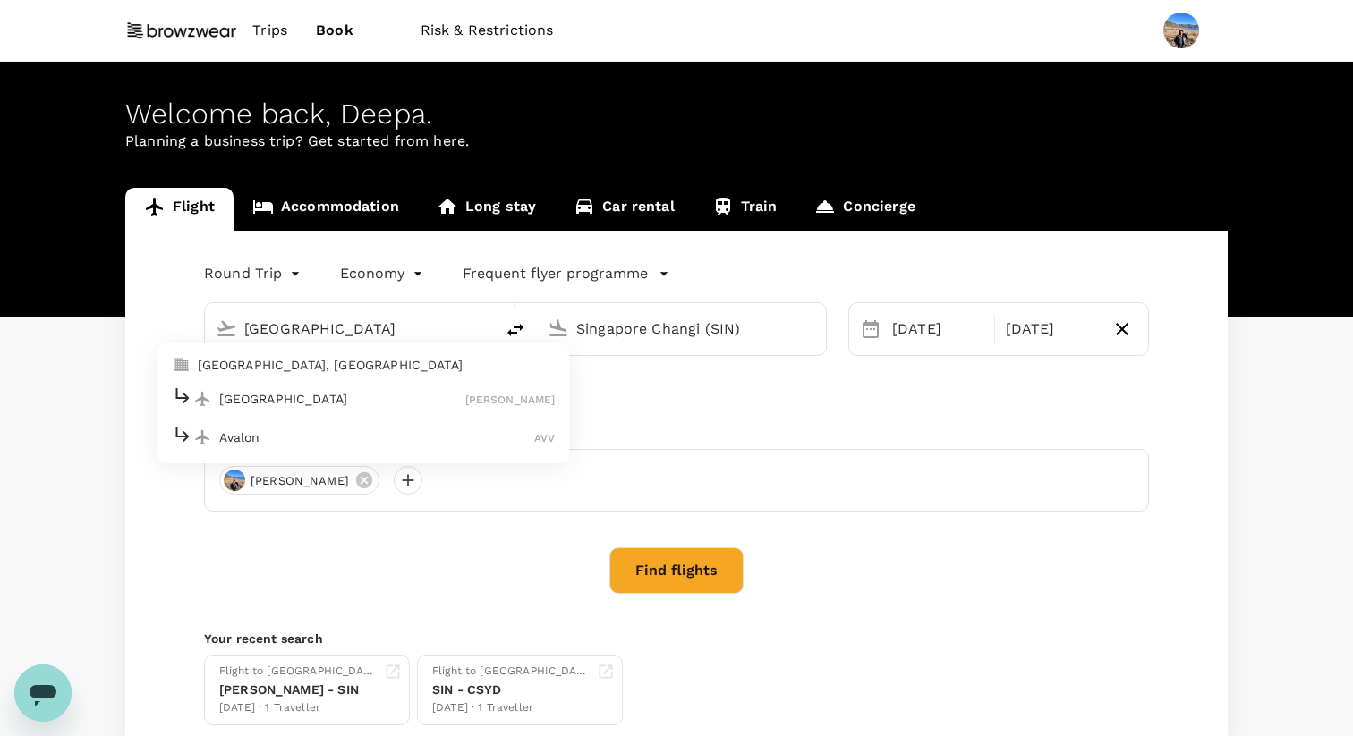
click at [406, 368] on p "Melbourne, Australia" at bounding box center [377, 365] width 358 height 18
type input "[GEOGRAPHIC_DATA], [GEOGRAPHIC_DATA] (any)"
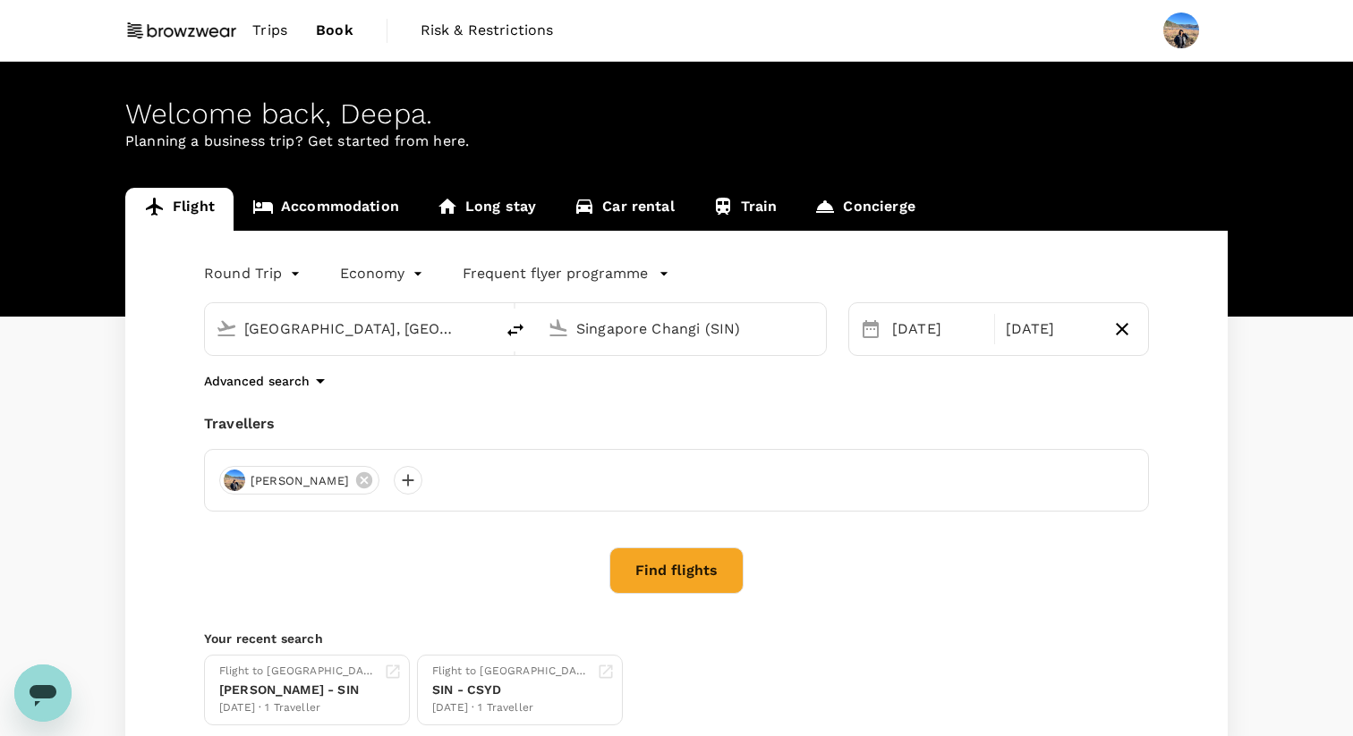
click at [221, 259] on body "Trips Book Risk & Restrictions Welcome back , Deepa . Planning a business trip?…" at bounding box center [676, 502] width 1353 height 1005
click at [239, 316] on li "One-Way" at bounding box center [253, 316] width 107 height 32
type input "oneway"
click at [954, 352] on div "13 Aug Add return" at bounding box center [998, 329] width 301 height 54
click at [923, 336] on div "13 Aug" at bounding box center [945, 329] width 121 height 36
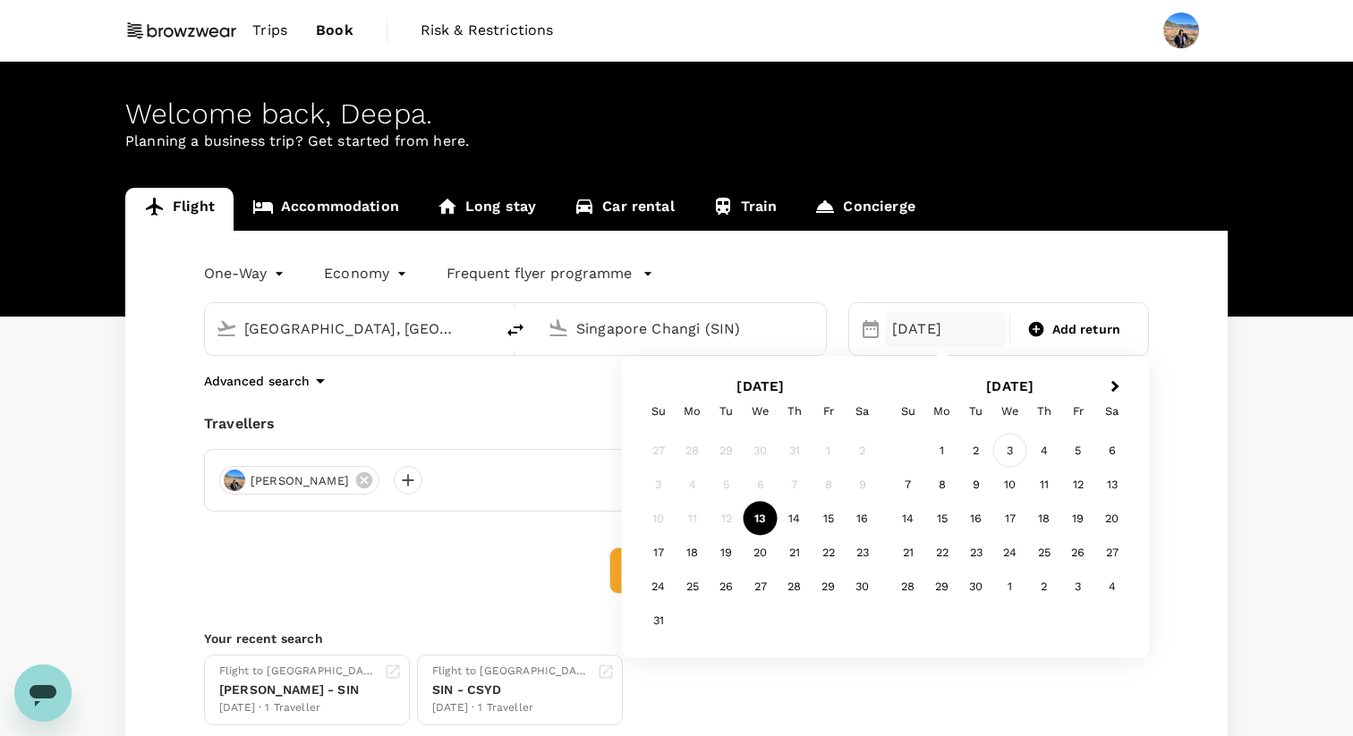
click at [1009, 461] on div "3" at bounding box center [1010, 451] width 34 height 34
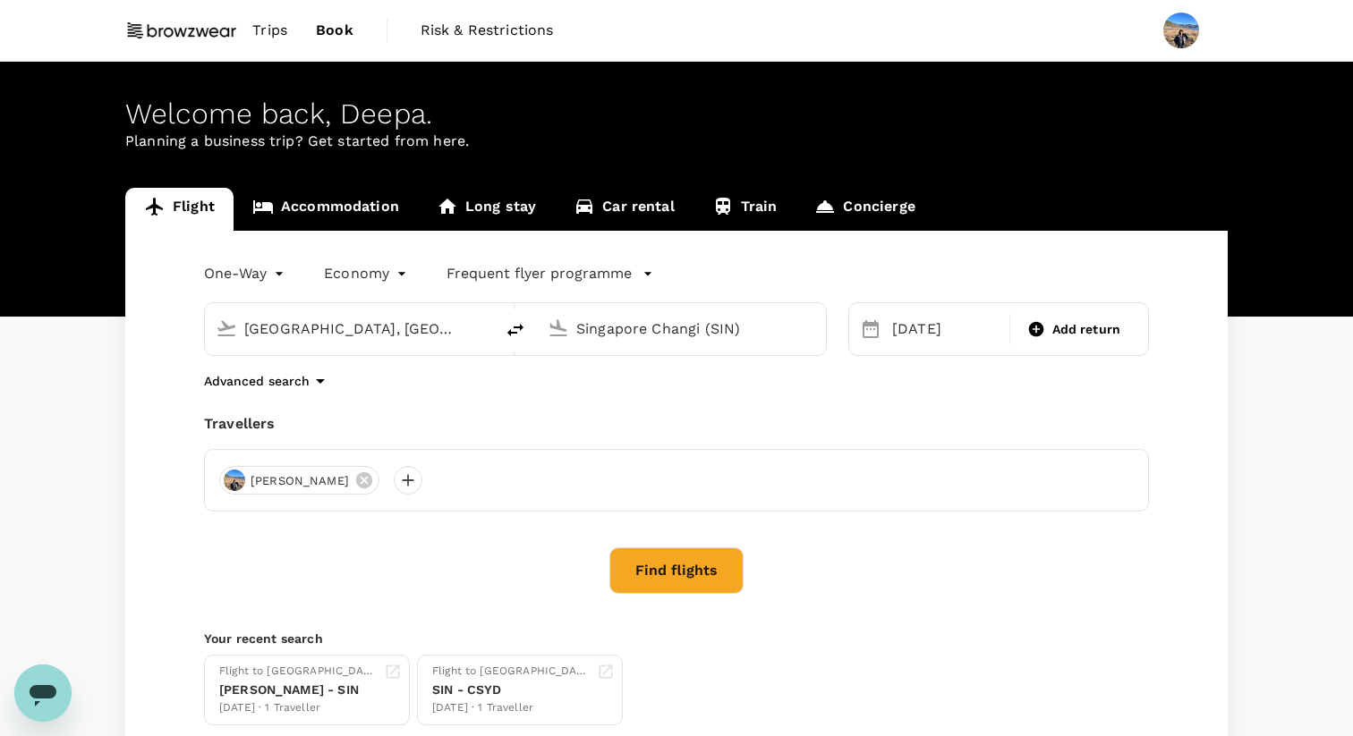
click at [657, 597] on div "One-Way oneway Economy economy Frequent flyer programme Melbourne, Australia (a…" at bounding box center [676, 492] width 1102 height 523
click at [688, 559] on button "Find flights" at bounding box center [676, 571] width 134 height 47
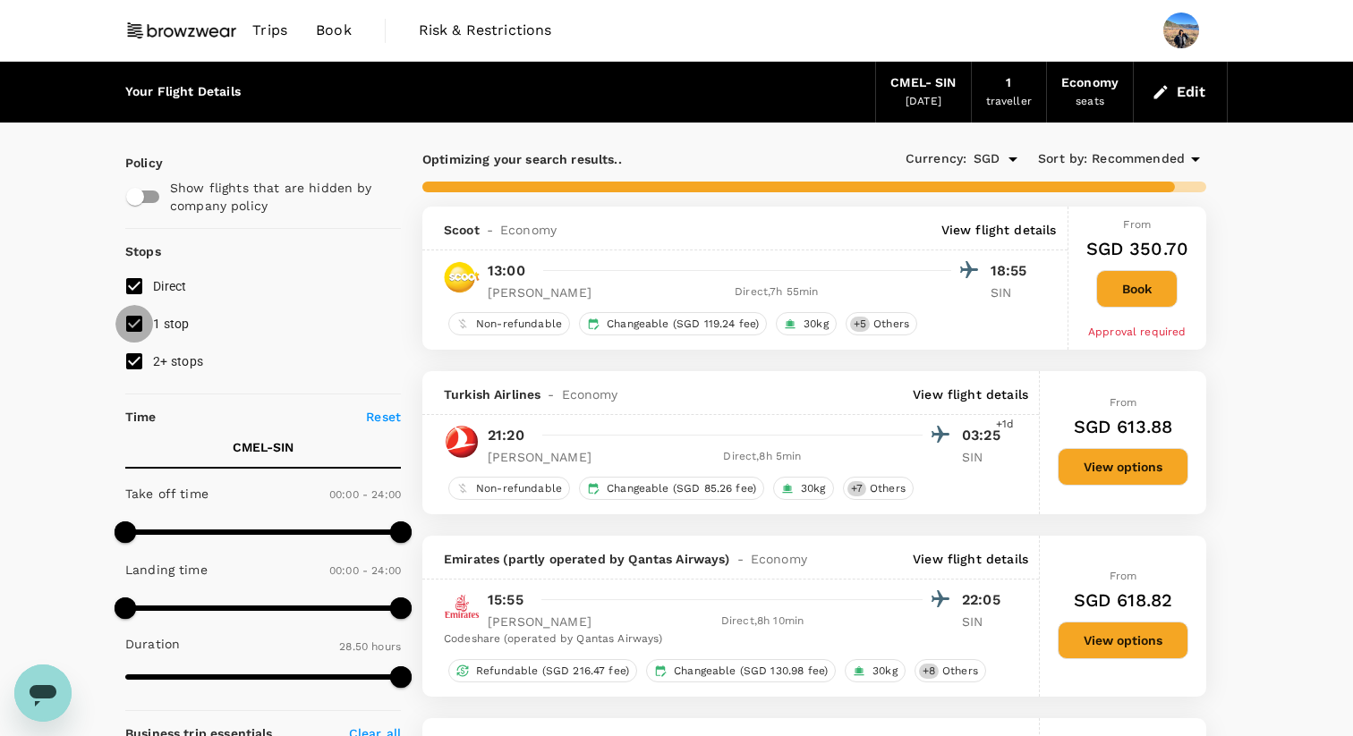
click at [126, 317] on input "1 stop" at bounding box center [134, 324] width 38 height 38
checkbox input "false"
click at [128, 351] on input "2+ stops" at bounding box center [134, 362] width 38 height 38
checkbox input "false"
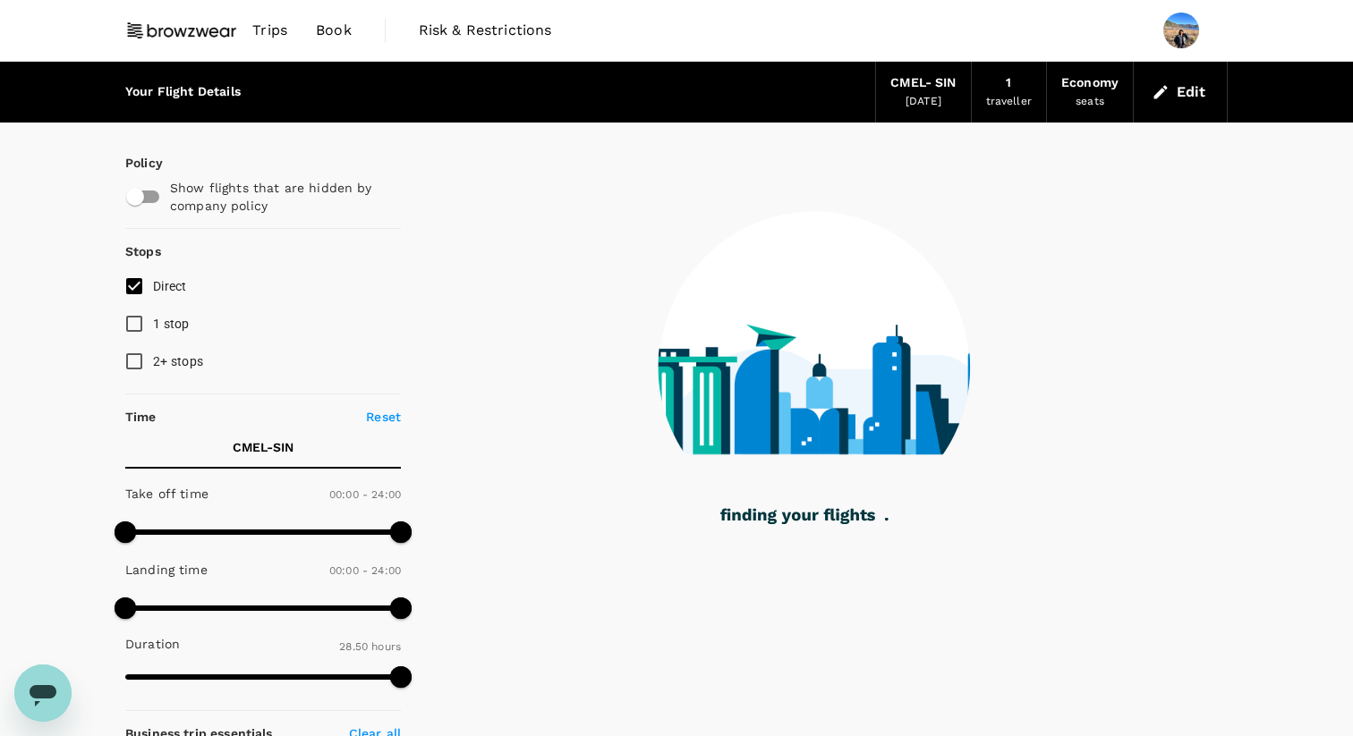
type input "2185"
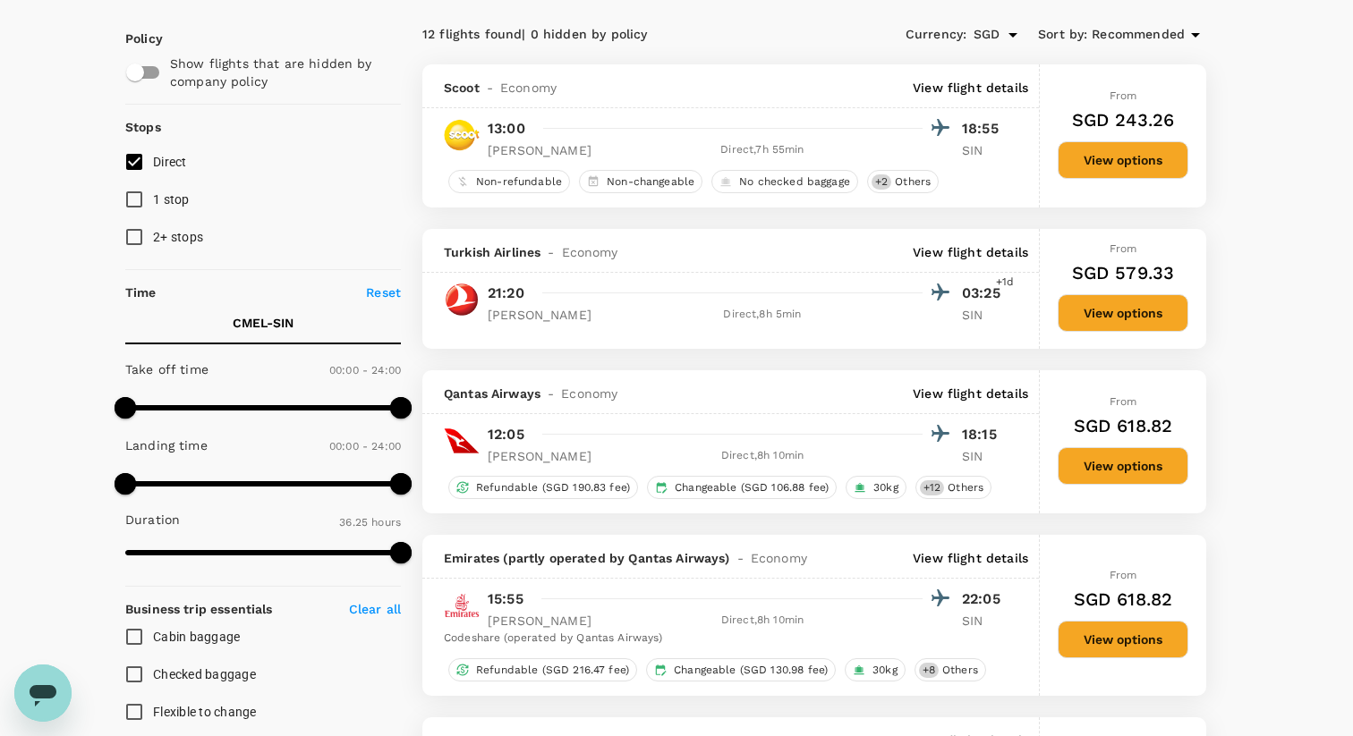
scroll to position [123, 0]
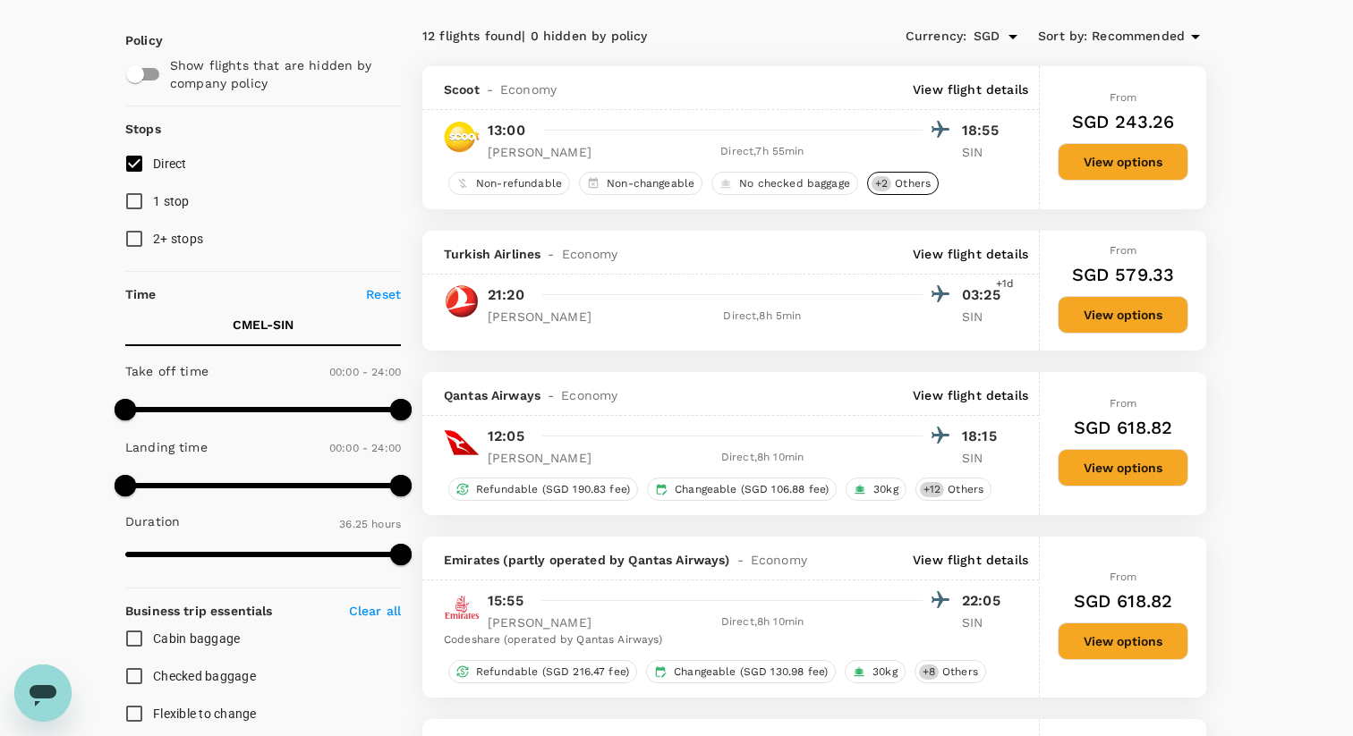
click at [914, 185] on span "Others" at bounding box center [912, 183] width 50 height 15
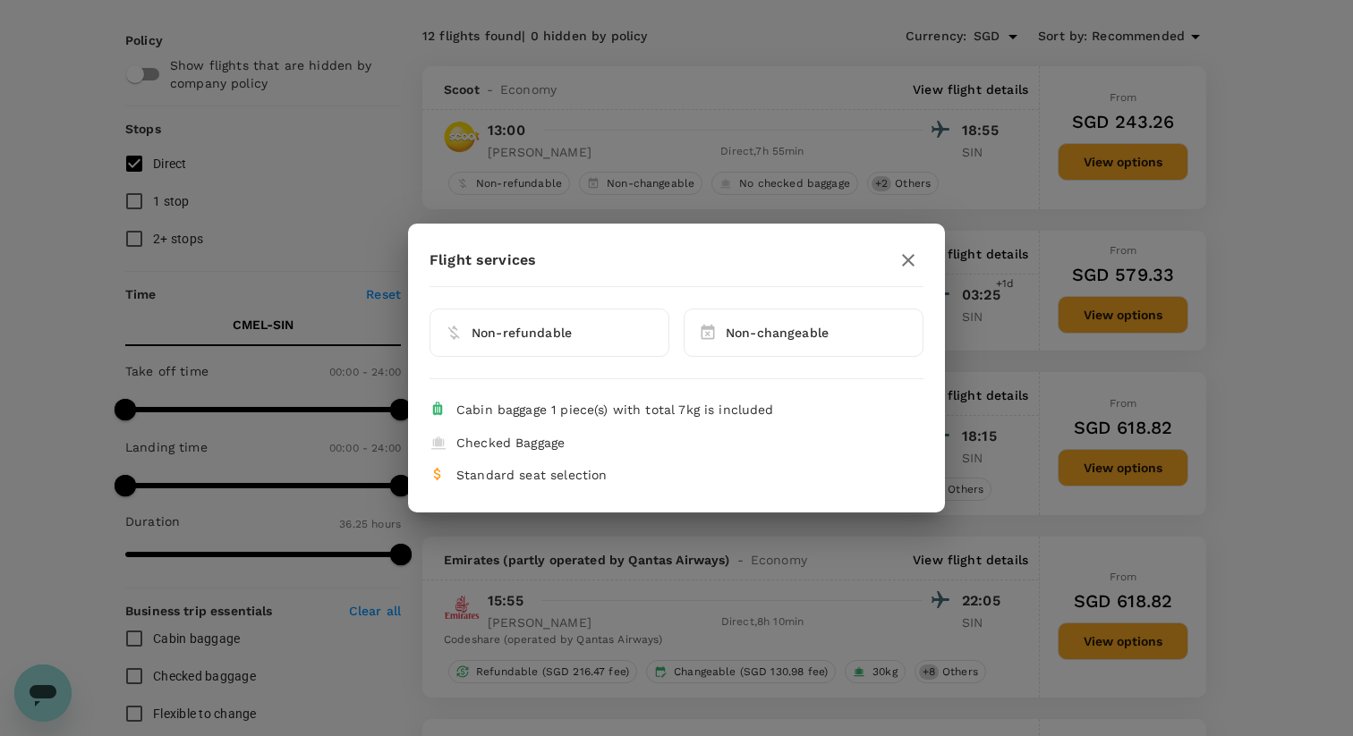
click at [913, 256] on icon "button" at bounding box center [908, 260] width 13 height 13
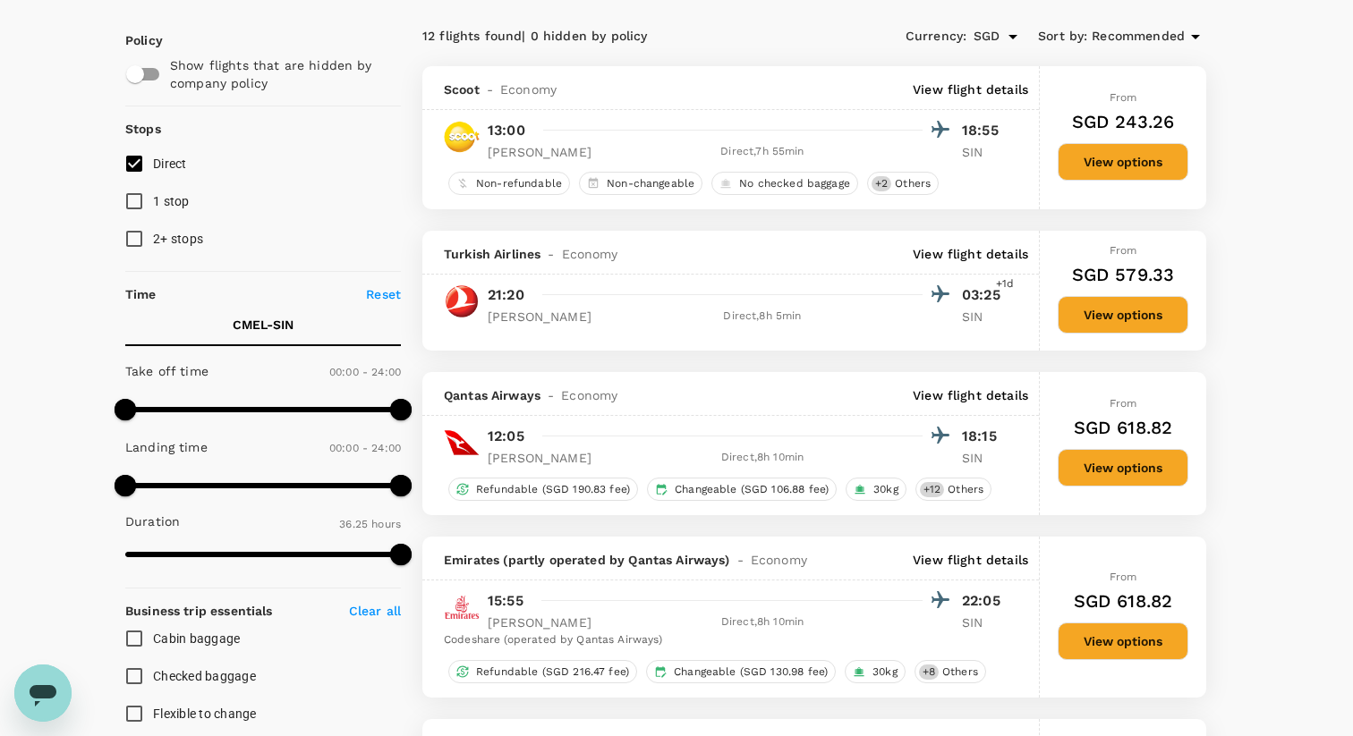
click at [1091, 175] on button "View options" at bounding box center [1122, 162] width 131 height 38
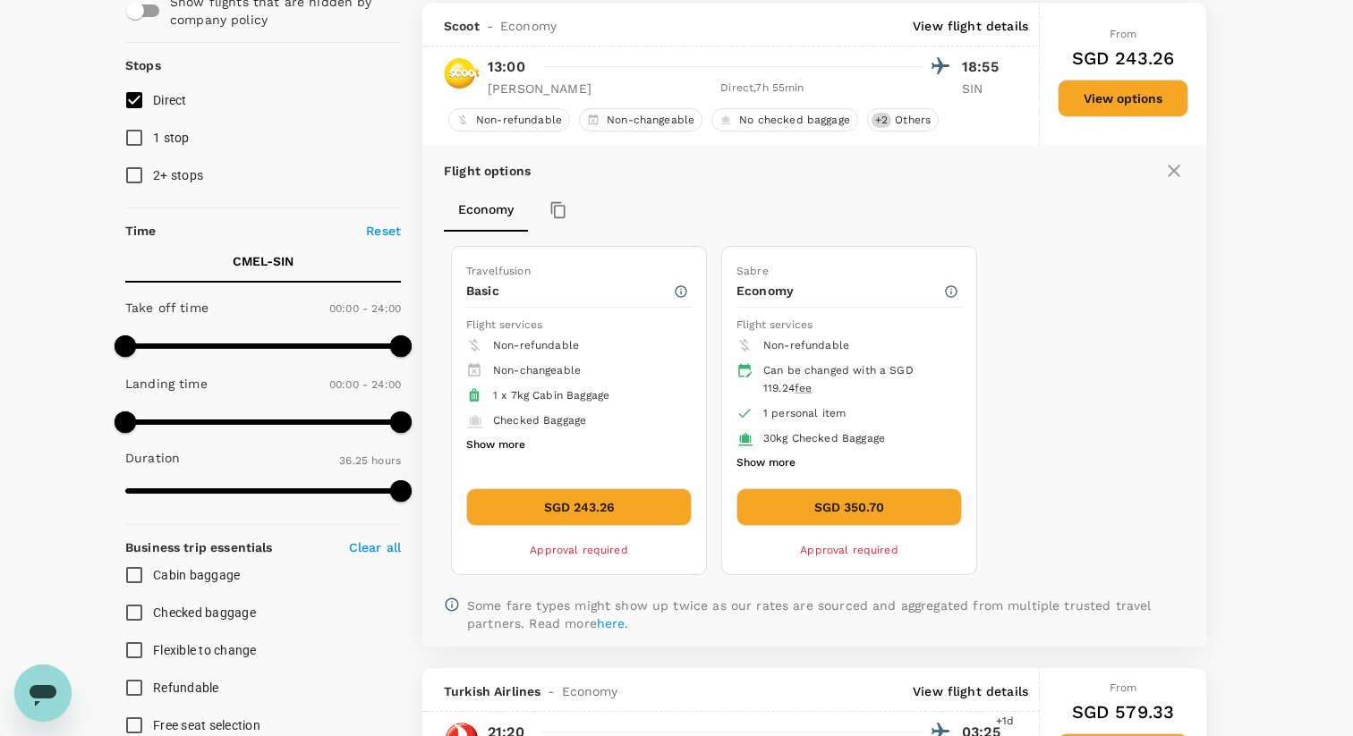
scroll to position [189, 0]
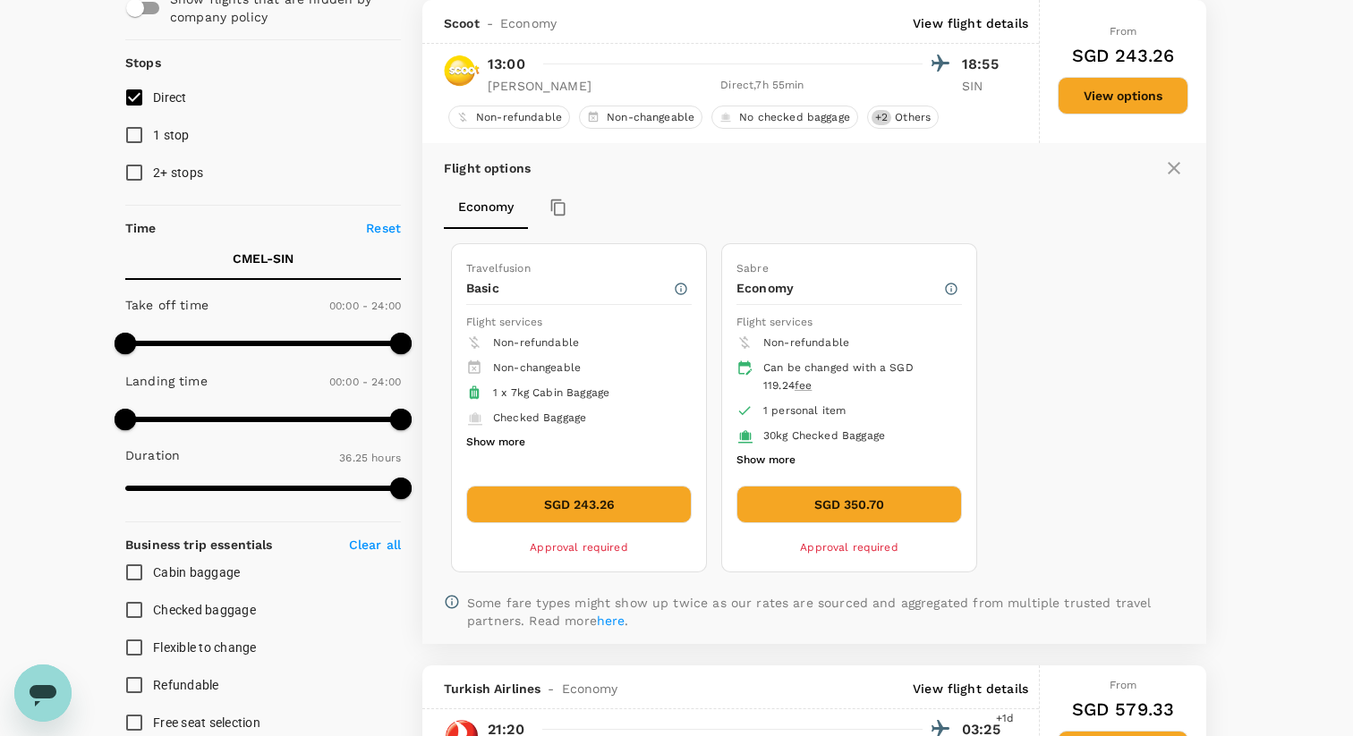
click at [195, 604] on span "Checked baggage" at bounding box center [204, 610] width 103 height 14
click at [153, 604] on input "Checked baggage" at bounding box center [134, 610] width 38 height 38
checkbox input "true"
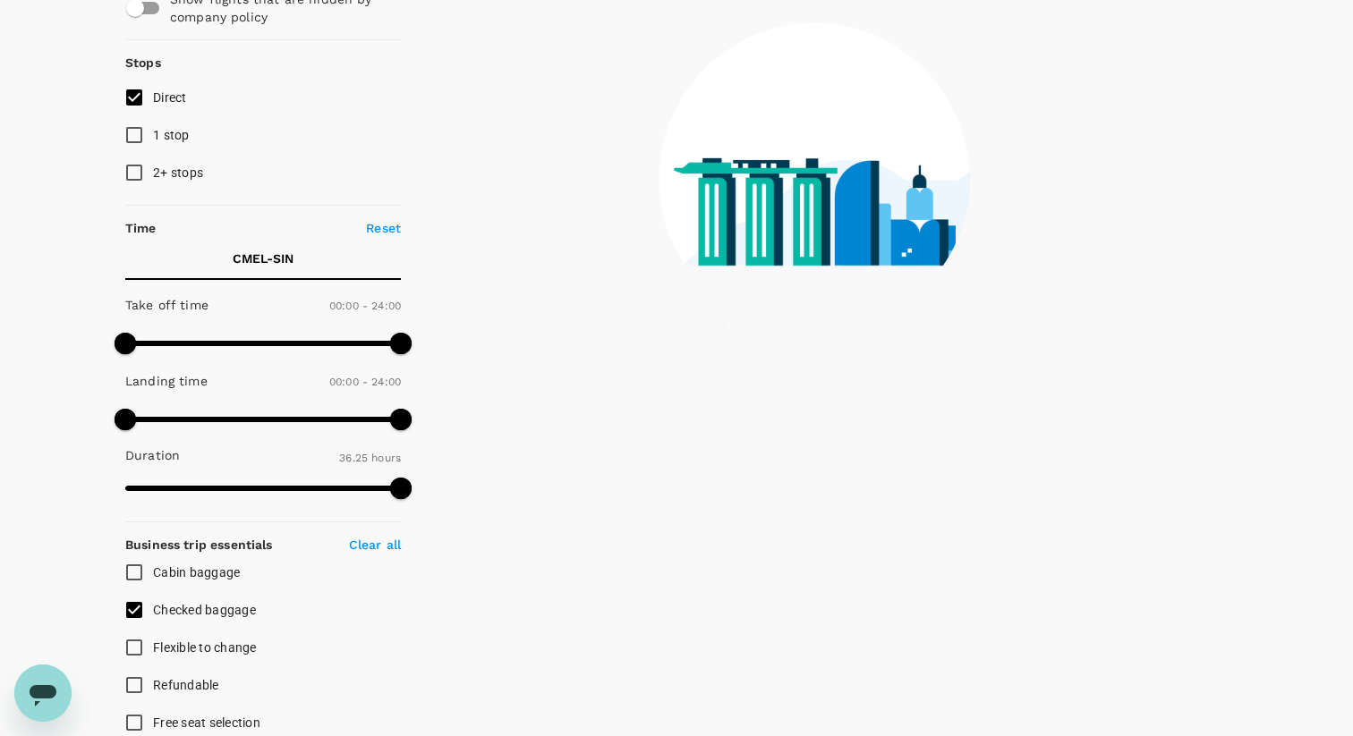
click at [168, 577] on span "Cabin baggage" at bounding box center [196, 572] width 87 height 14
click at [153, 577] on input "Cabin baggage" at bounding box center [134, 573] width 38 height 38
checkbox input "true"
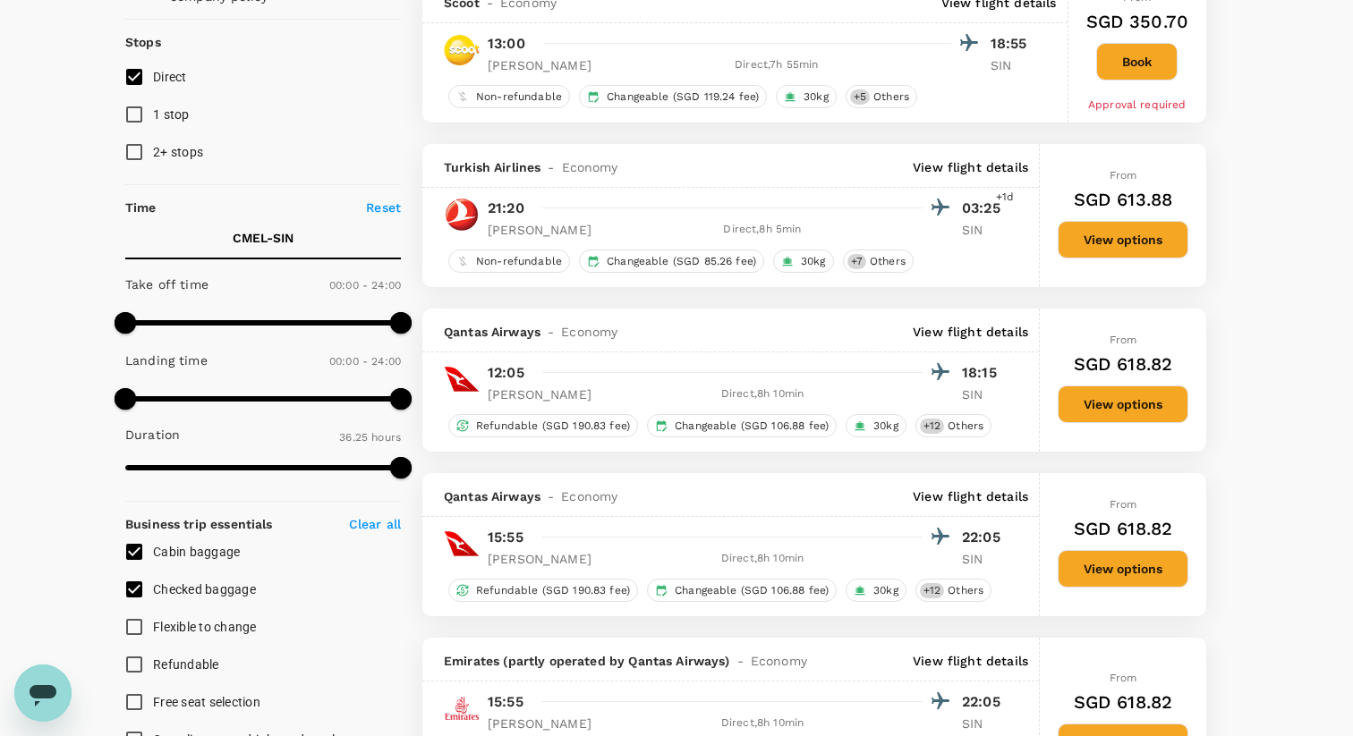
scroll to position [0, 0]
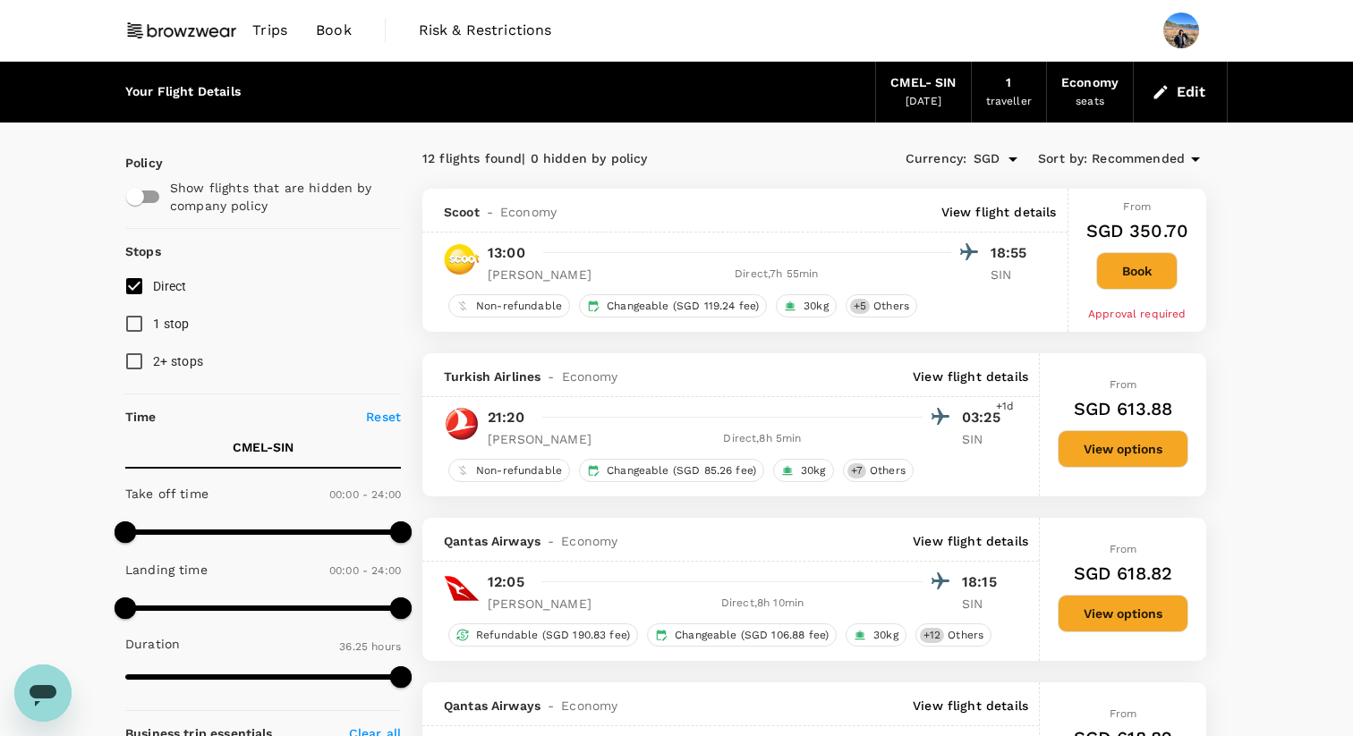
drag, startPoint x: 412, startPoint y: 150, endPoint x: 661, endPoint y: 149, distance: 248.7
click at [661, 149] on div "12 flights found | 0 hidden by policy Currency : SGD Sort by : Recommended" at bounding box center [814, 159] width 784 height 30
drag, startPoint x: 662, startPoint y: 160, endPoint x: 402, endPoint y: 145, distance: 260.8
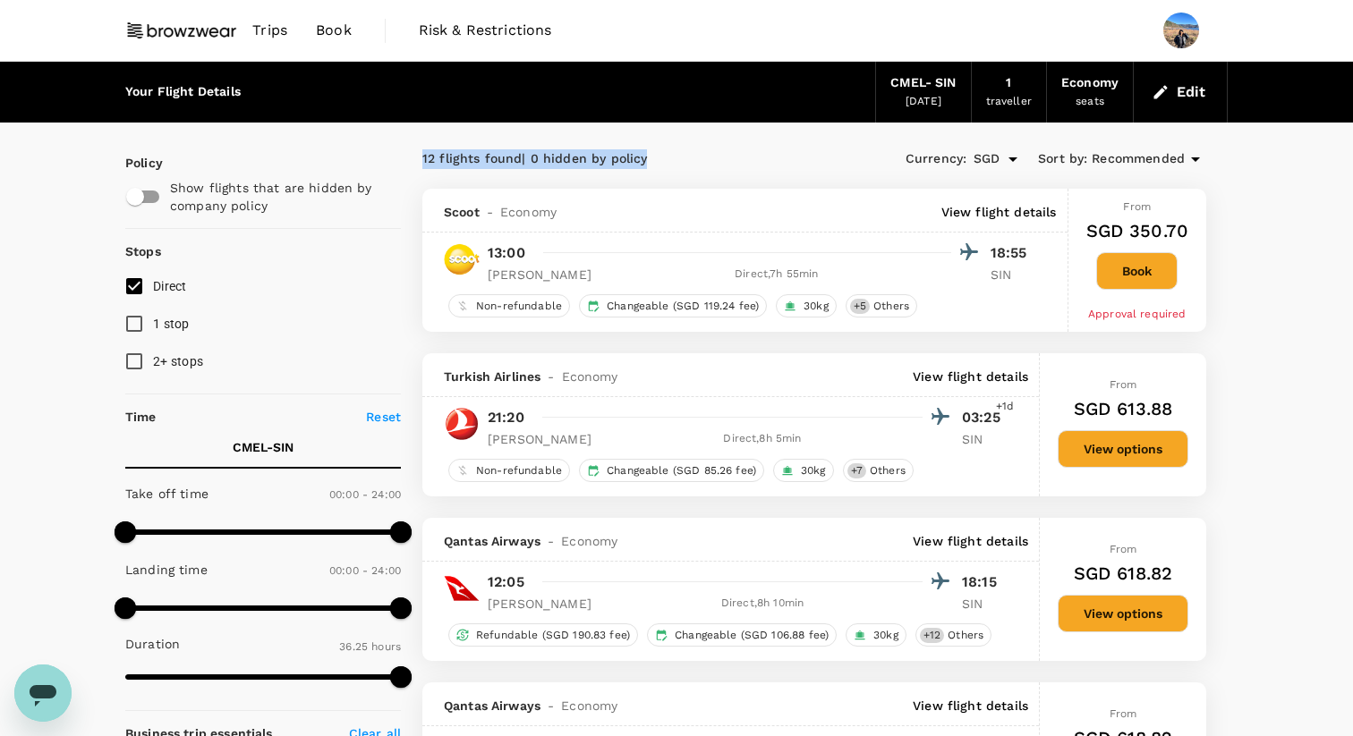
click at [897, 308] on span "Others" at bounding box center [891, 306] width 50 height 15
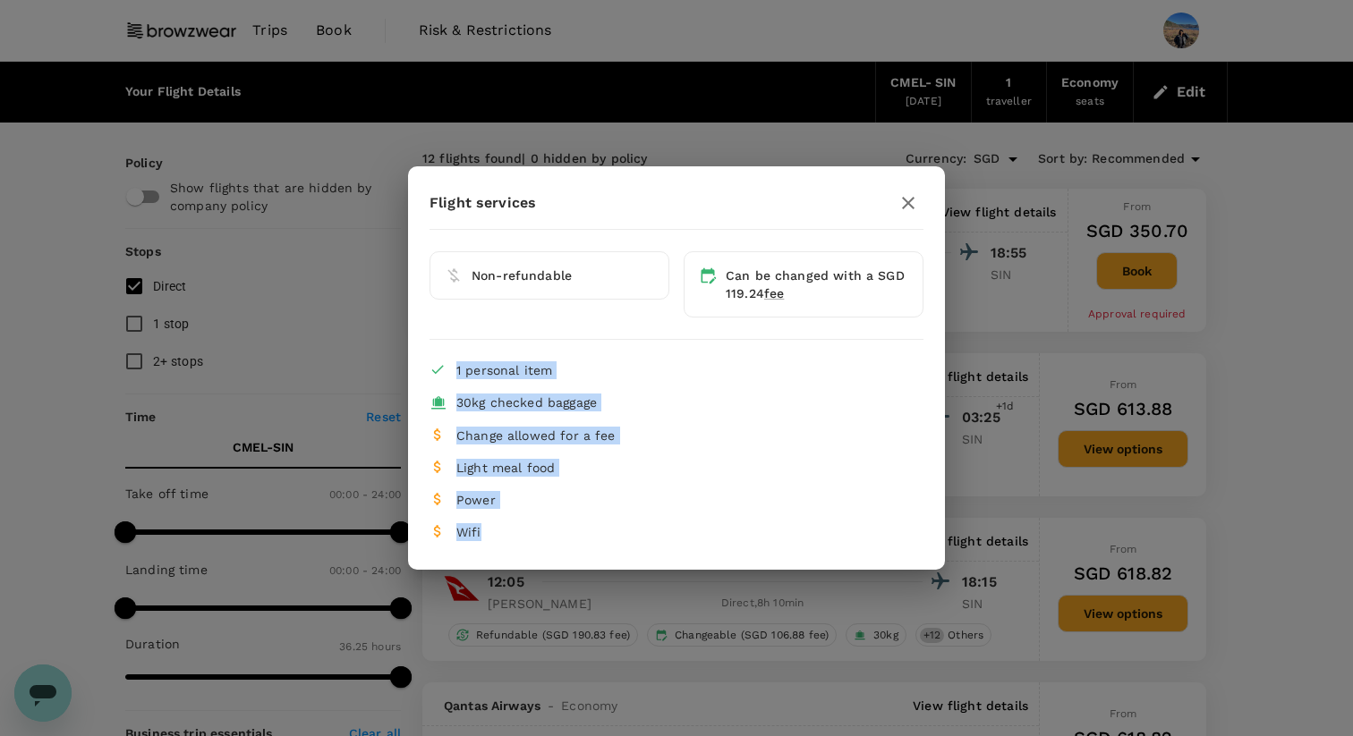
drag, startPoint x: 421, startPoint y: 353, endPoint x: 531, endPoint y: 582, distance: 254.1
click at [531, 584] on div "Flight services Non-refundable Can be changed with a SGD 119.24 fee 1 personal …" at bounding box center [676, 368] width 1353 height 736
click at [1190, 209] on div "Flight services Non-refundable Can be changed with a SGD 119.24 fee 1 personal …" at bounding box center [676, 368] width 1353 height 736
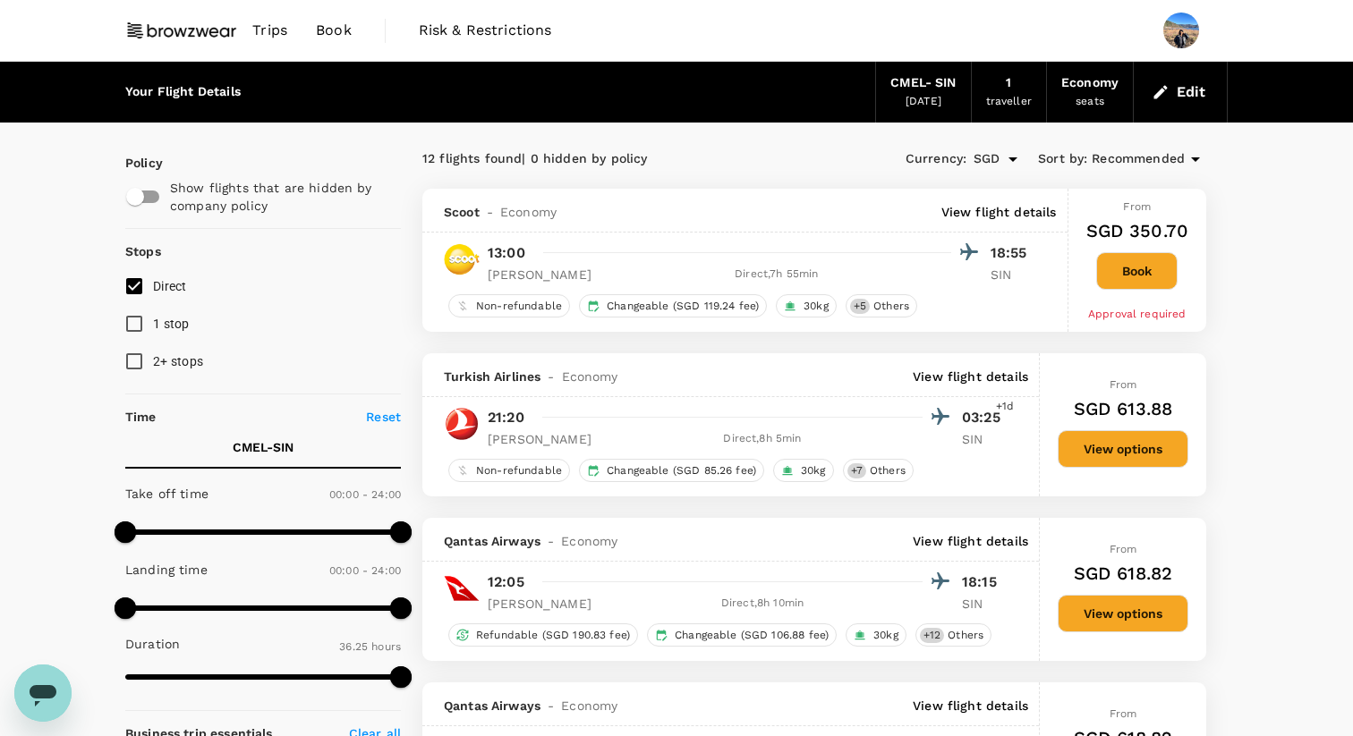
click at [1132, 271] on button "Book" at bounding box center [1136, 271] width 81 height 38
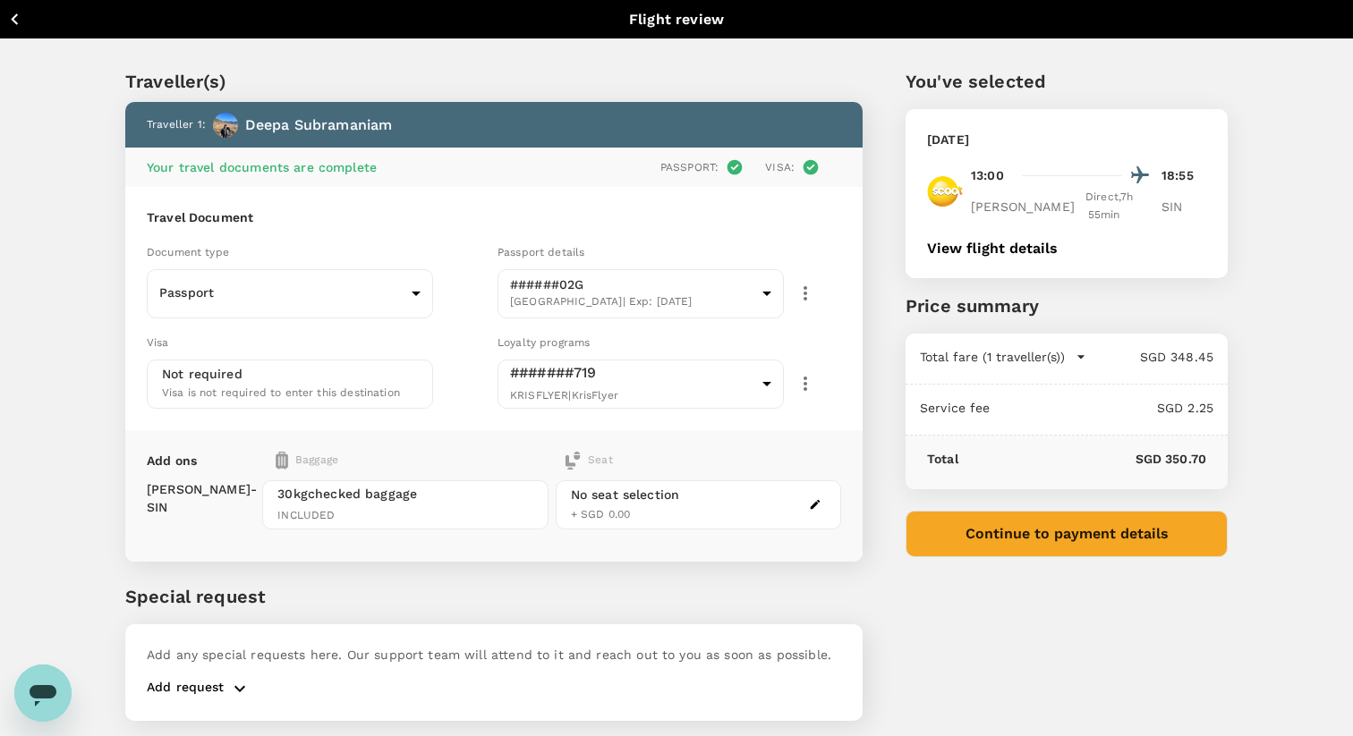
scroll to position [52, 0]
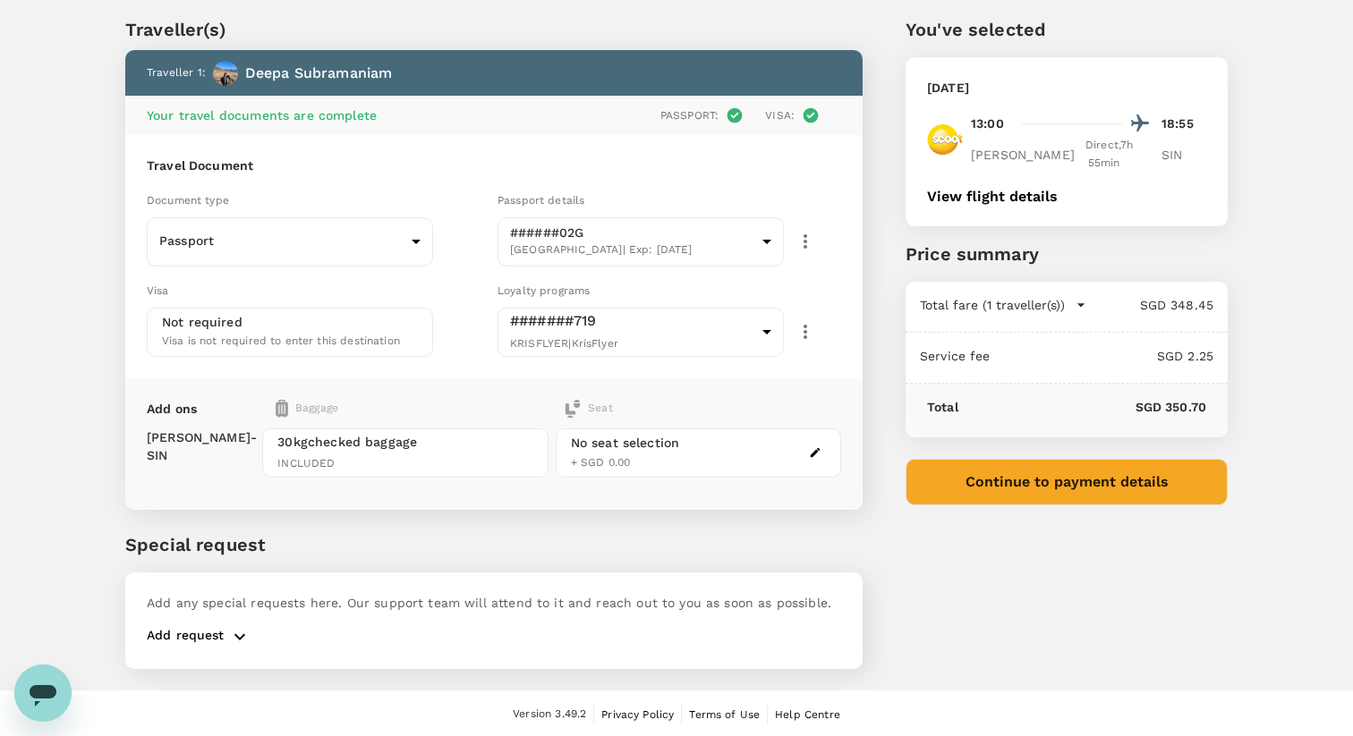
click at [1074, 459] on button "Continue to payment details" at bounding box center [1066, 482] width 322 height 47
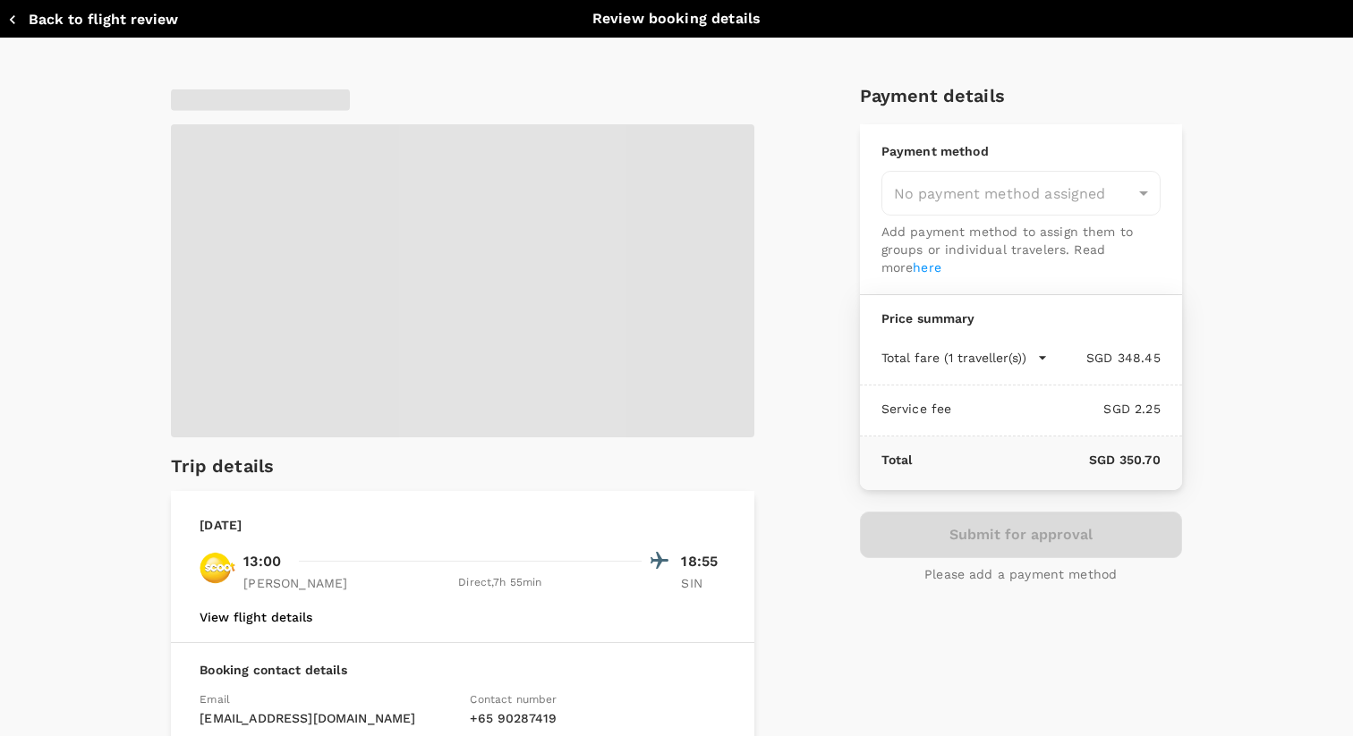
type input "9a155038-07a2-4c3b-a2f5-bce54f173f01"
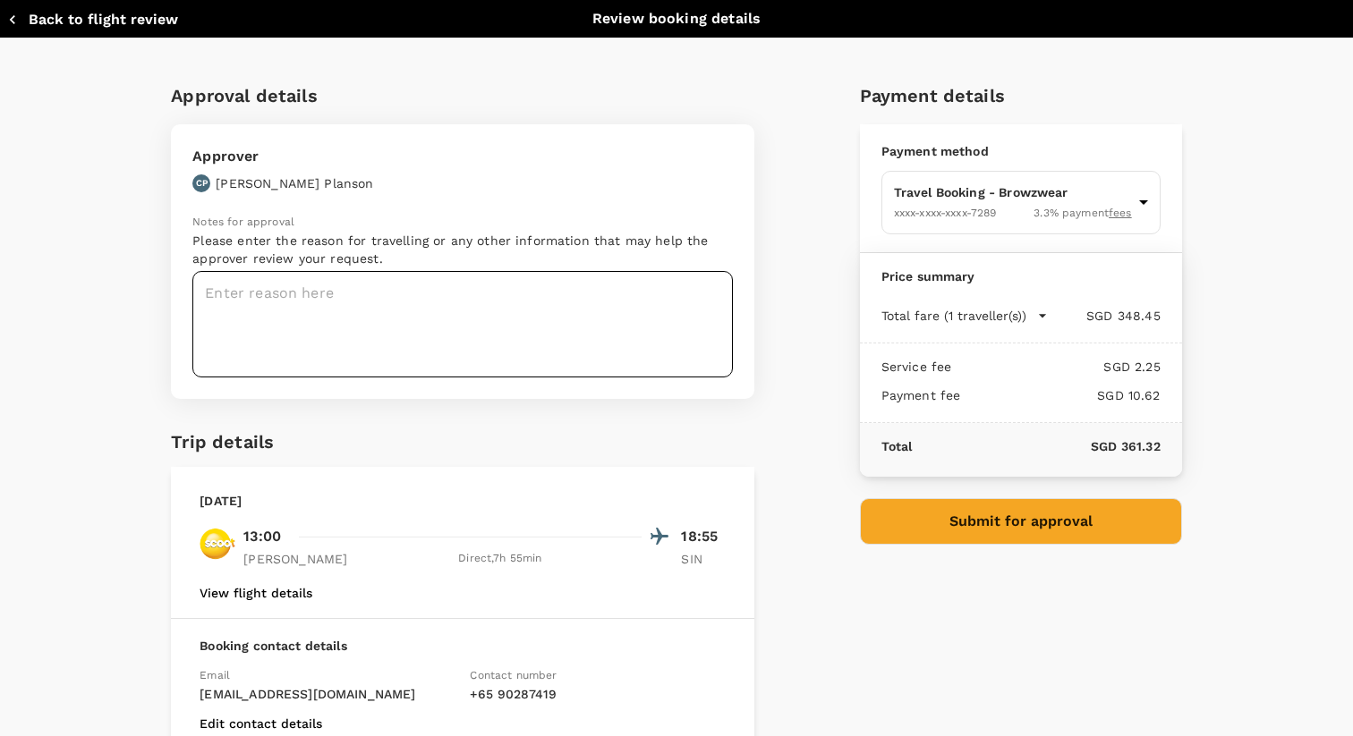
click at [552, 335] on textarea at bounding box center [462, 324] width 540 height 106
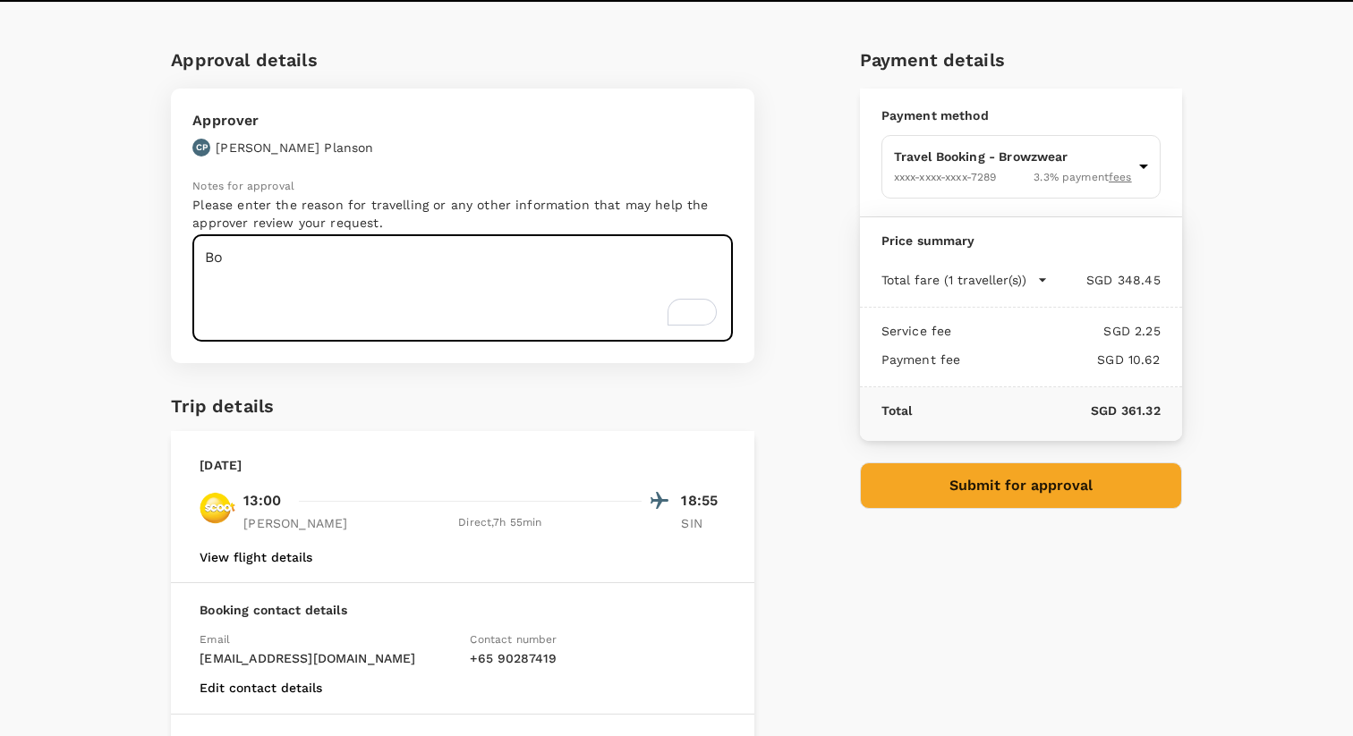
scroll to position [40, 0]
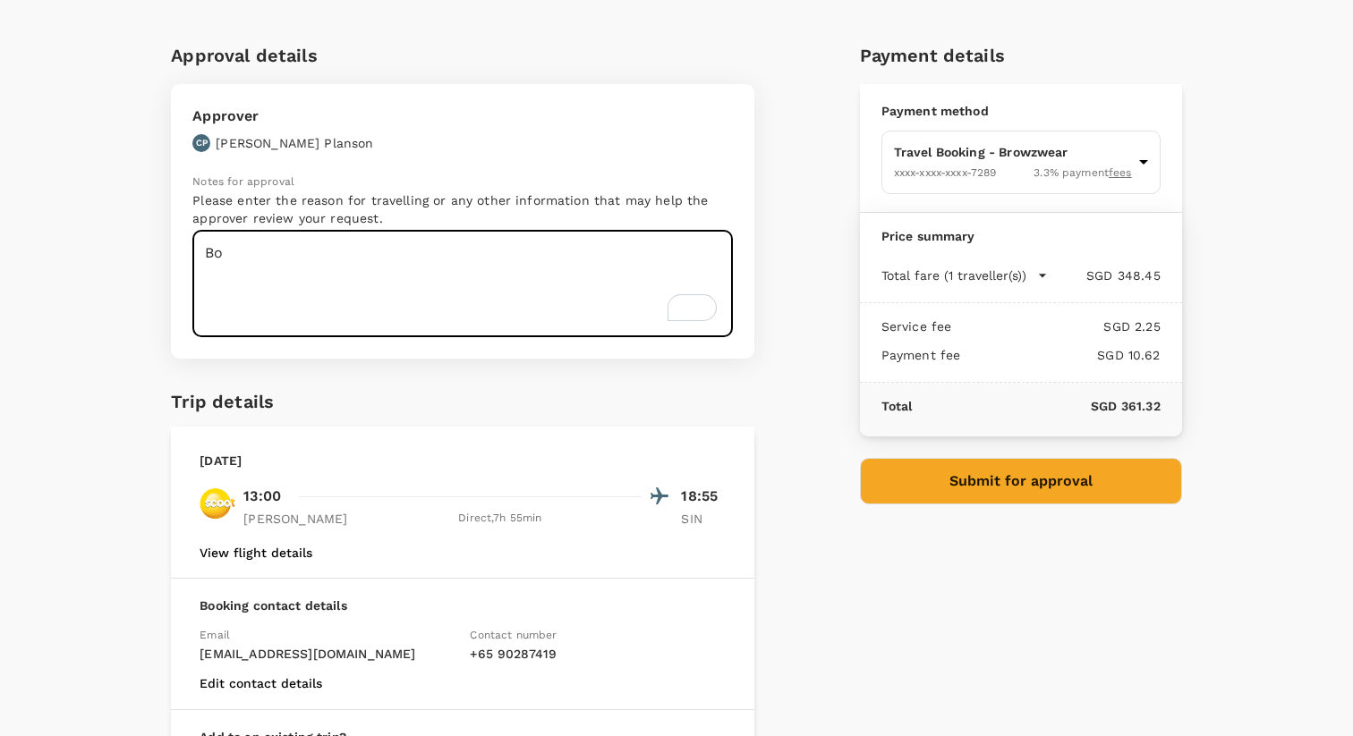
type textarea "B"
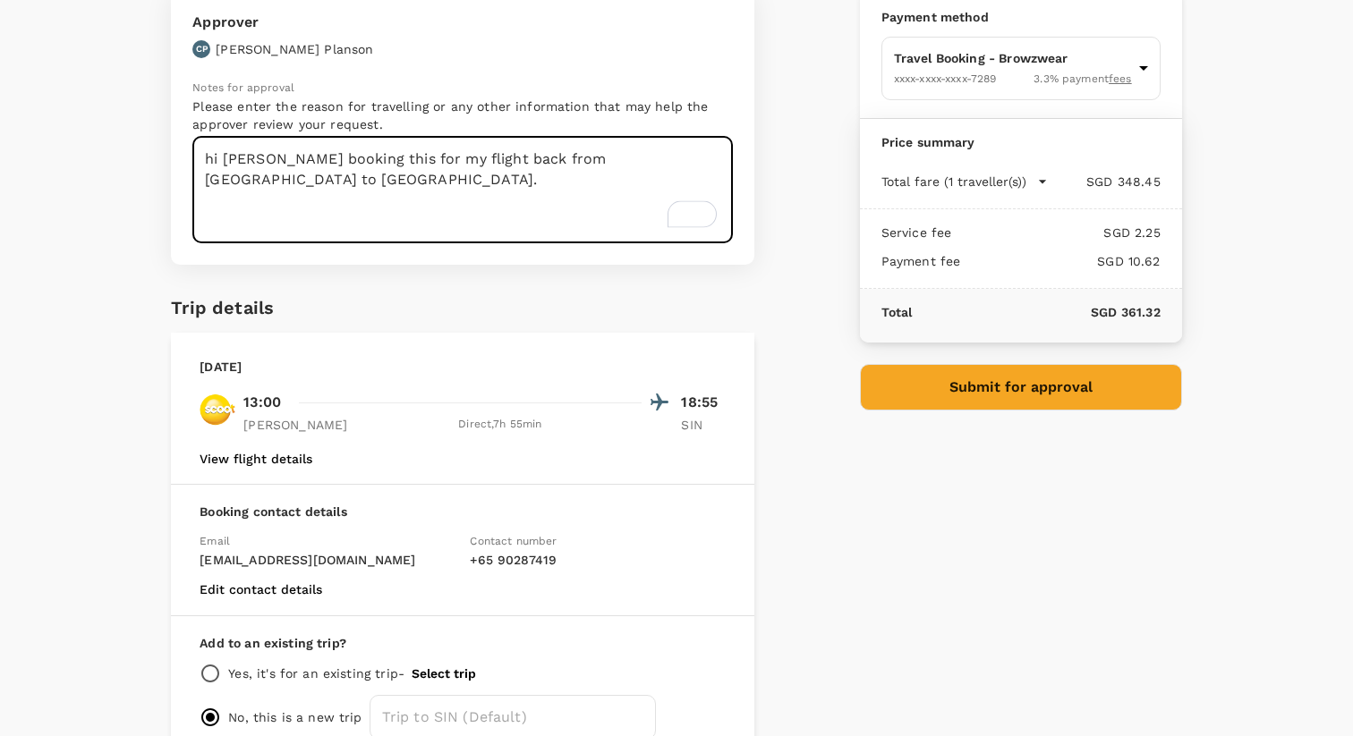
scroll to position [180, 0]
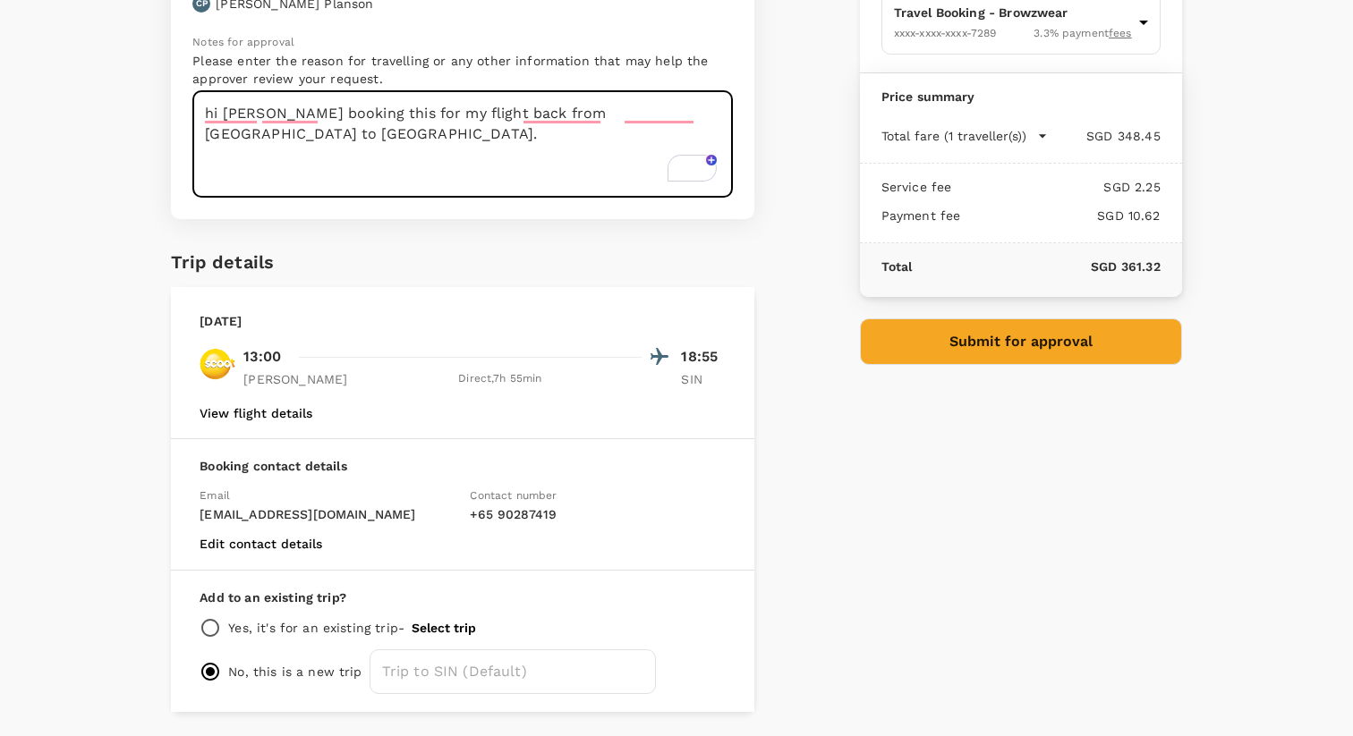
type textarea "hi craig booking this for my flight back from melbourne to singapore."
click at [379, 632] on p "Yes, it's for an existing trip -" at bounding box center [316, 628] width 176 height 18
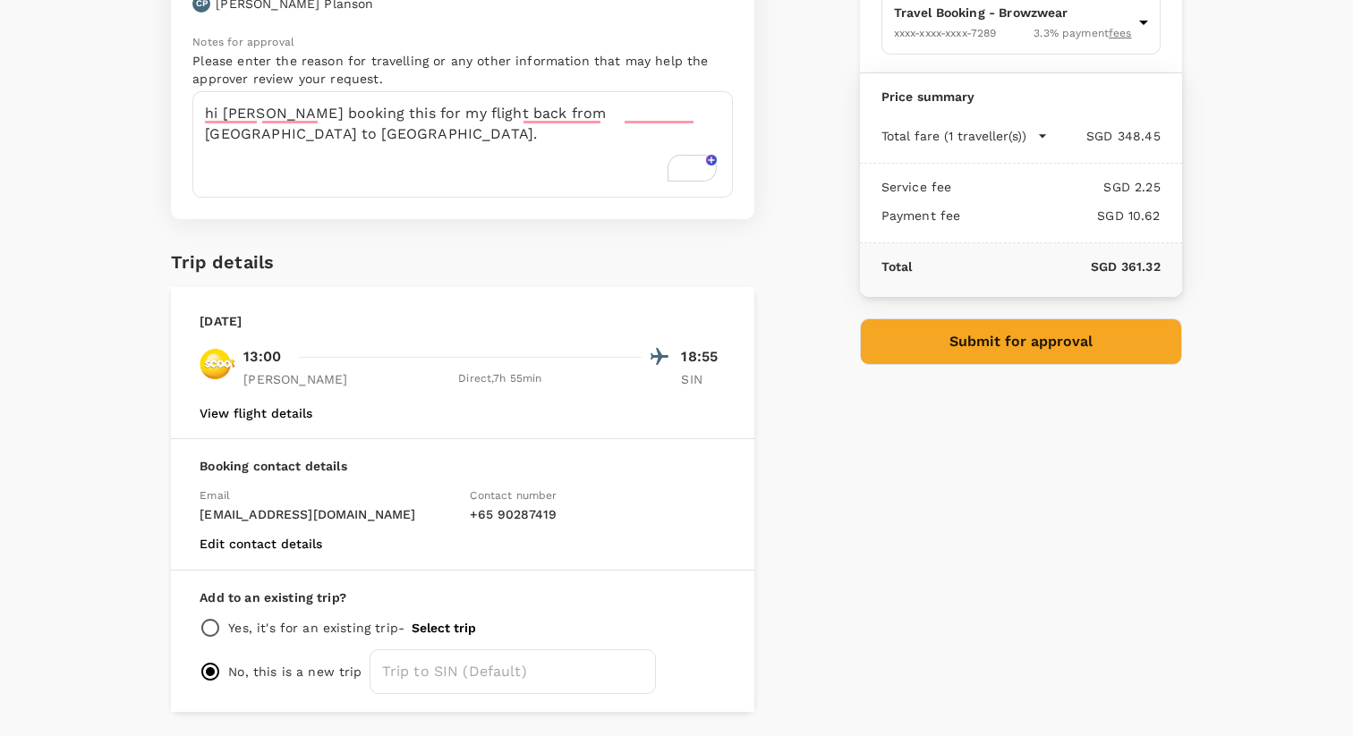
click at [209, 632] on input "radio" at bounding box center [210, 627] width 21 height 21
radio input "true"
radio input "false"
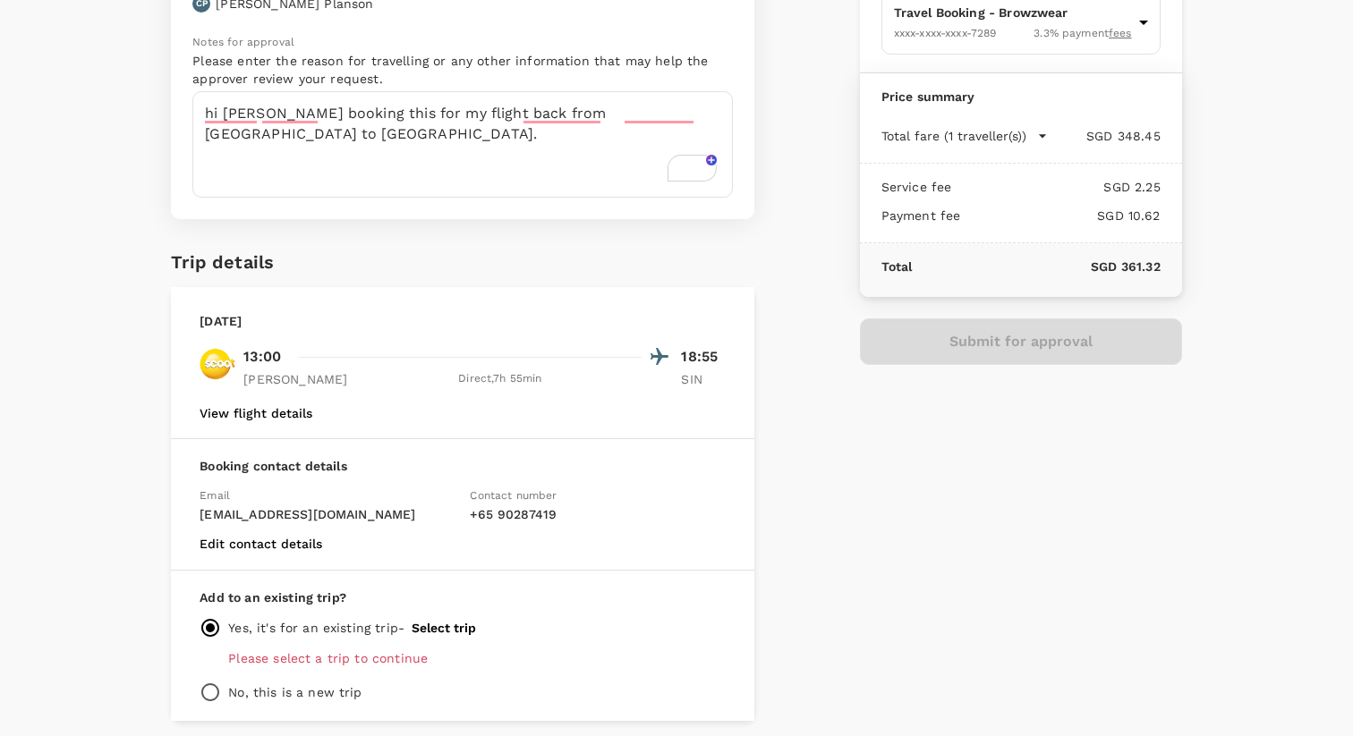
click at [262, 657] on p "Please select a trip to continue" at bounding box center [476, 659] width 497 height 18
click at [455, 608] on div "Add to an existing trip? Yes, it's for an existing trip - Select trip Please se…" at bounding box center [462, 646] width 583 height 150
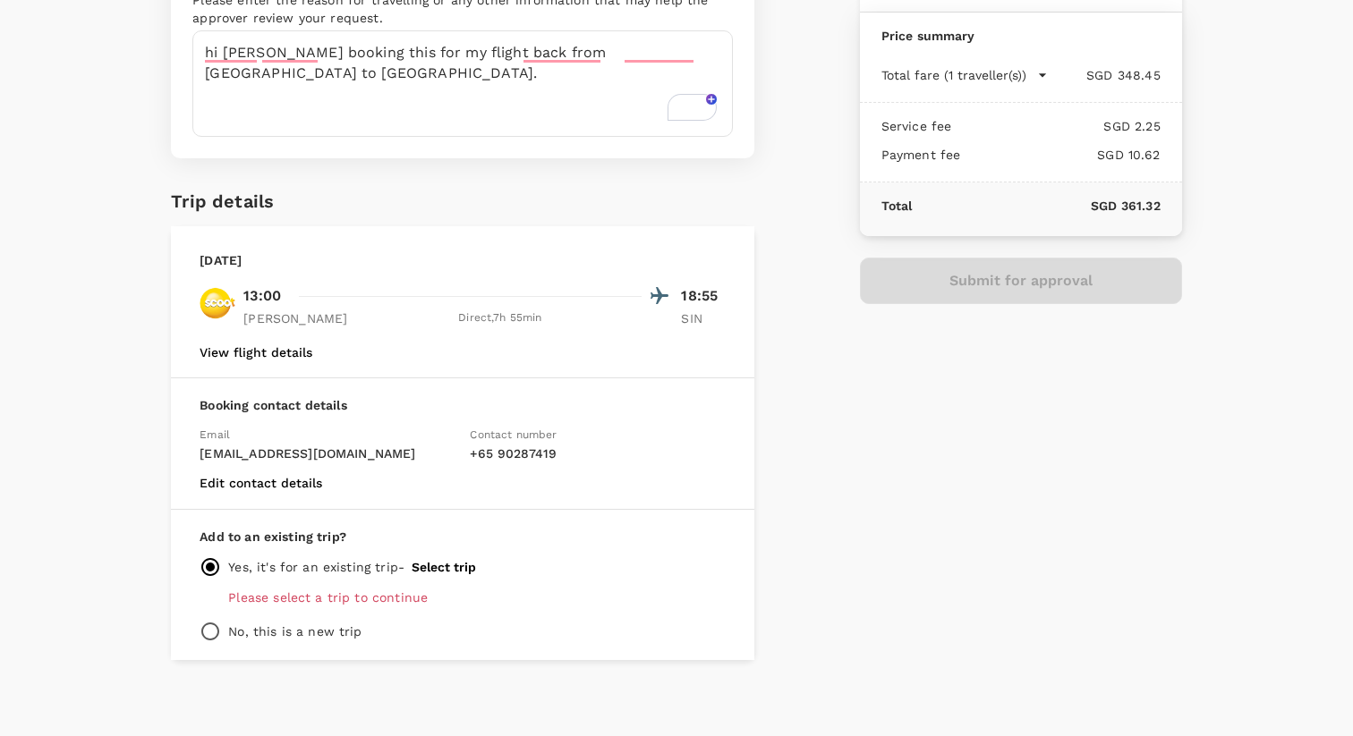
scroll to position [245, 0]
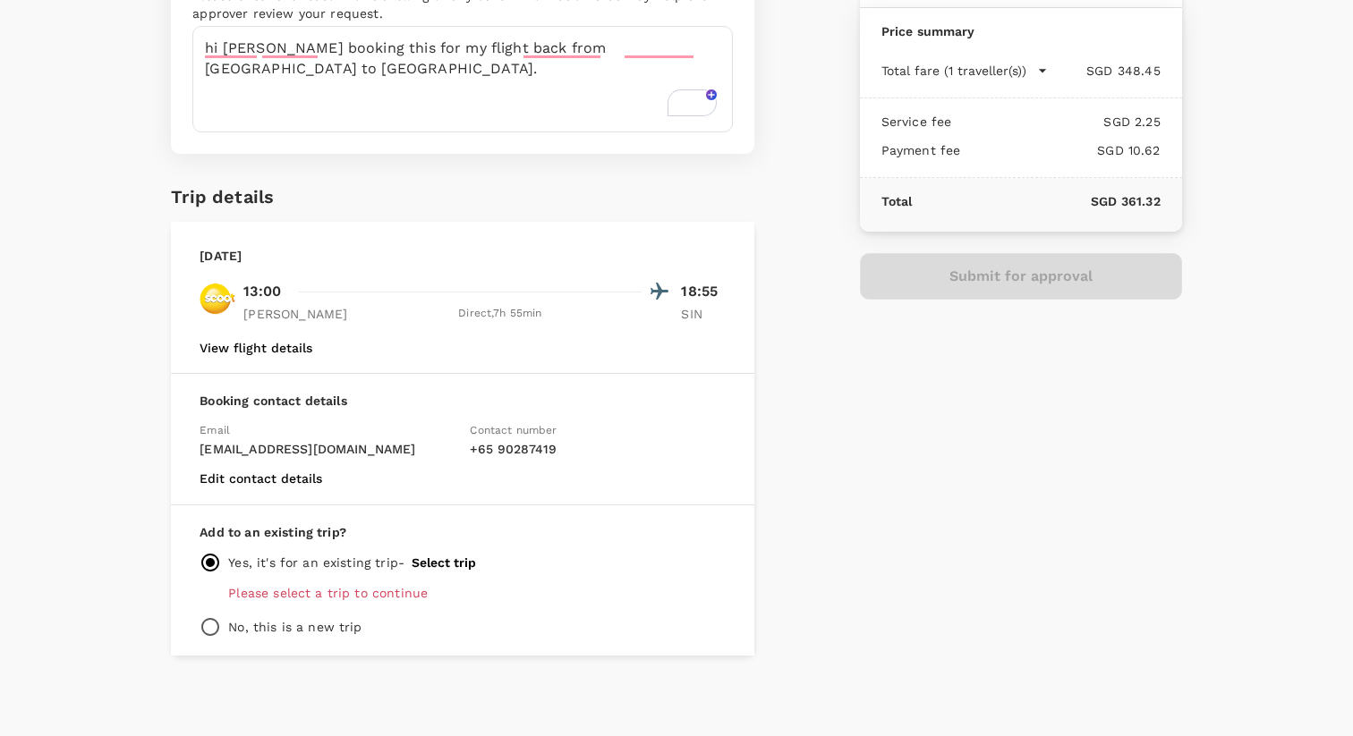
click at [380, 588] on p "Please select a trip to continue" at bounding box center [476, 593] width 497 height 18
click at [446, 567] on button "Select trip" at bounding box center [444, 563] width 64 height 14
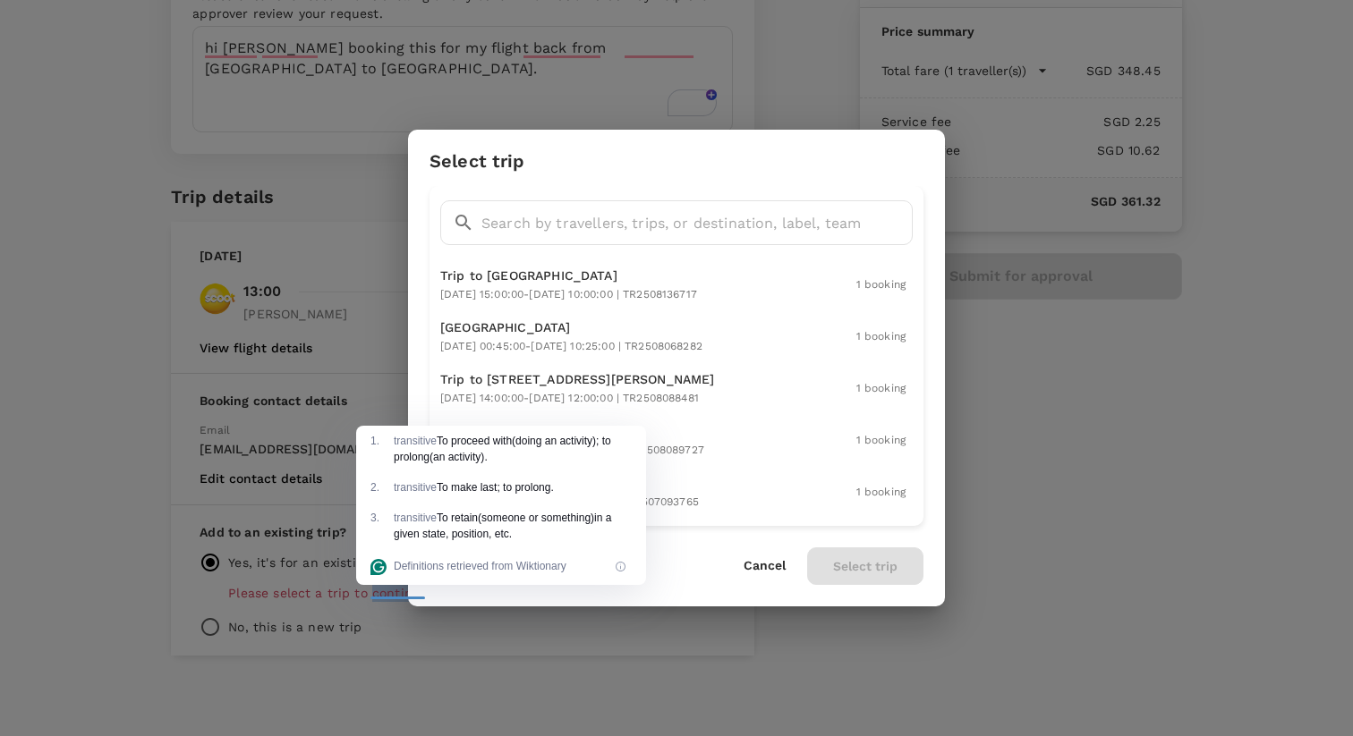
click at [40, 457] on div "Select trip ​ ​ Trip to Mascot 2025-08-25 15:00:00 - 2025-08-29 10:00:00 | TR25…" at bounding box center [676, 368] width 1353 height 736
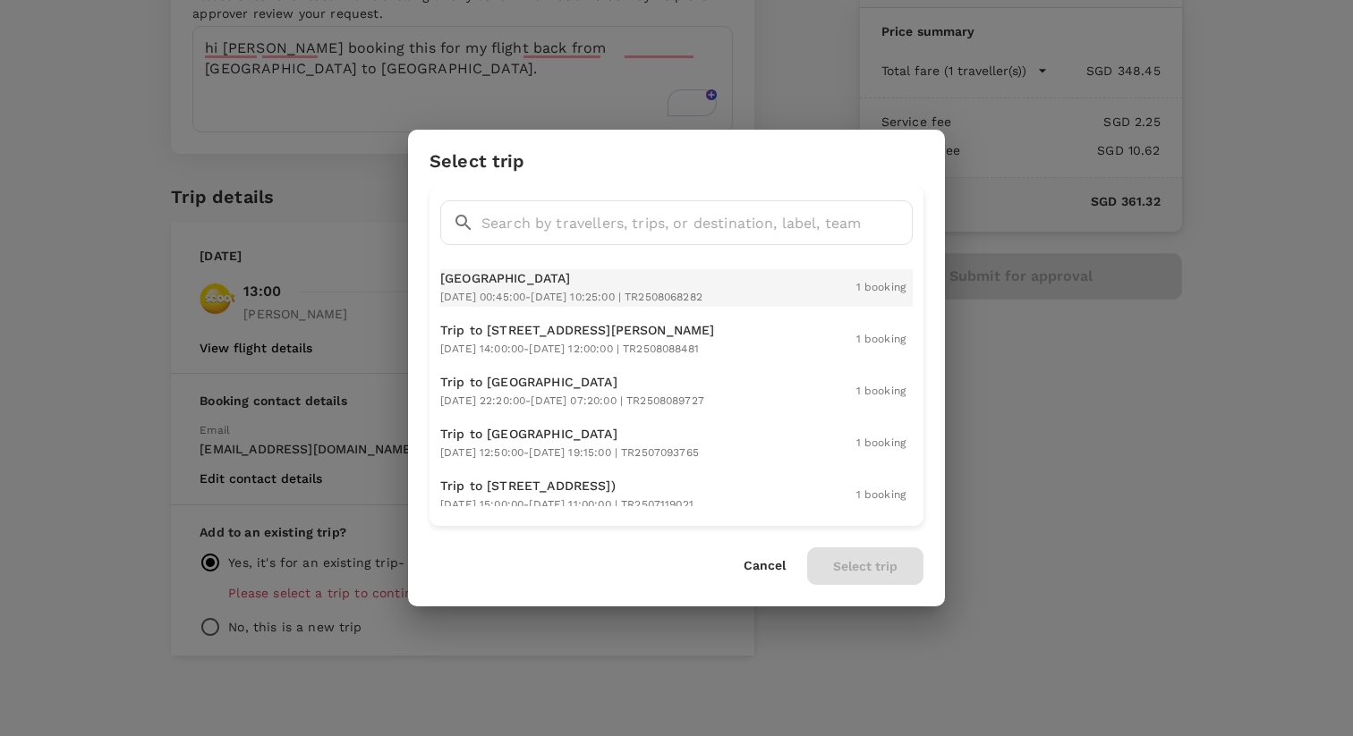
scroll to position [0, 0]
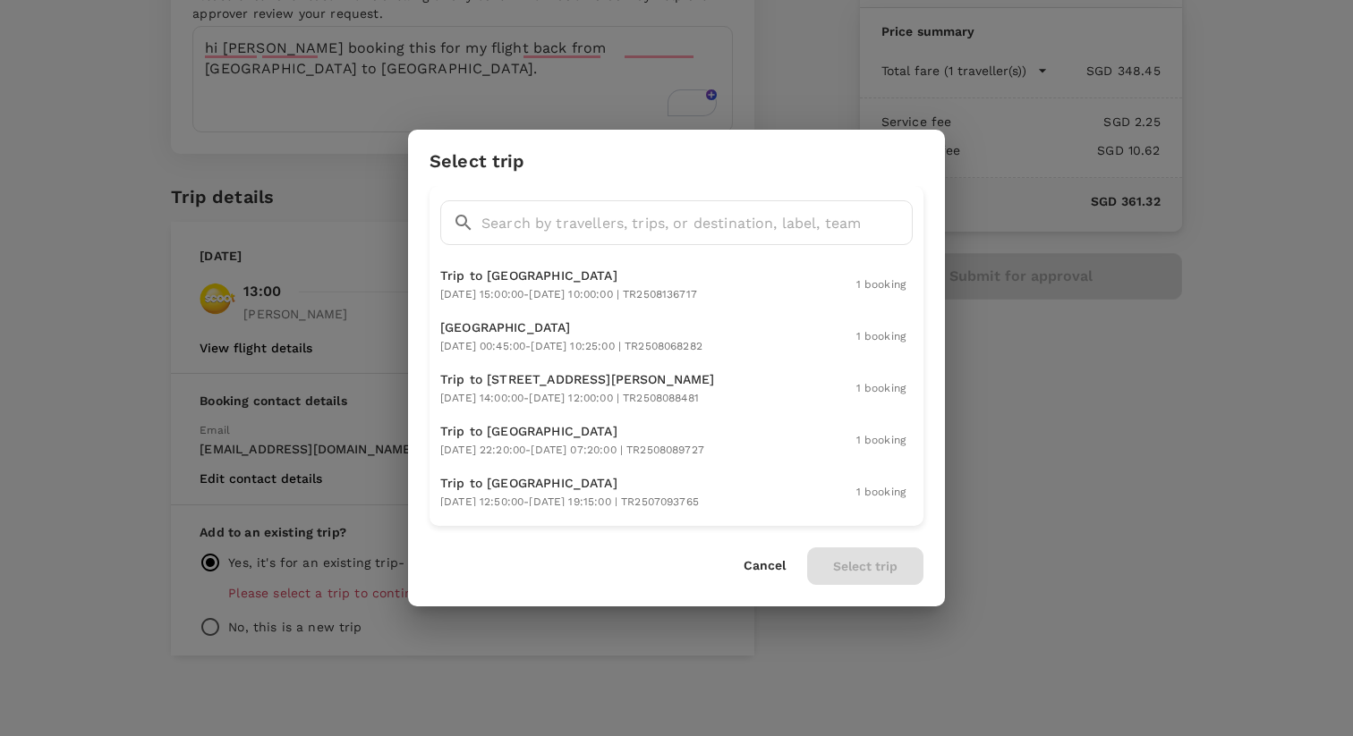
click at [762, 573] on button "Cancel" at bounding box center [764, 566] width 42 height 14
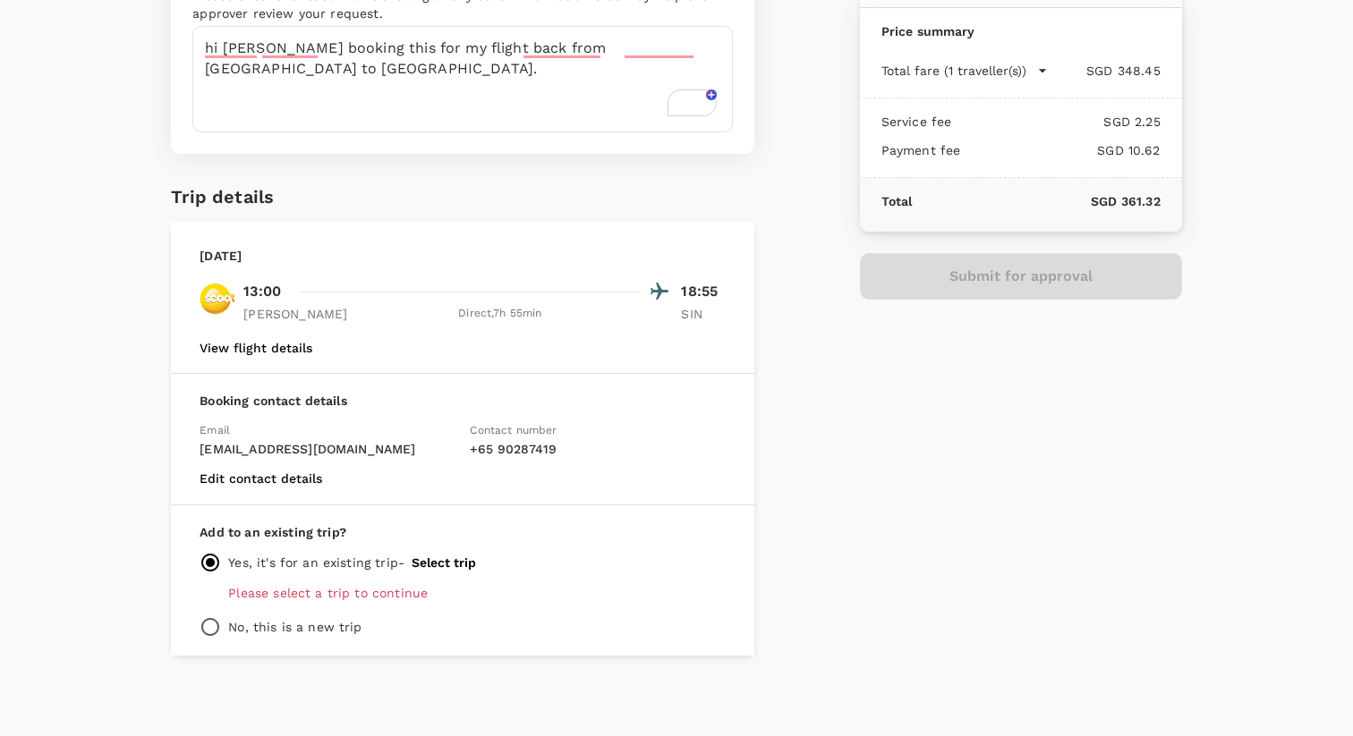
click at [420, 563] on button "Select trip" at bounding box center [444, 563] width 64 height 14
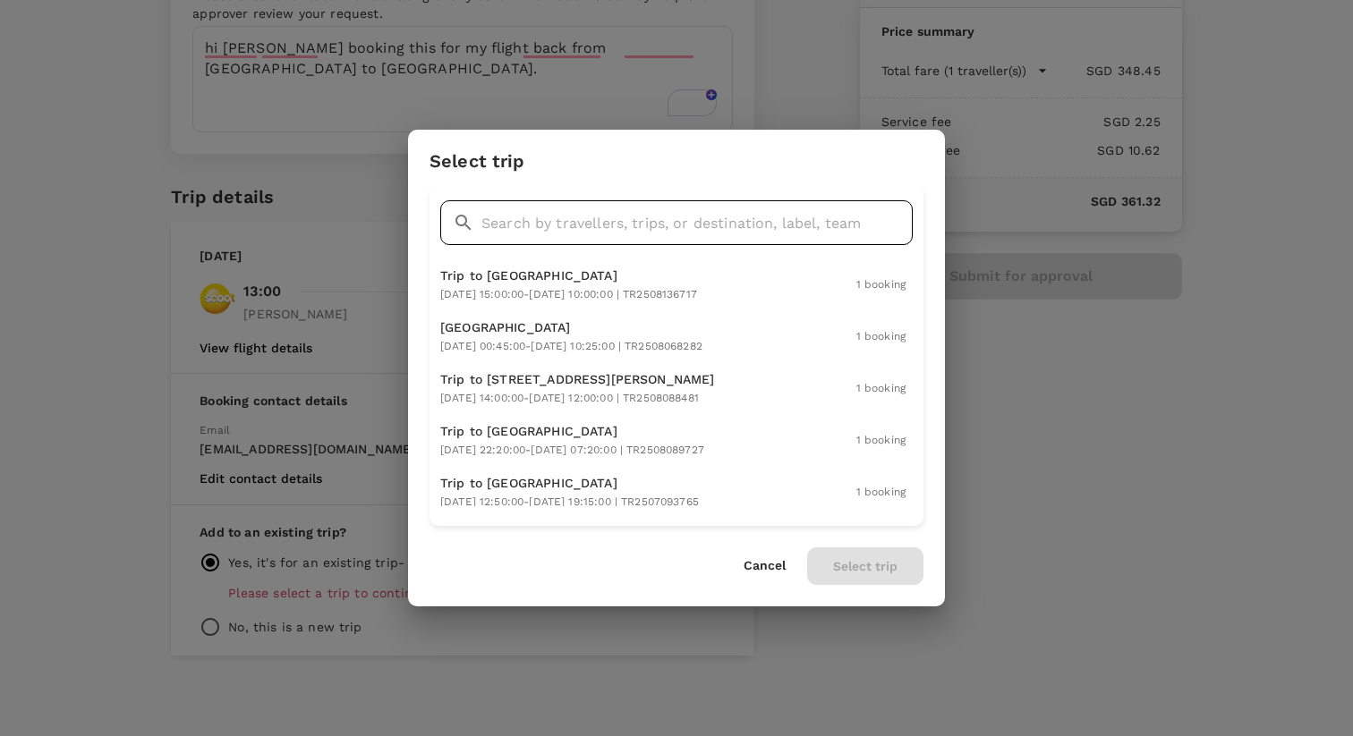
click at [552, 231] on input "text" at bounding box center [696, 222] width 431 height 45
type input "deepa"
click at [756, 563] on button "Cancel" at bounding box center [764, 566] width 42 height 14
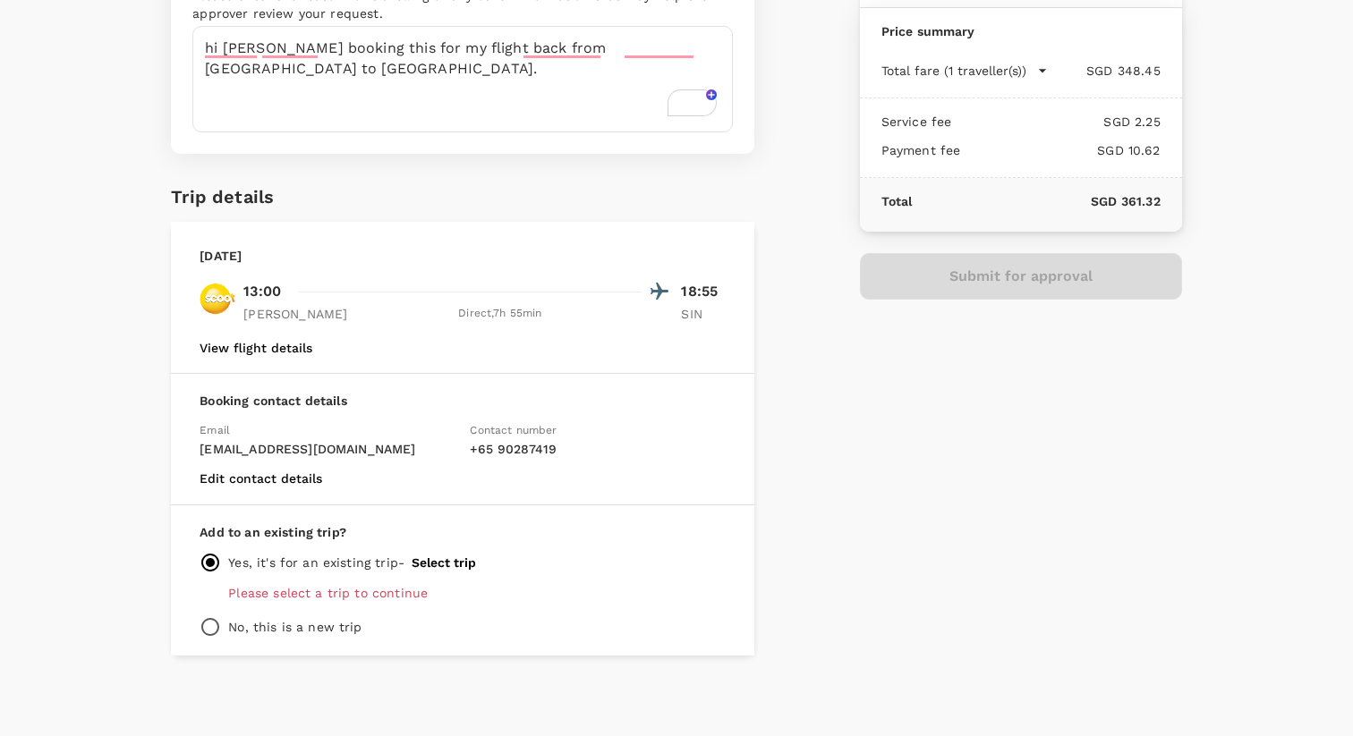
click at [309, 625] on p "No, this is a new trip" at bounding box center [294, 627] width 133 height 18
click at [219, 628] on input "radio" at bounding box center [210, 626] width 21 height 21
radio input "true"
radio input "false"
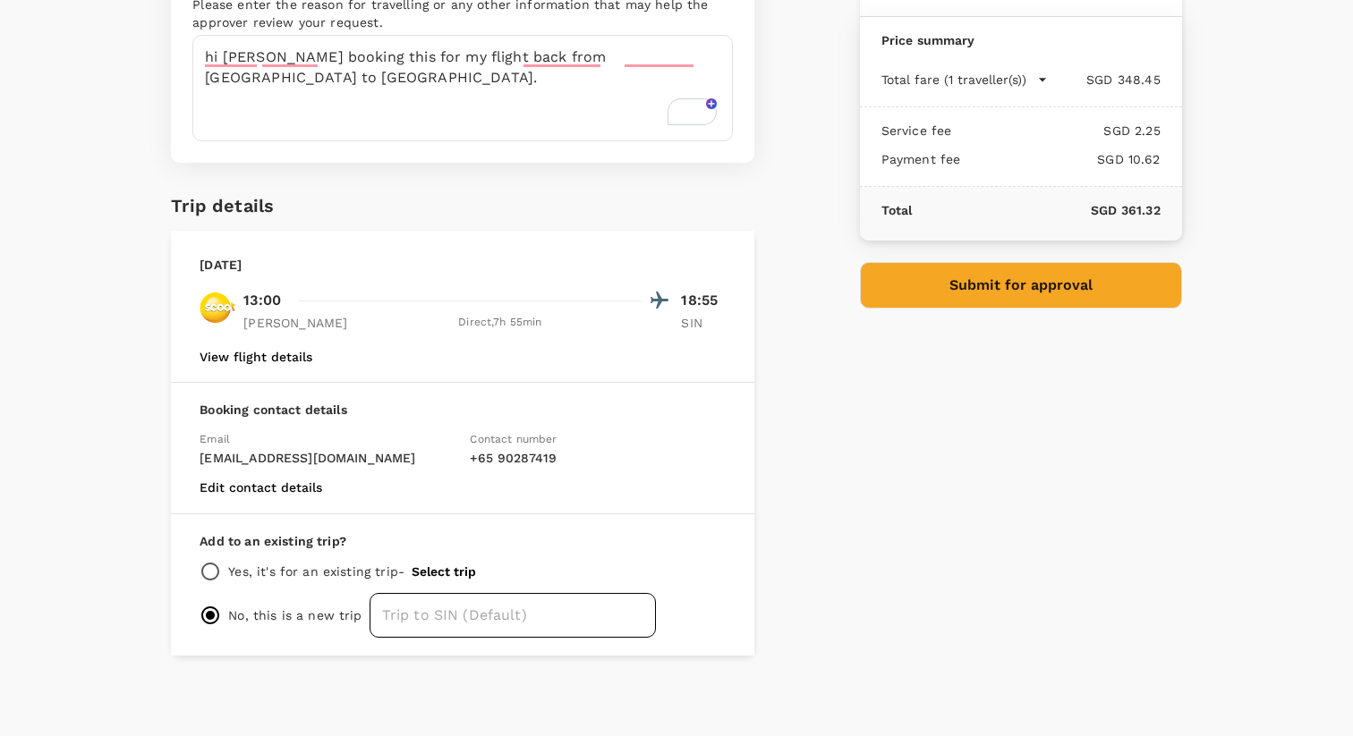
click at [480, 631] on input "text" at bounding box center [512, 615] width 286 height 45
type input "T"
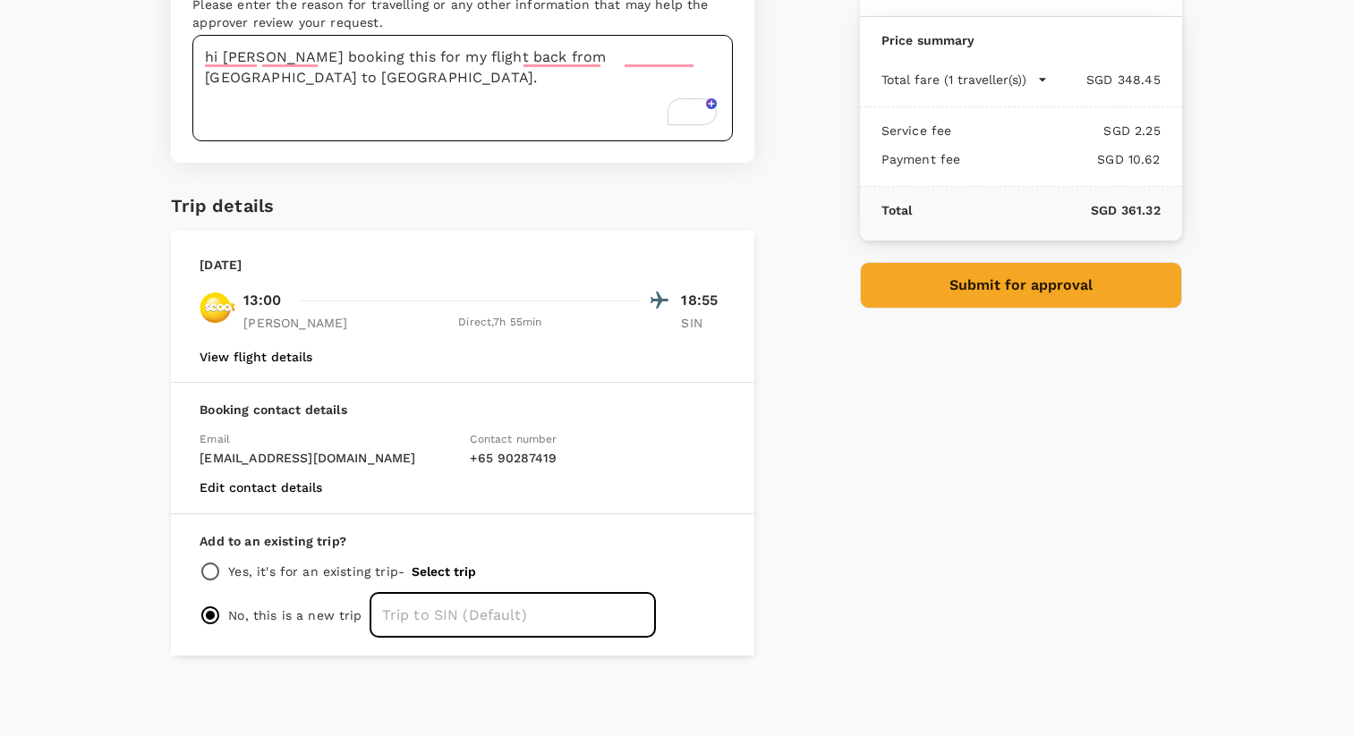
click at [497, 53] on textarea "hi craig booking this for my flight back from melbourne to singapore." at bounding box center [462, 88] width 540 height 106
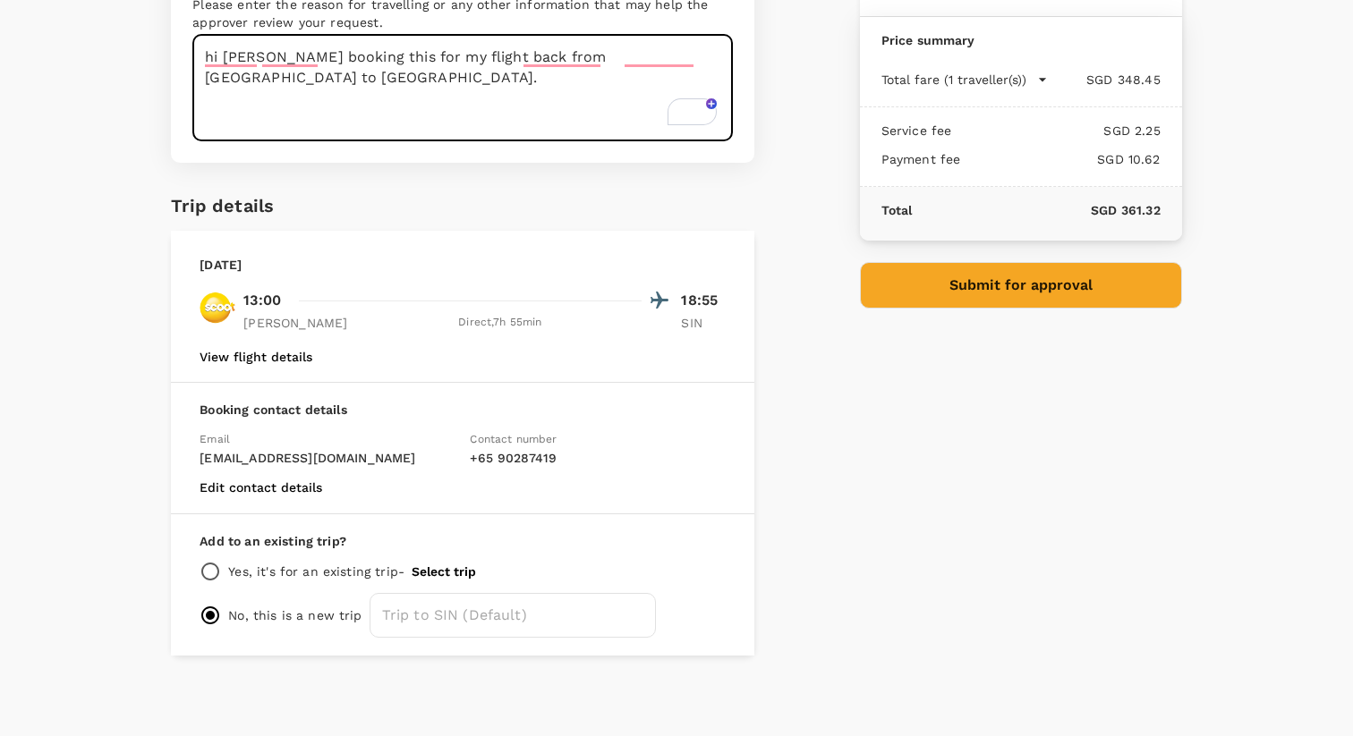
click at [497, 53] on textarea "hi craig booking this for my flight back from melbourne to singapore." at bounding box center [462, 88] width 540 height 106
drag, startPoint x: 698, startPoint y: 55, endPoint x: 726, endPoint y: 88, distance: 43.2
click at [726, 89] on textarea "hi craig booking this for my flight back to Singapore from melbourne to singapo…" at bounding box center [462, 88] width 540 height 106
type textarea "hi craig booking this for my flight back to Singapore from melbourne"
click at [909, 266] on button "Submit for approval" at bounding box center [1021, 285] width 322 height 47
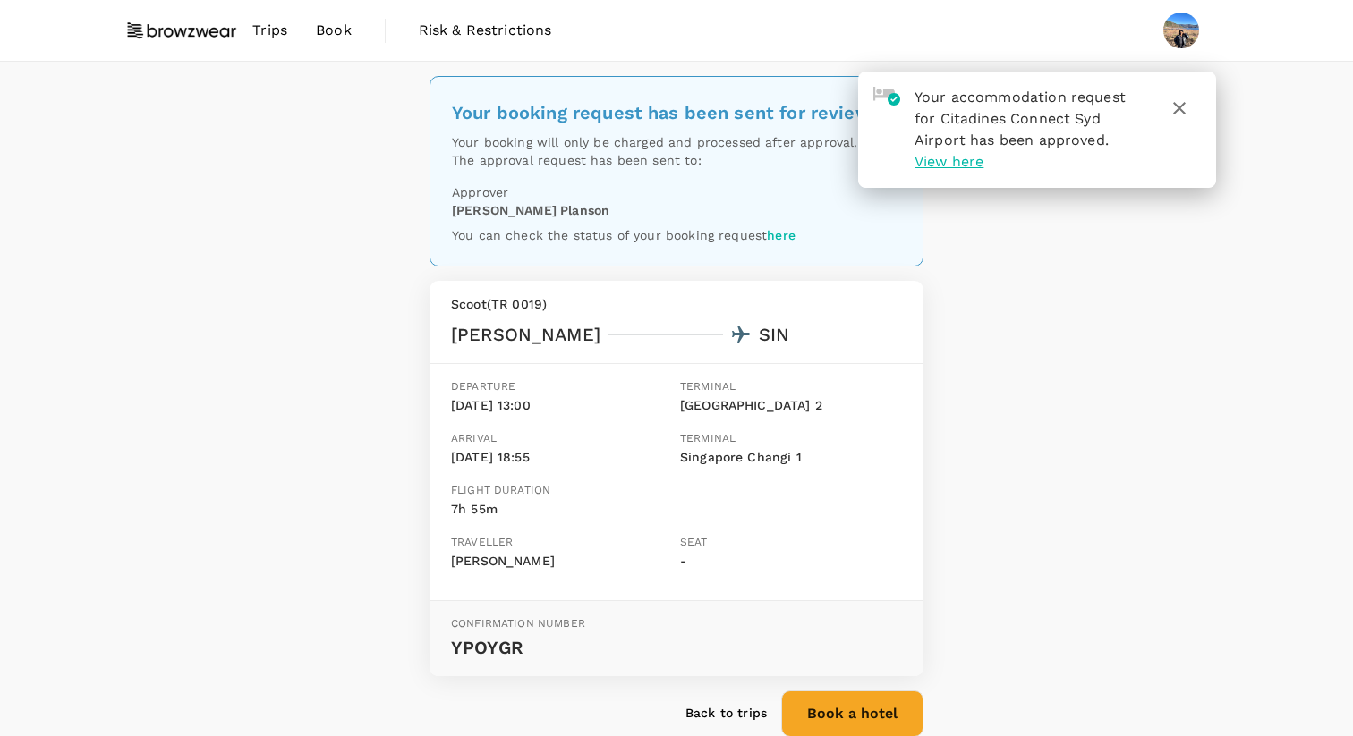
click at [1177, 106] on icon "button" at bounding box center [1179, 108] width 13 height 13
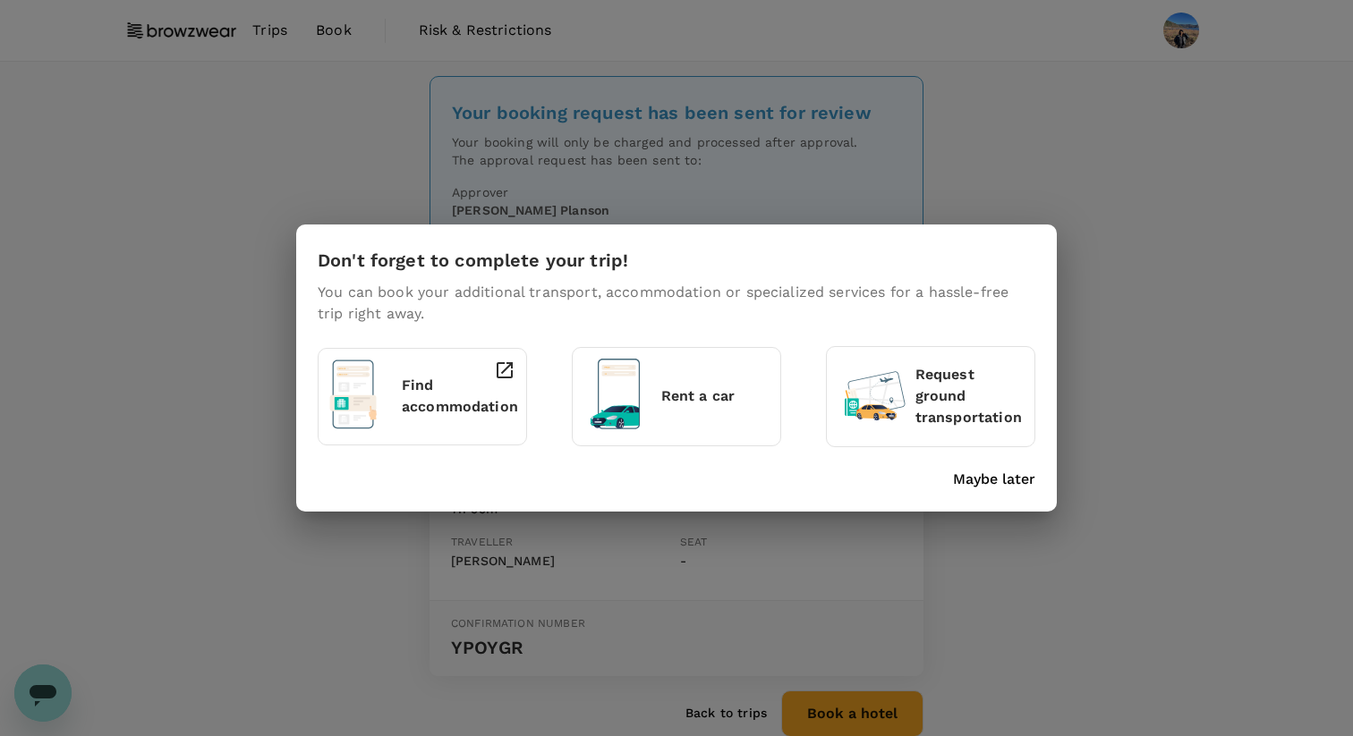
click at [998, 475] on p "Maybe later" at bounding box center [994, 479] width 82 height 21
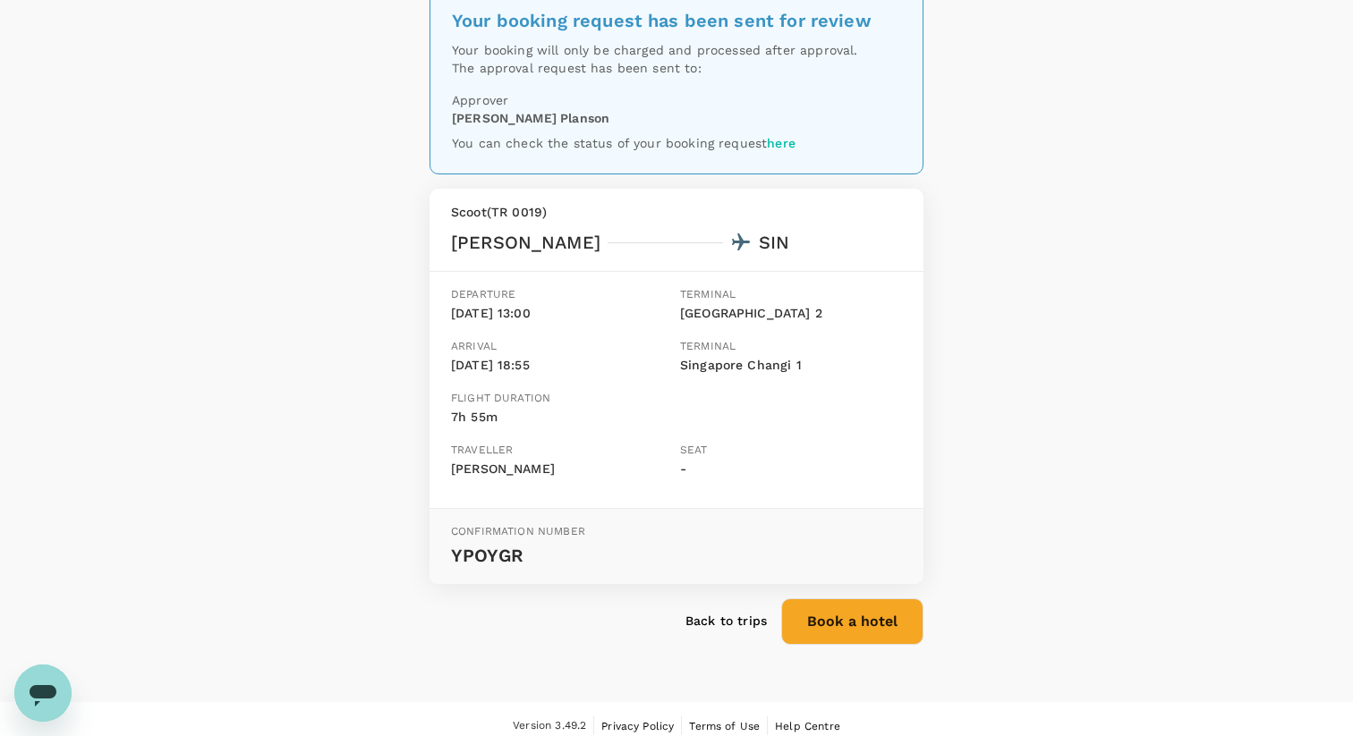
scroll to position [105, 0]
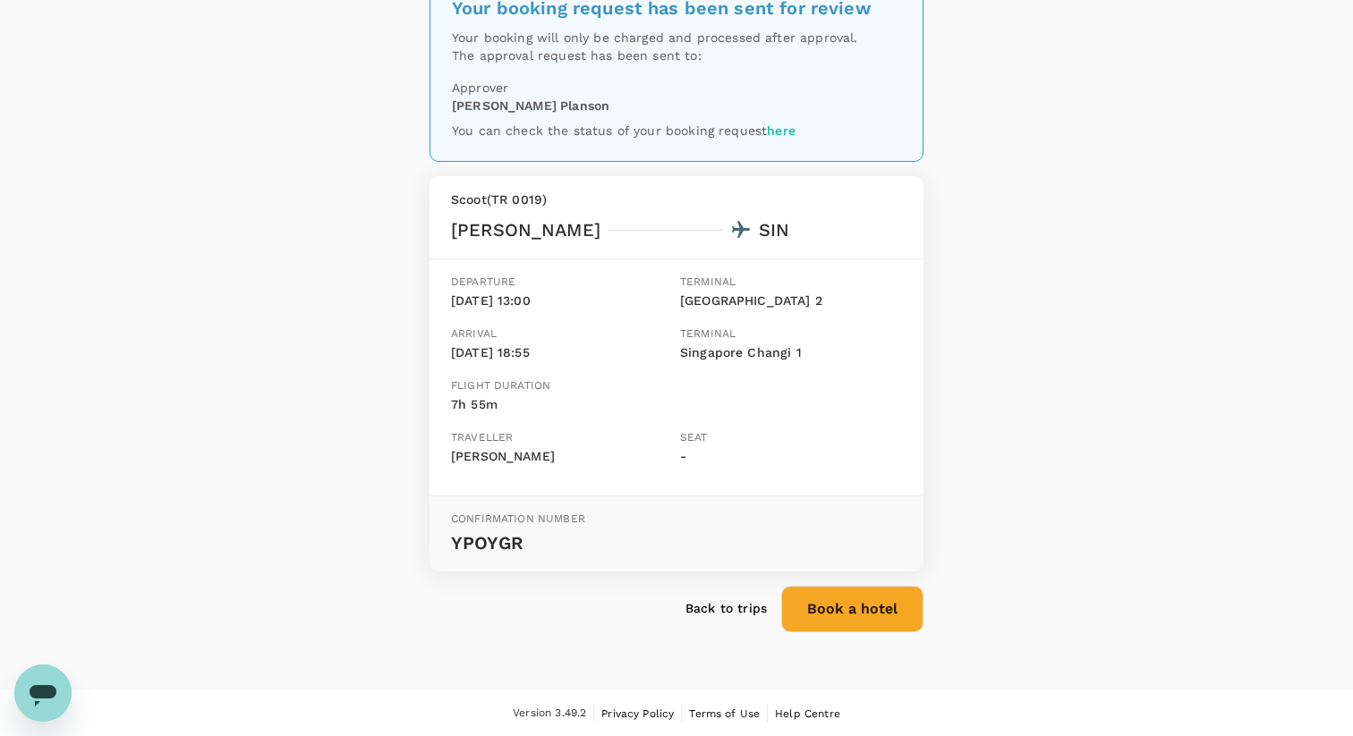
click at [726, 603] on p "Back to trips" at bounding box center [725, 608] width 81 height 18
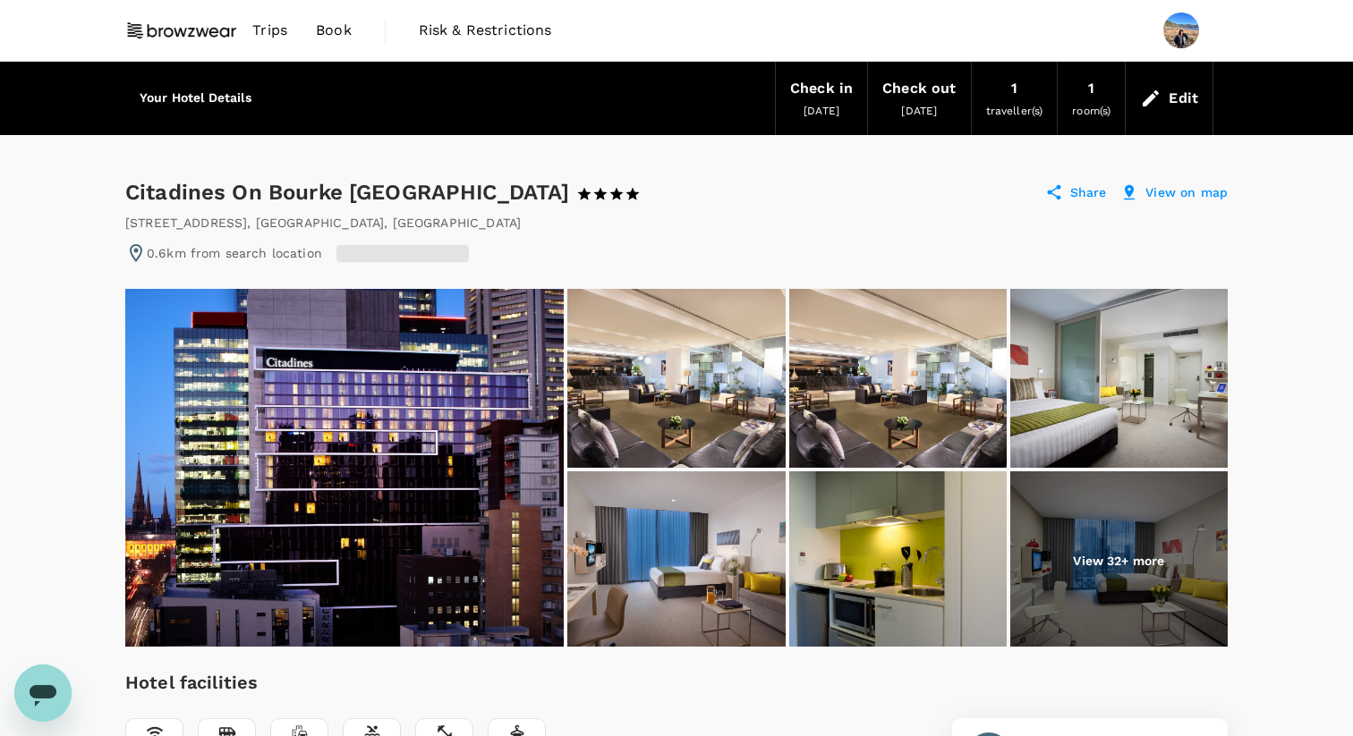
click at [704, 611] on img at bounding box center [675, 560] width 217 height 179
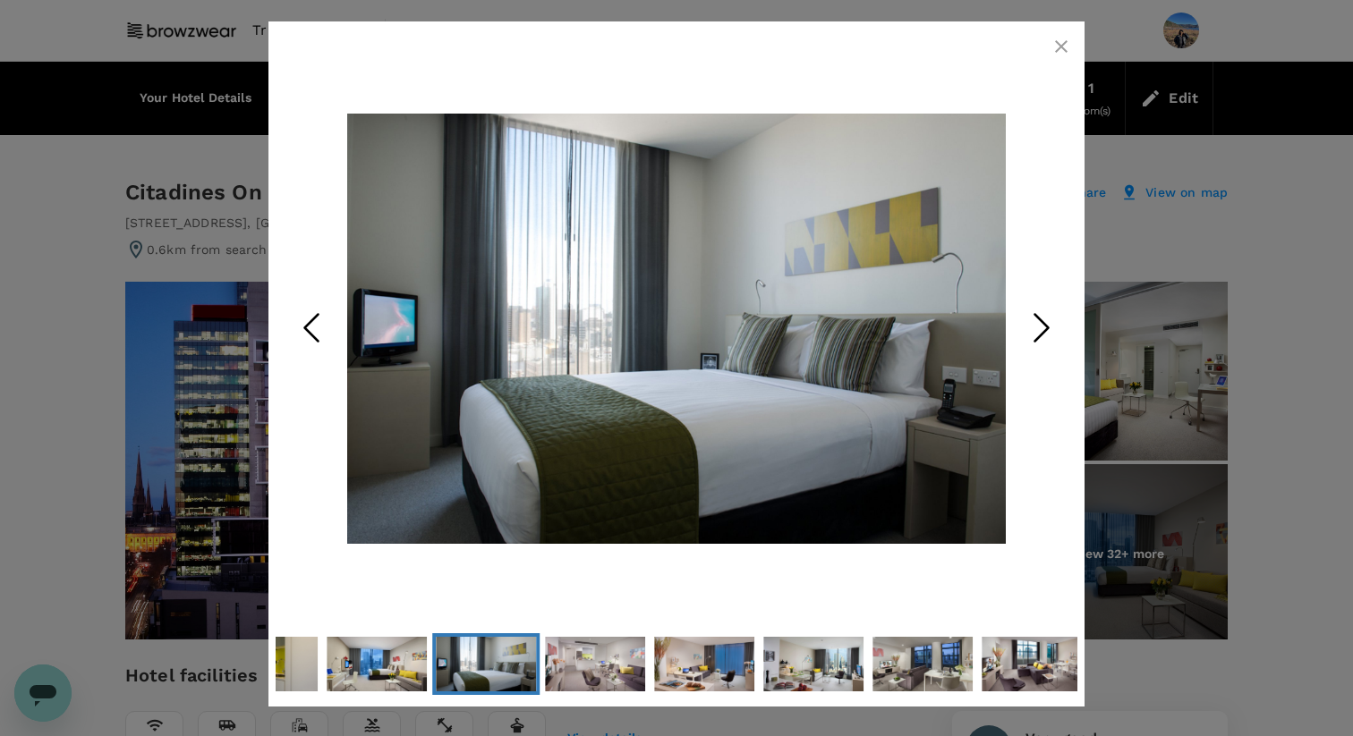
click at [1055, 46] on icon "button" at bounding box center [1060, 46] width 21 height 21
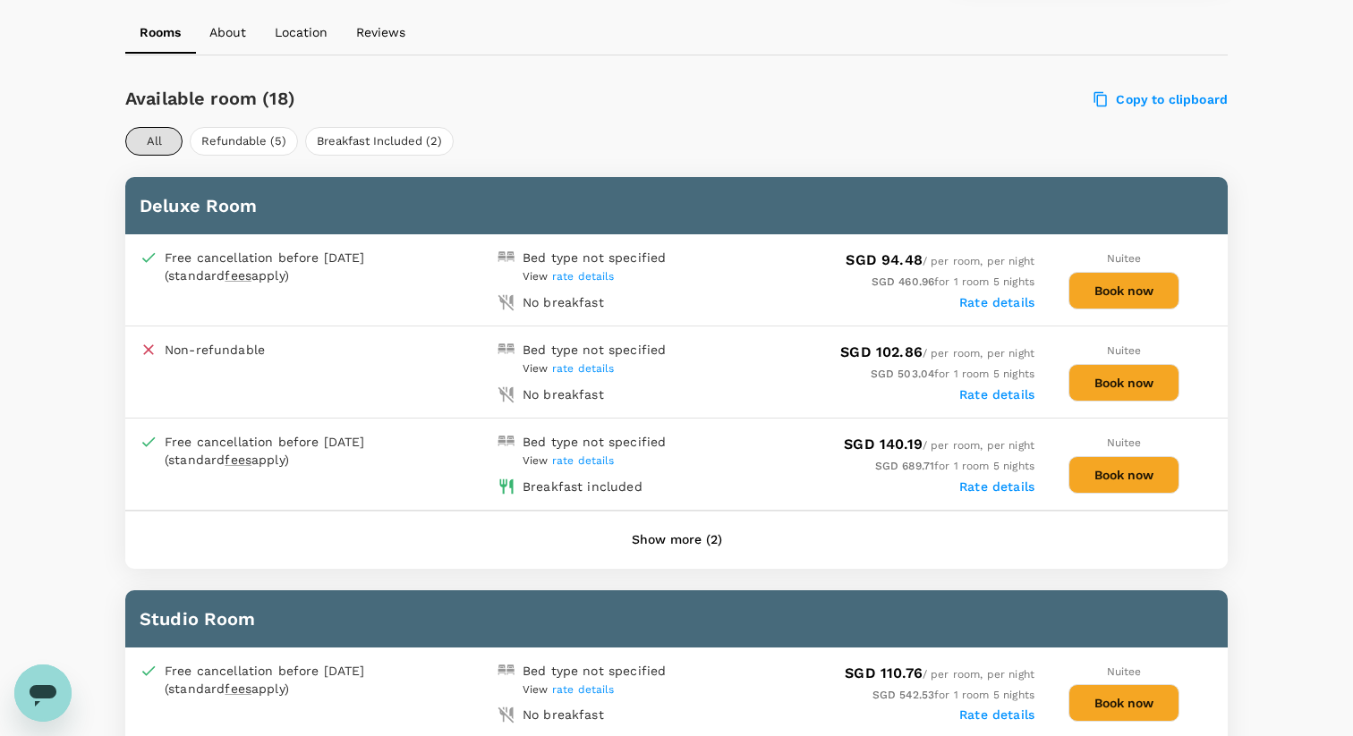
scroll to position [803, 0]
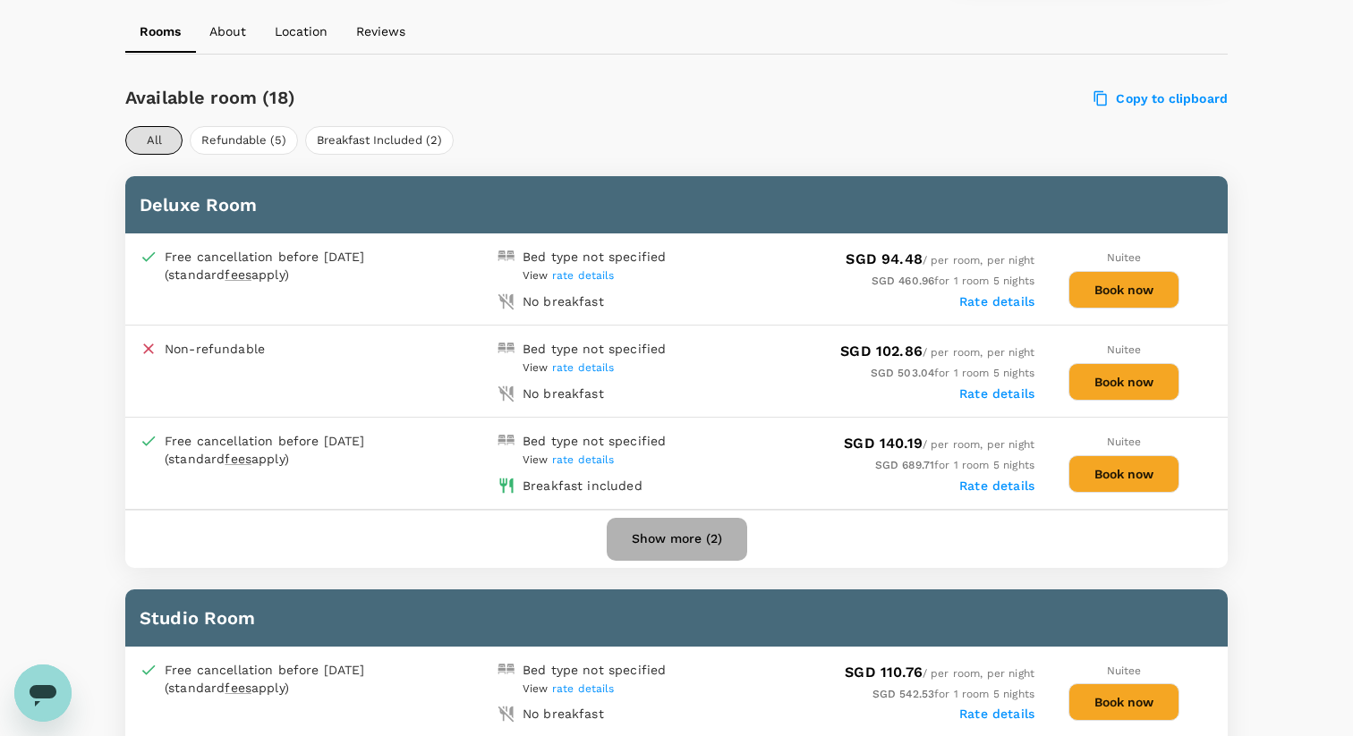
click at [710, 535] on button "Show more (2)" at bounding box center [677, 539] width 140 height 43
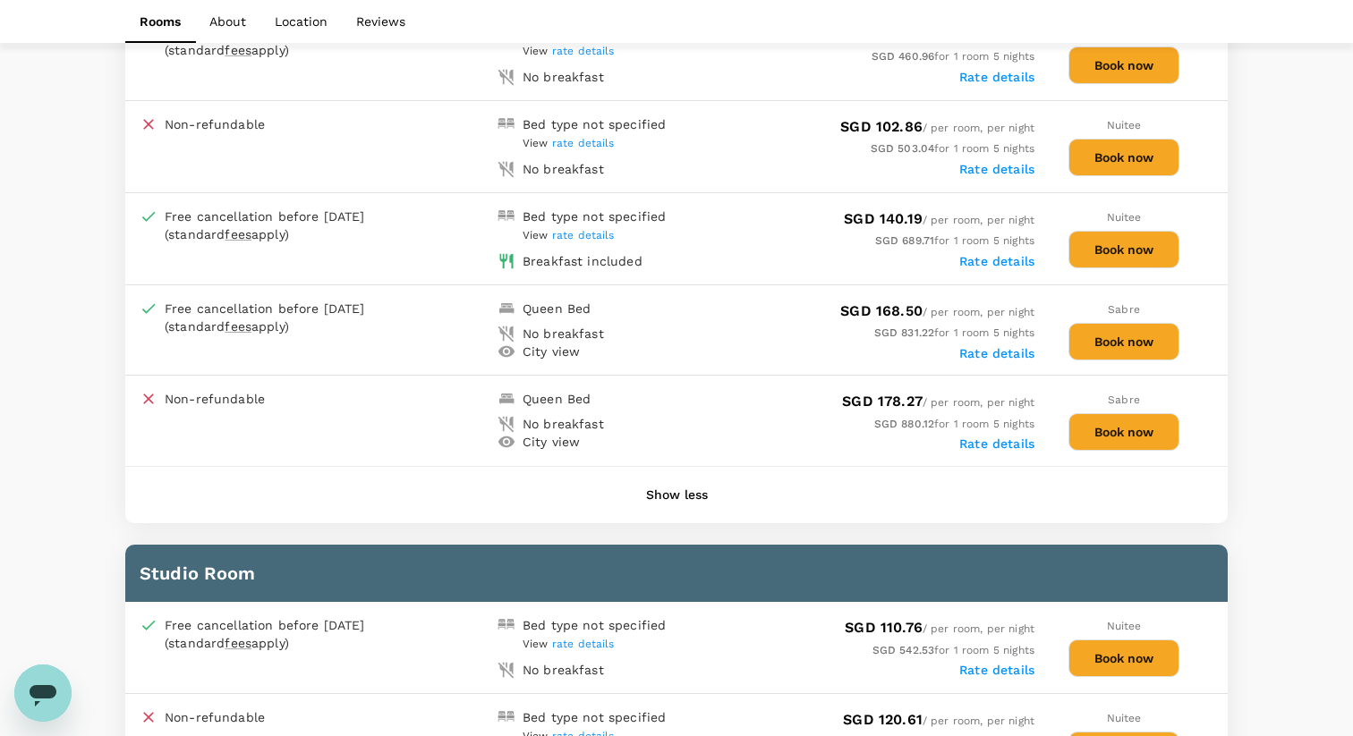
scroll to position [856, 0]
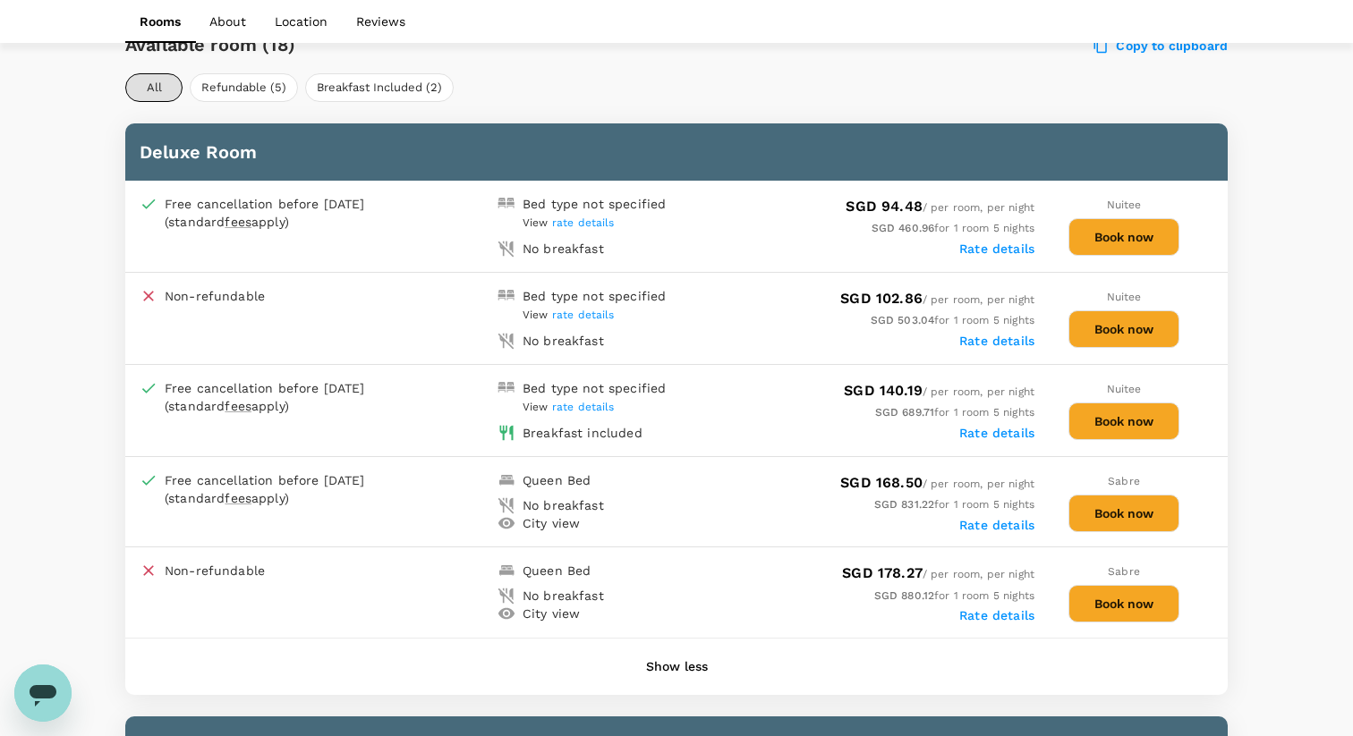
click at [1110, 419] on button "Book now" at bounding box center [1123, 422] width 111 height 38
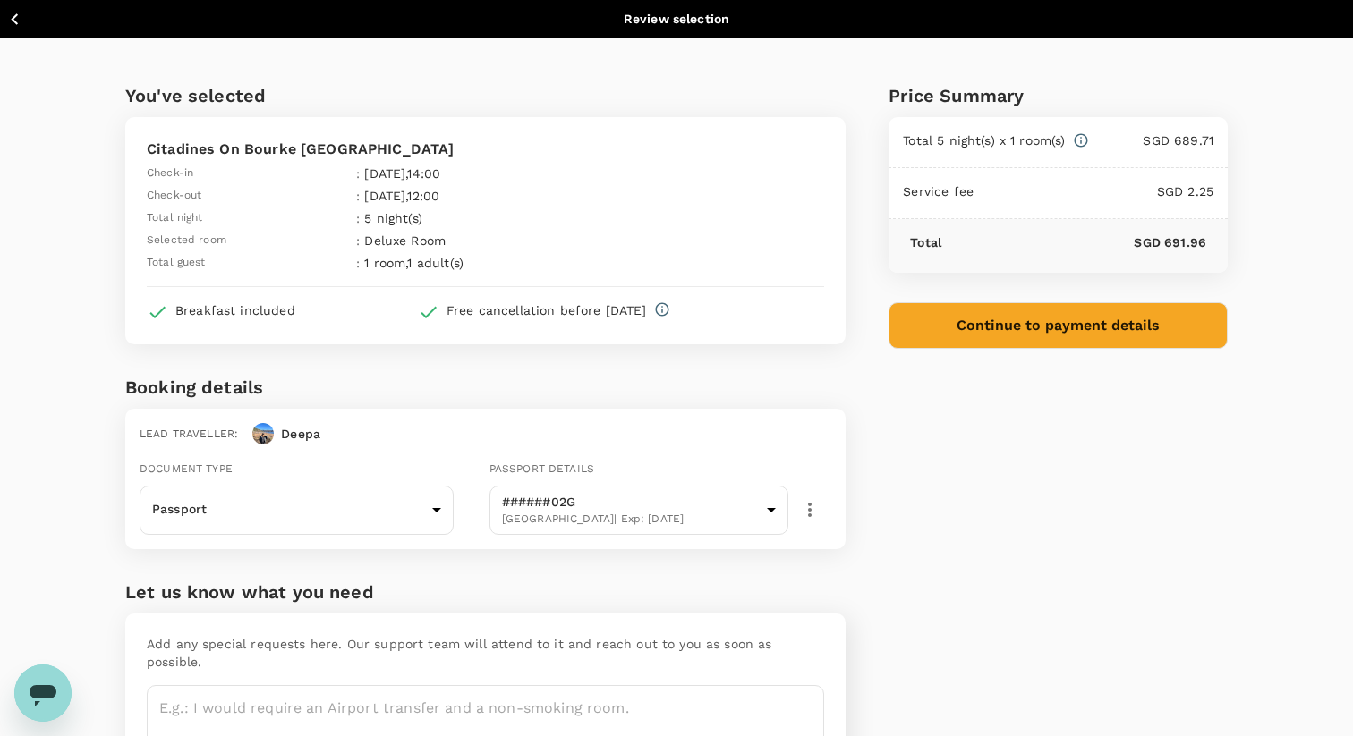
scroll to position [93, 0]
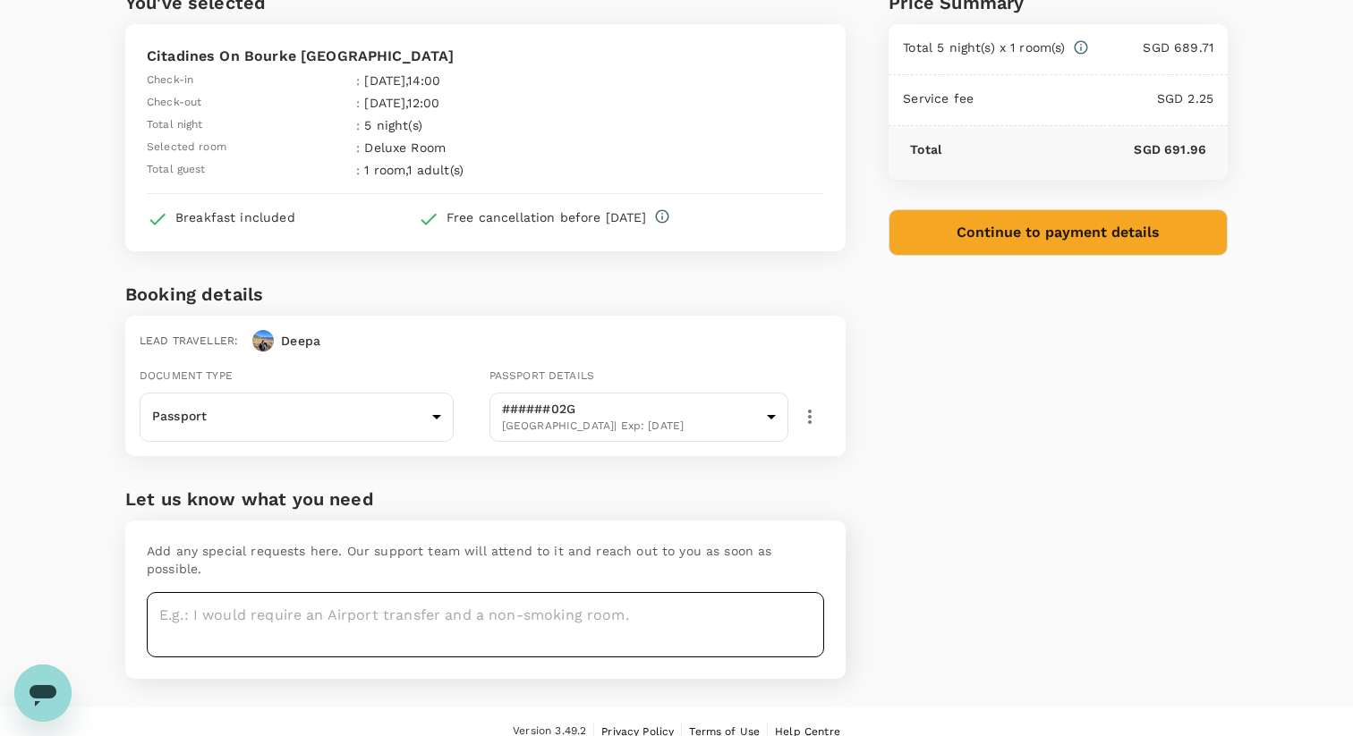
click at [273, 631] on textarea at bounding box center [485, 624] width 677 height 65
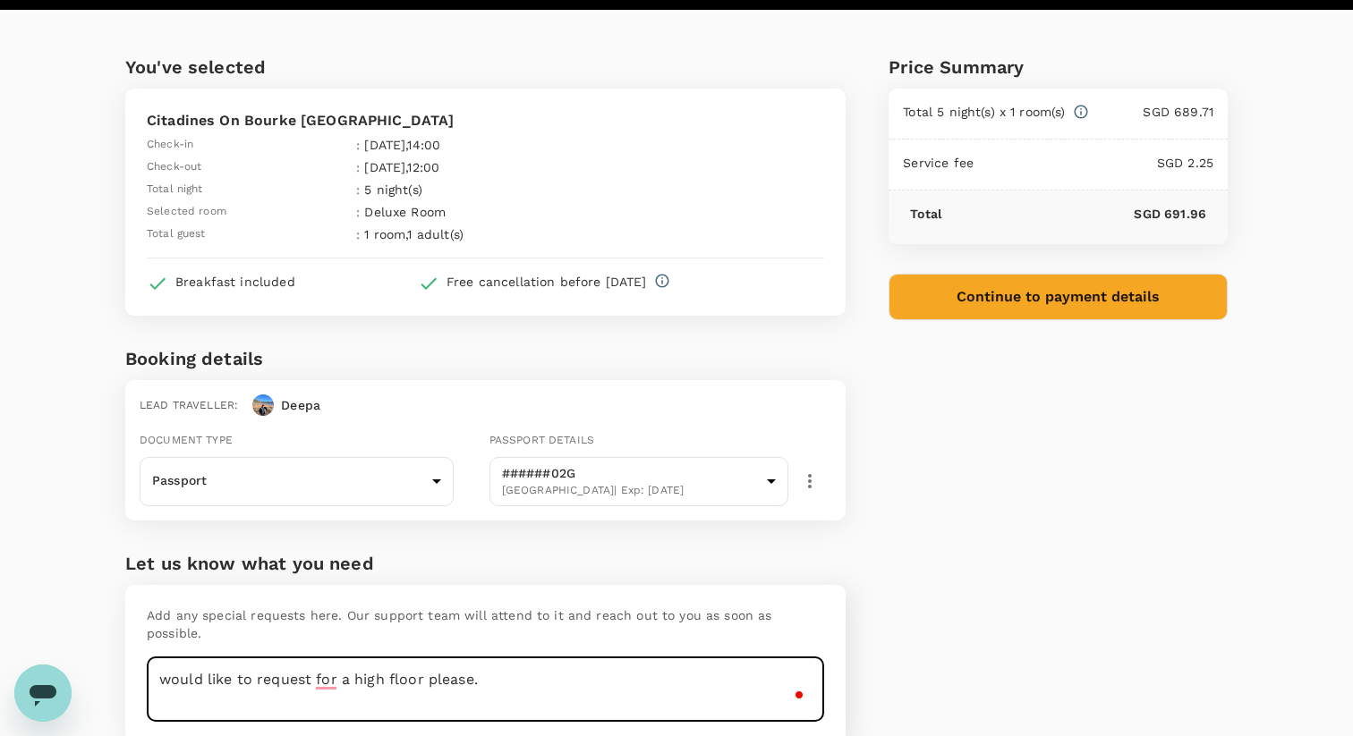
scroll to position [0, 0]
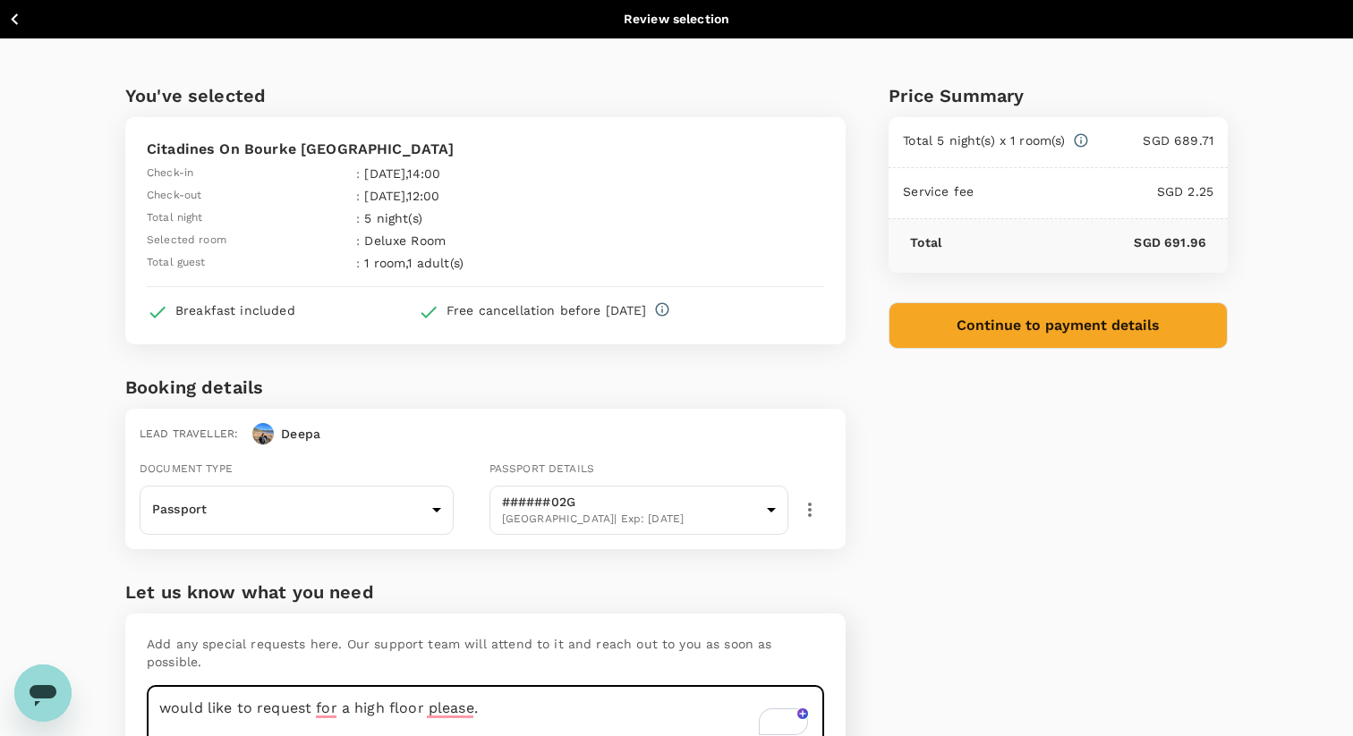
type textarea "would like to request for a high floor please."
click at [1071, 327] on button "Continue to payment details" at bounding box center [1057, 325] width 339 height 47
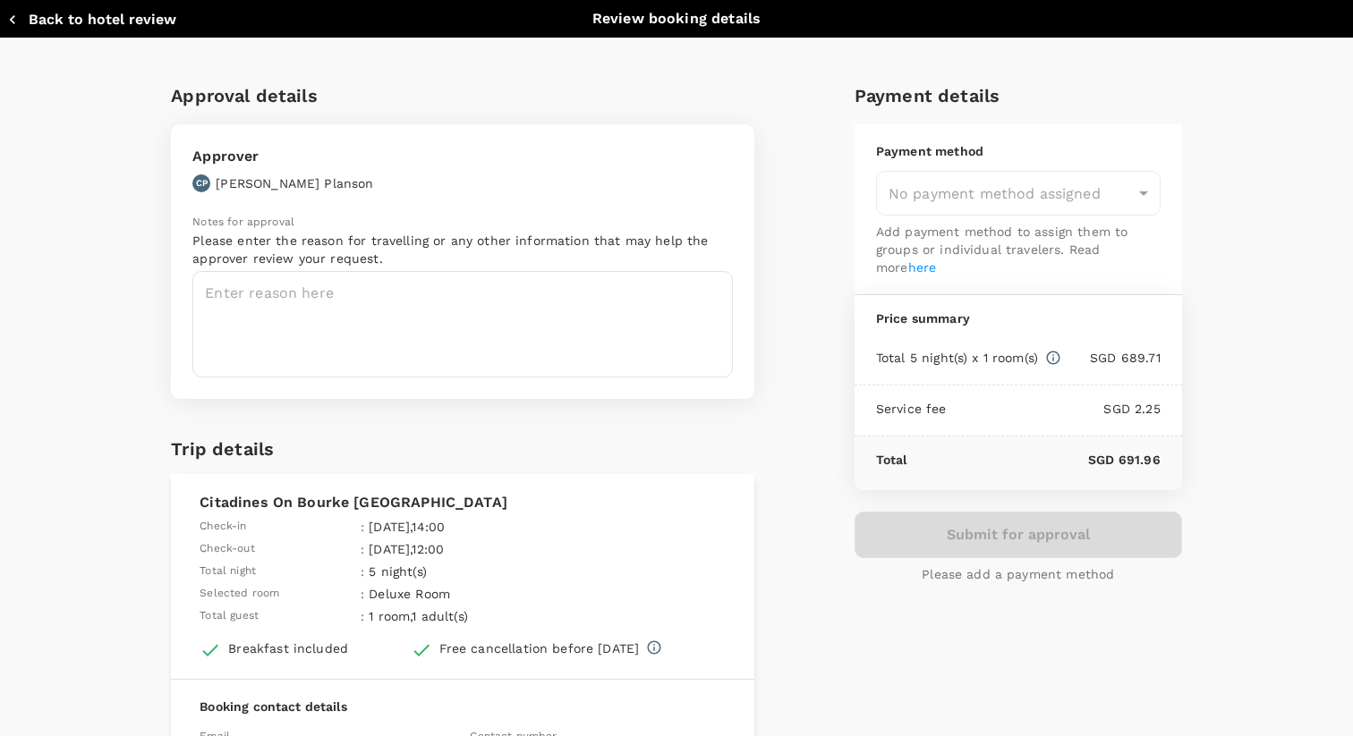
type input "9a155038-07a2-4c3b-a2f5-bce54f173f01"
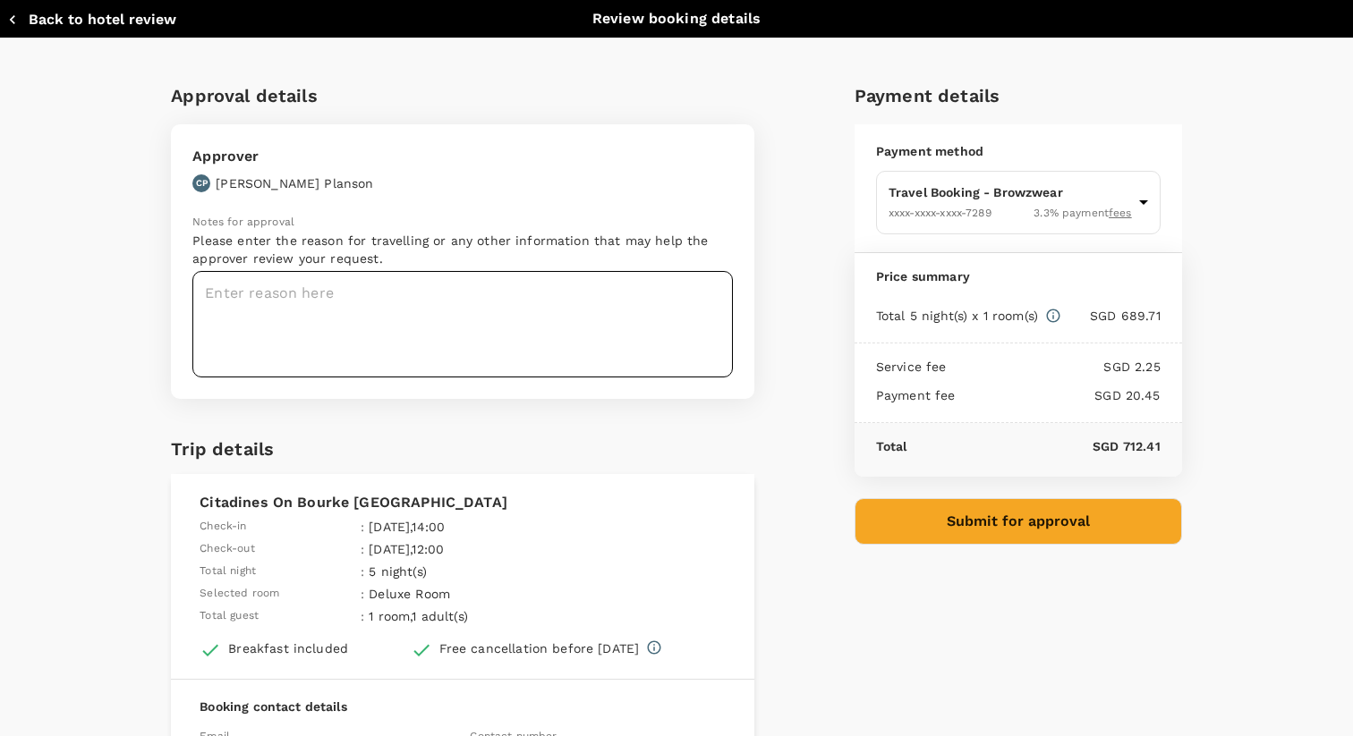
click at [285, 322] on textarea at bounding box center [462, 324] width 540 height 106
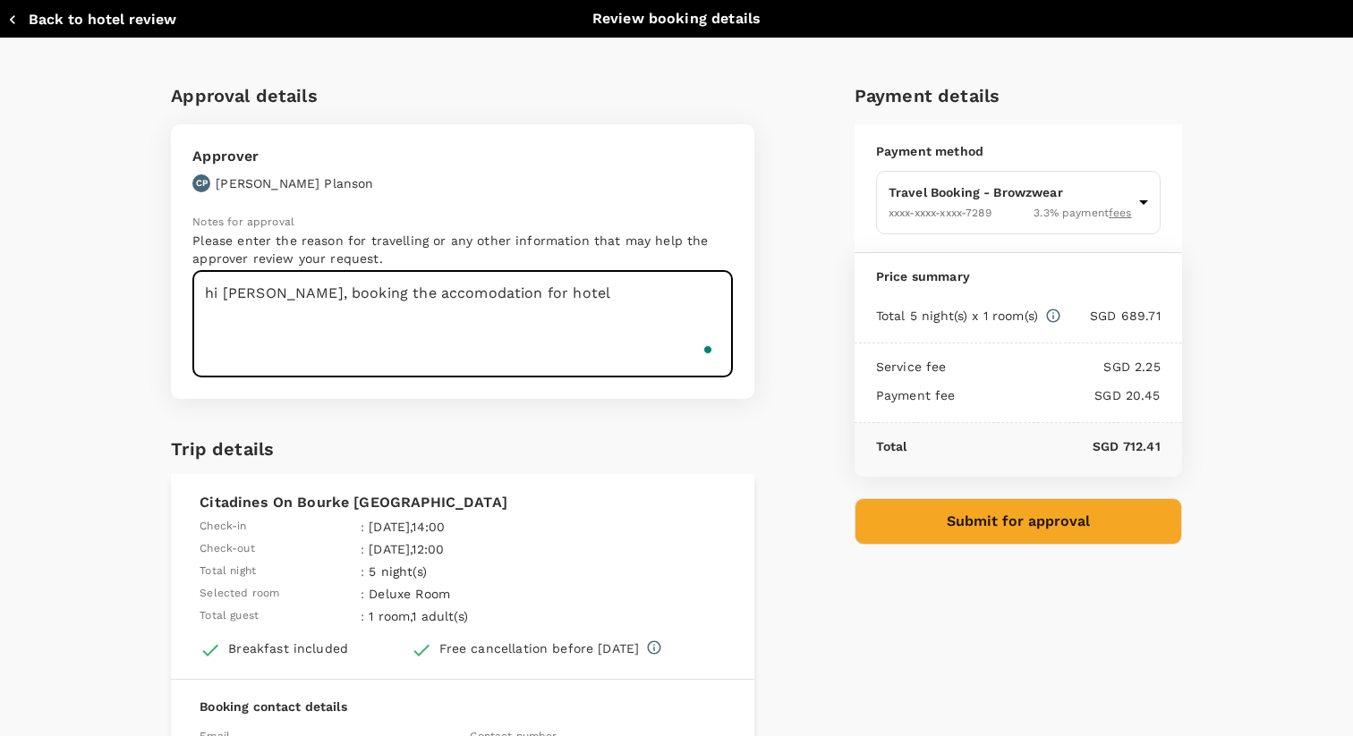
type textarea "hi [PERSON_NAME], booking the accomodation for hotel"
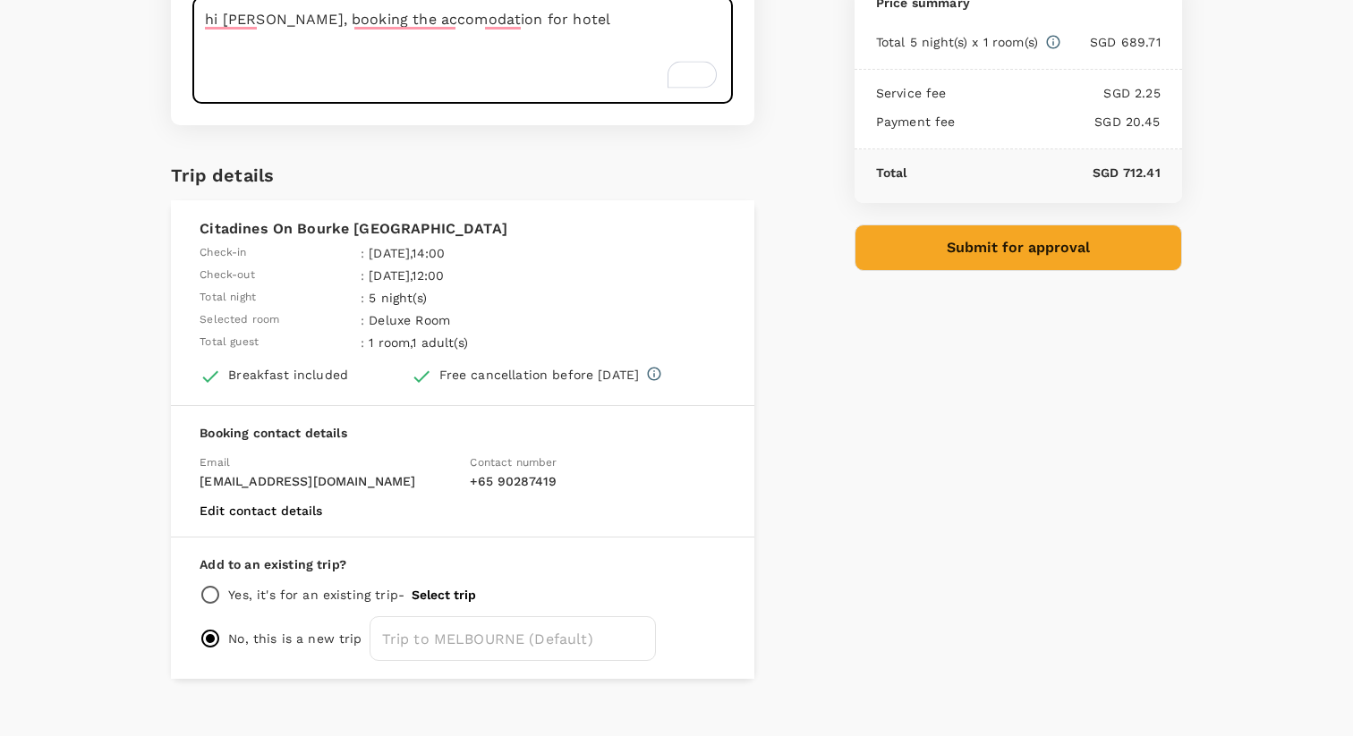
scroll to position [297, 0]
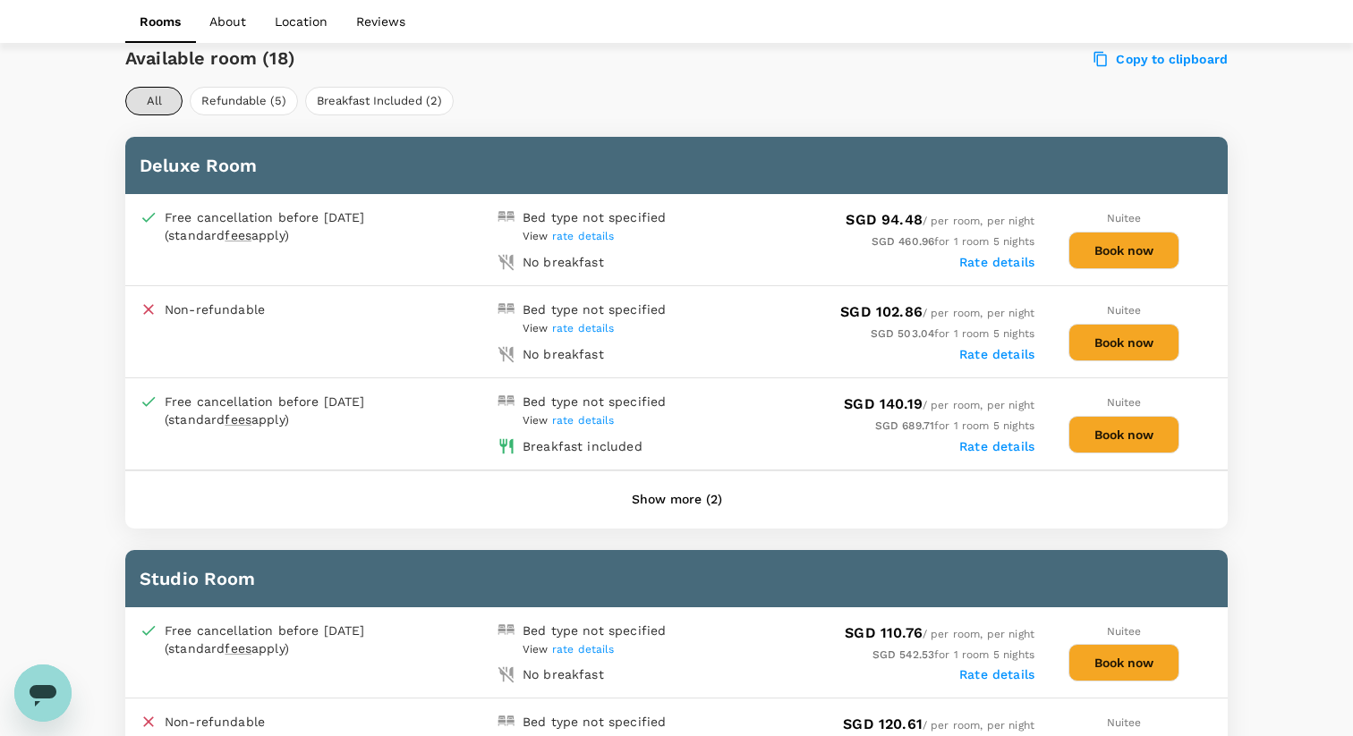
scroll to position [856, 0]
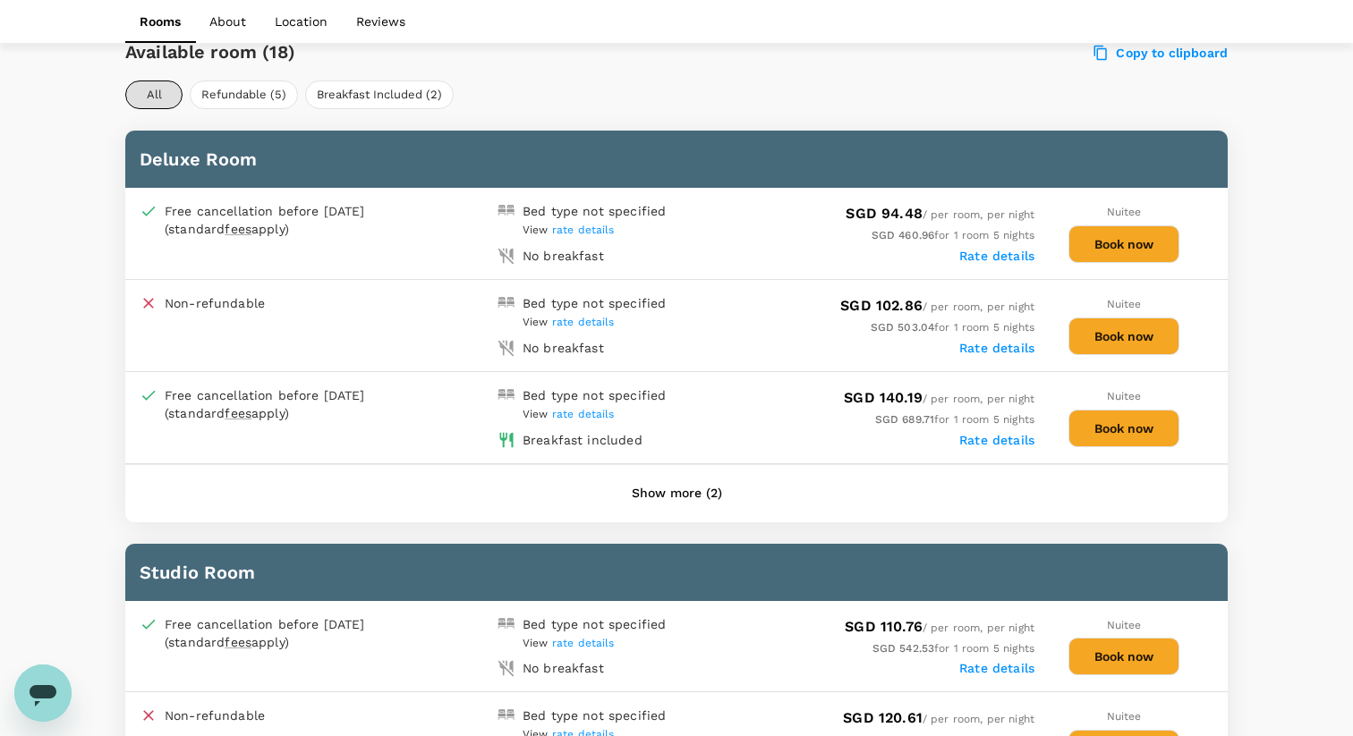
click at [1152, 242] on button "Book now" at bounding box center [1123, 244] width 111 height 38
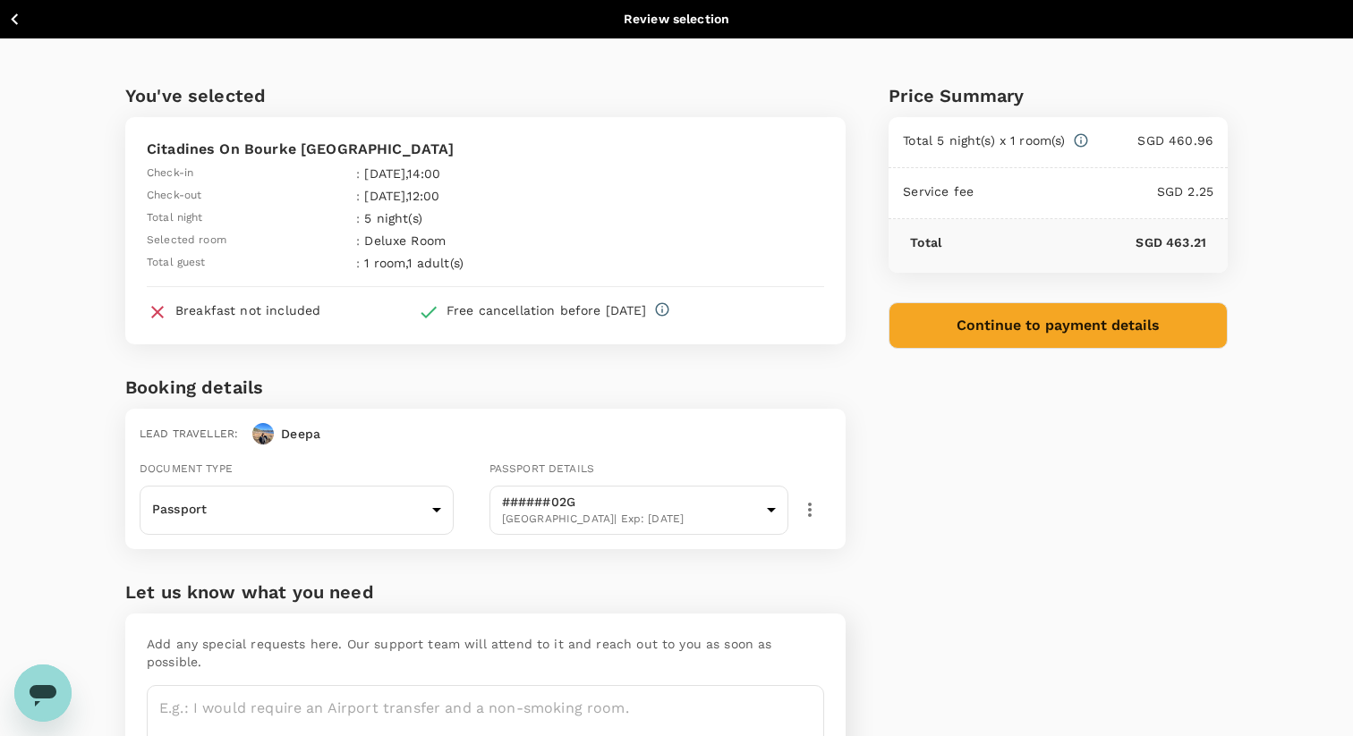
scroll to position [93, 0]
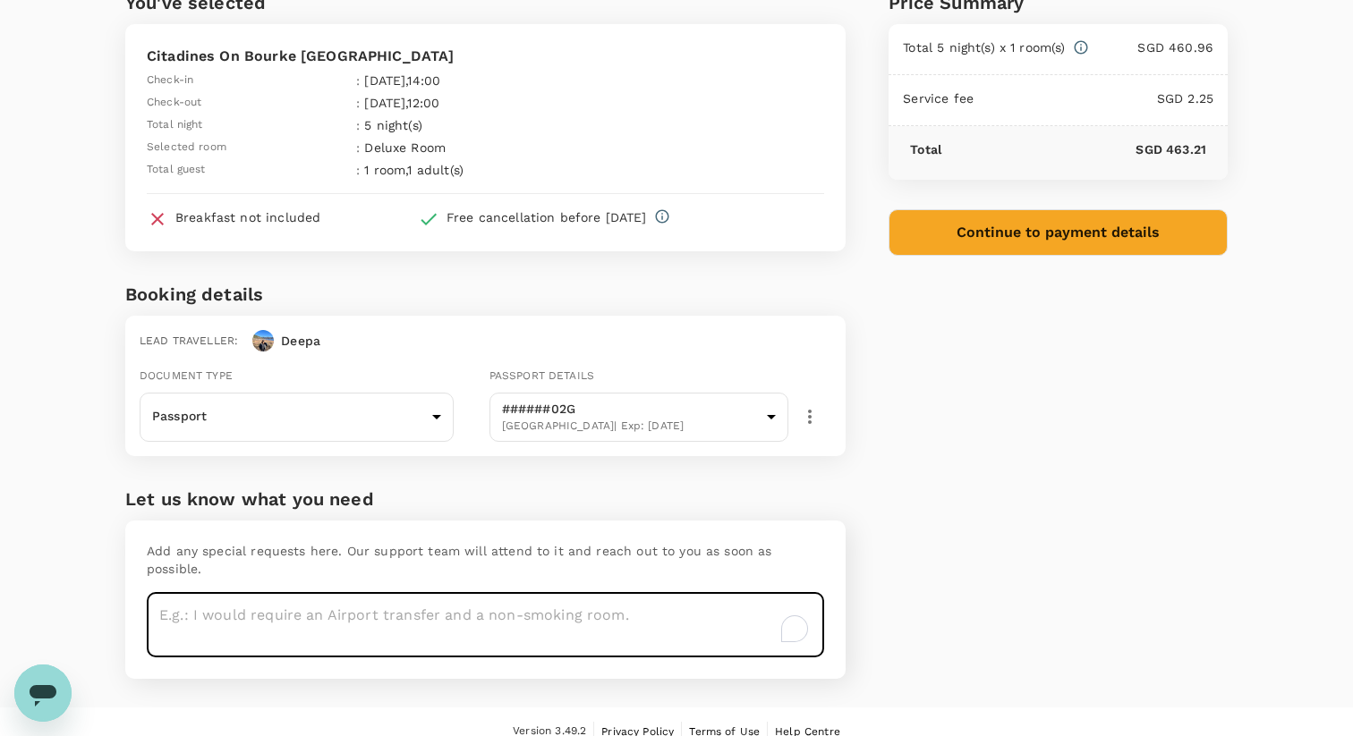
click at [612, 599] on textarea "To enrich screen reader interactions, please activate Accessibility in Grammarl…" at bounding box center [485, 624] width 677 height 65
type textarea "Hi i would like to request for a high floor please thanks"
click at [1126, 246] on button "Continue to payment details" at bounding box center [1057, 232] width 339 height 47
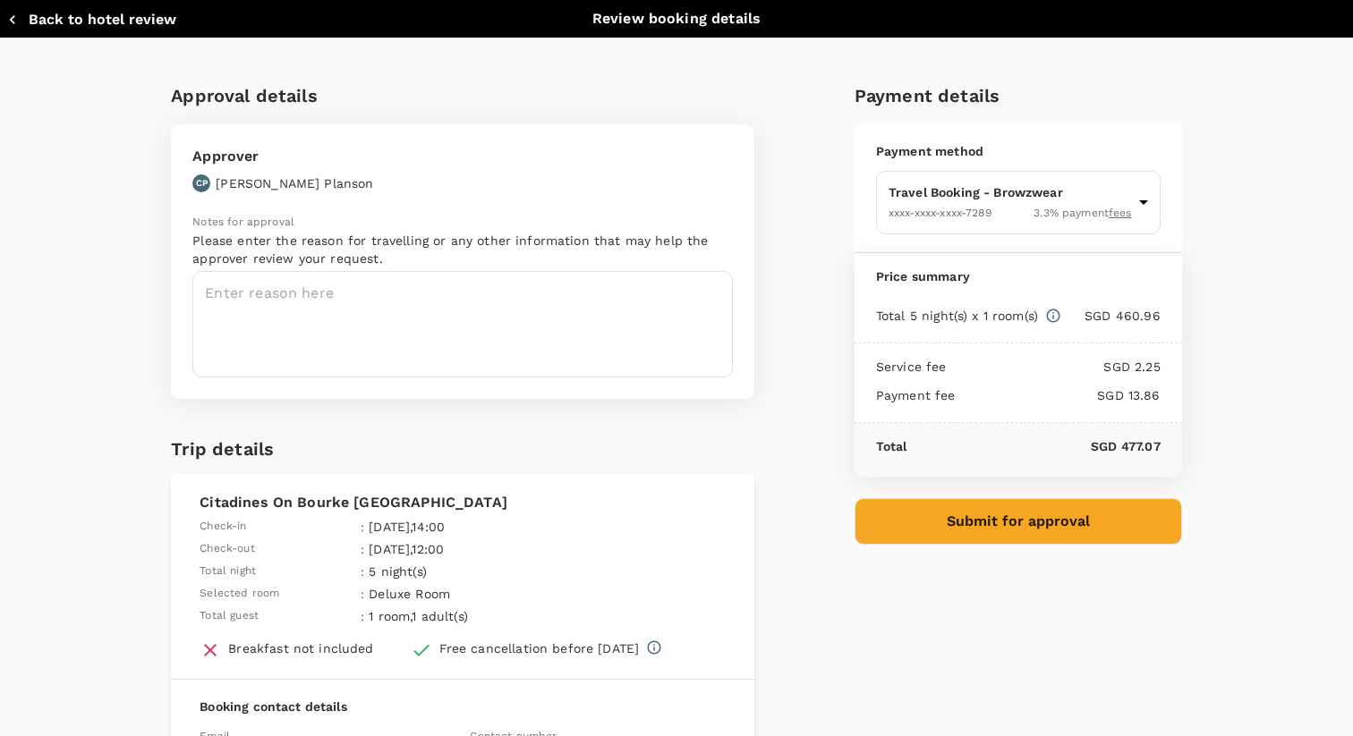
click at [544, 379] on div "Approver CP [PERSON_NAME] Notes for approval Please enter the reason for travel…" at bounding box center [462, 261] width 583 height 275
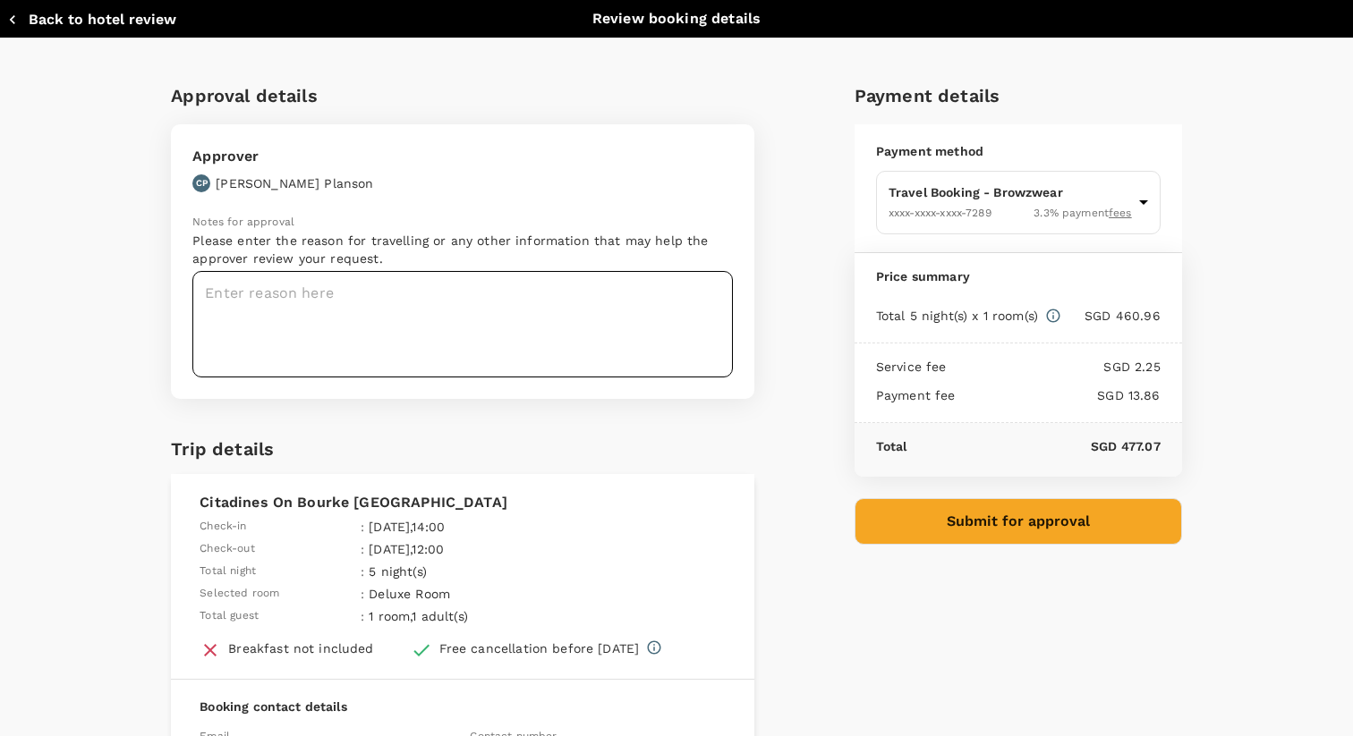
click at [471, 343] on textarea at bounding box center [462, 324] width 540 height 106
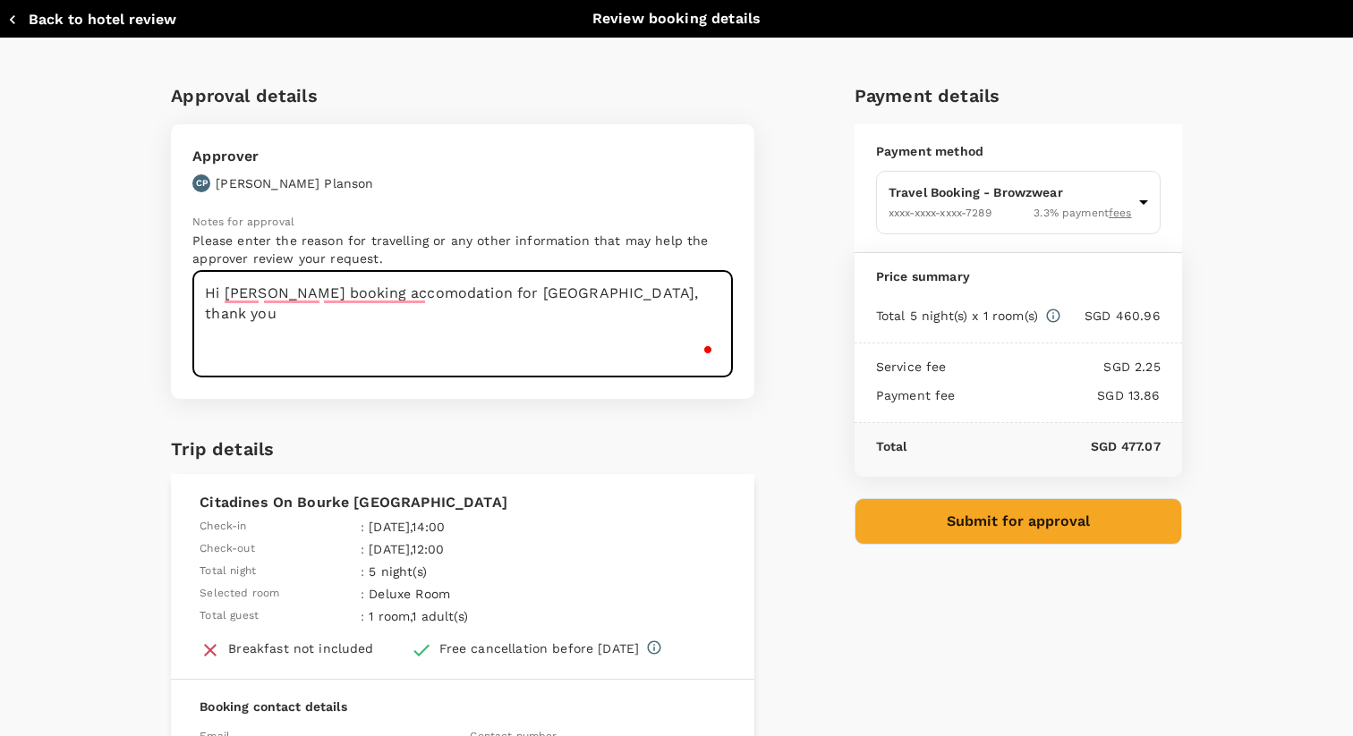
type textarea "Hi [PERSON_NAME] booking accomodation for [GEOGRAPHIC_DATA], thank you"
click at [1049, 521] on button "Submit for approval" at bounding box center [1017, 521] width 327 height 47
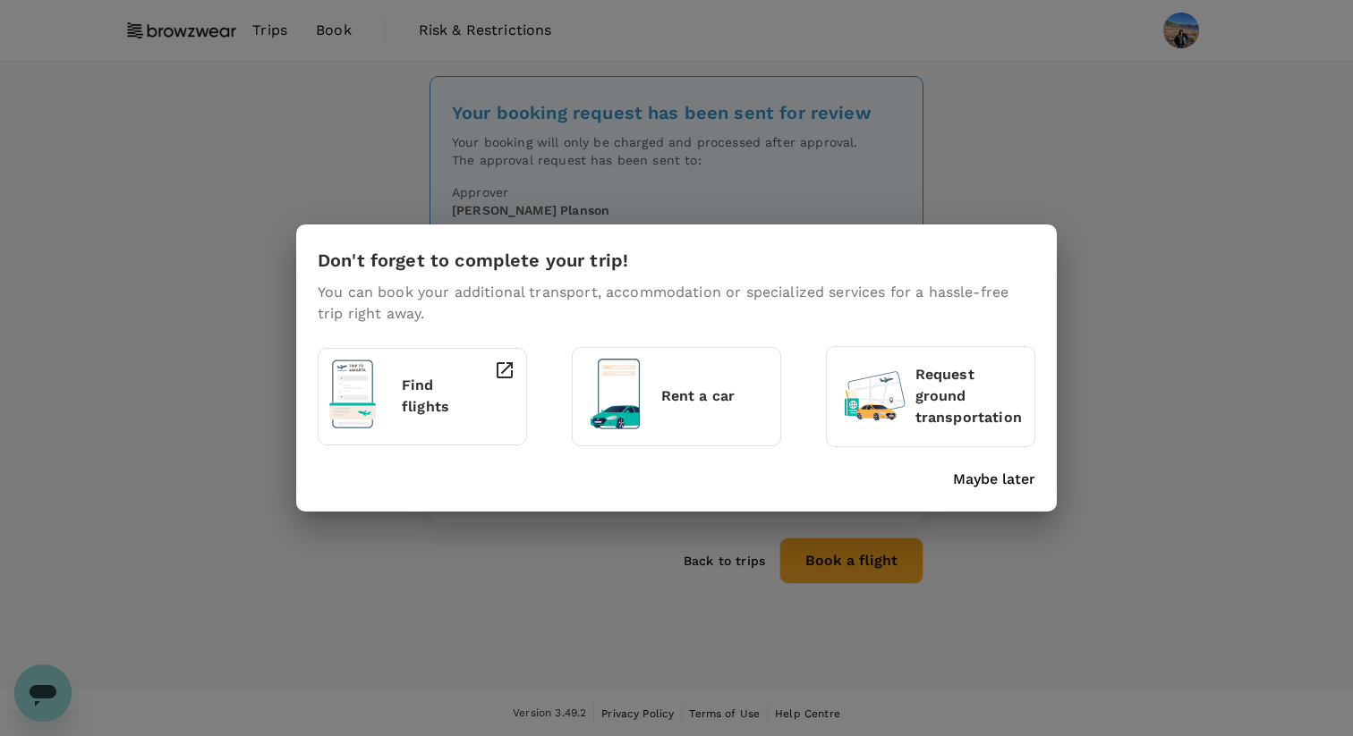
click at [982, 478] on p "Maybe later" at bounding box center [994, 479] width 82 height 21
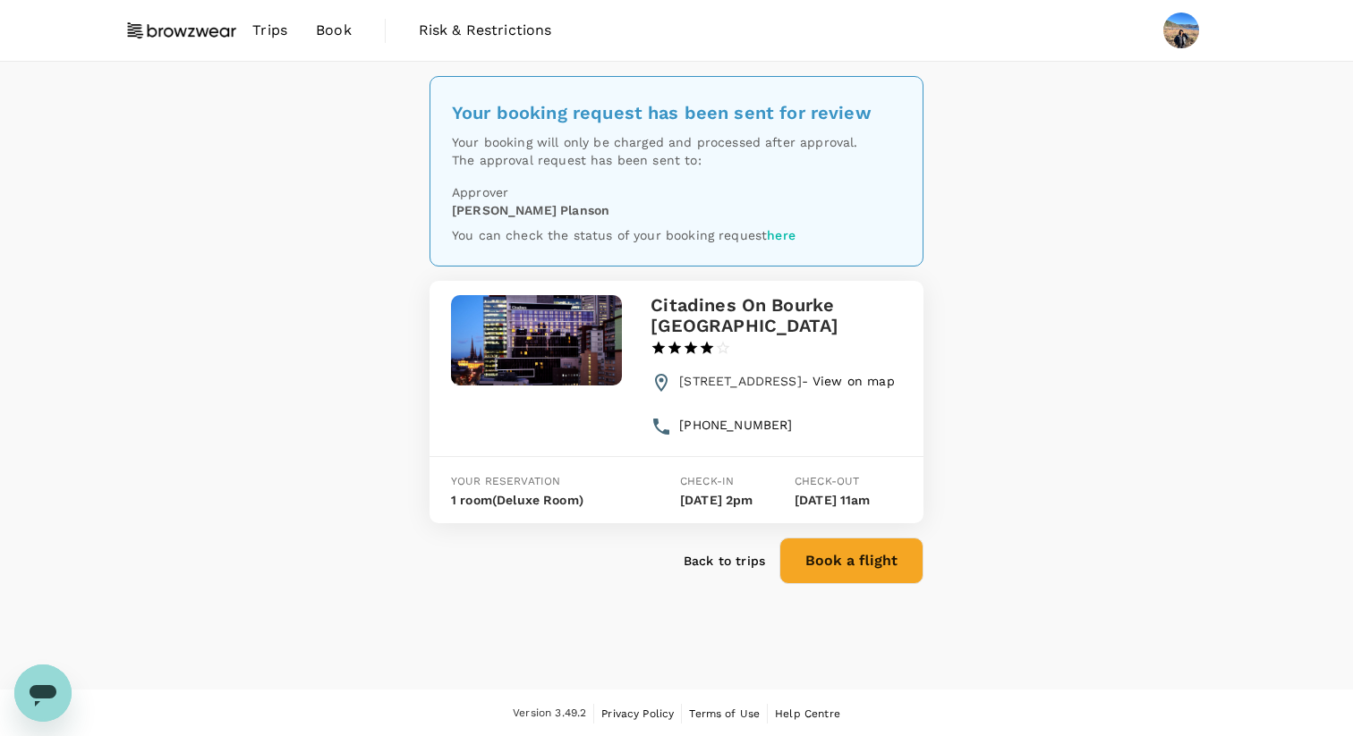
click at [714, 570] on p "Back to trips" at bounding box center [724, 561] width 81 height 18
